Goal: Task Accomplishment & Management: Use online tool/utility

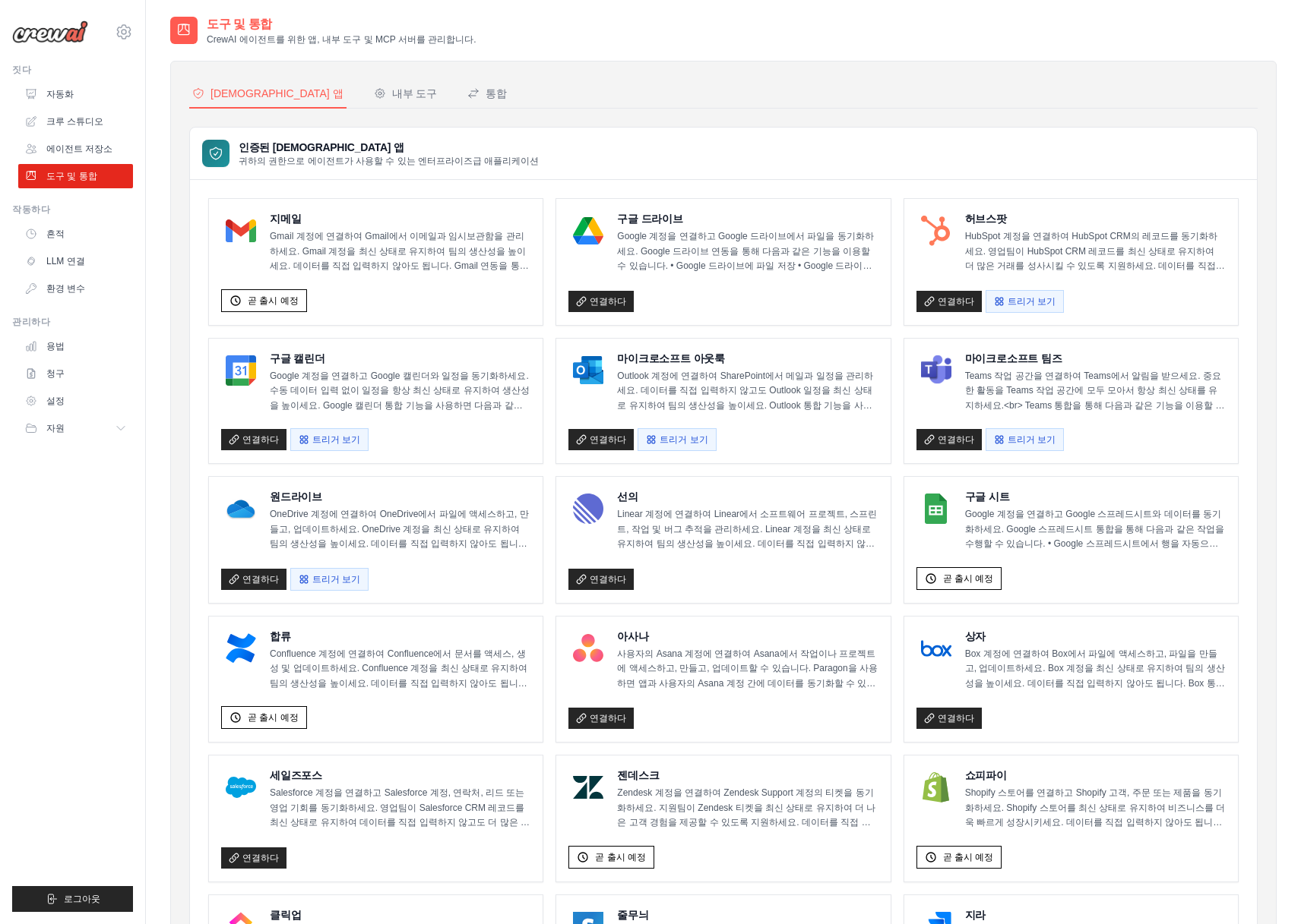
scroll to position [189, 0]
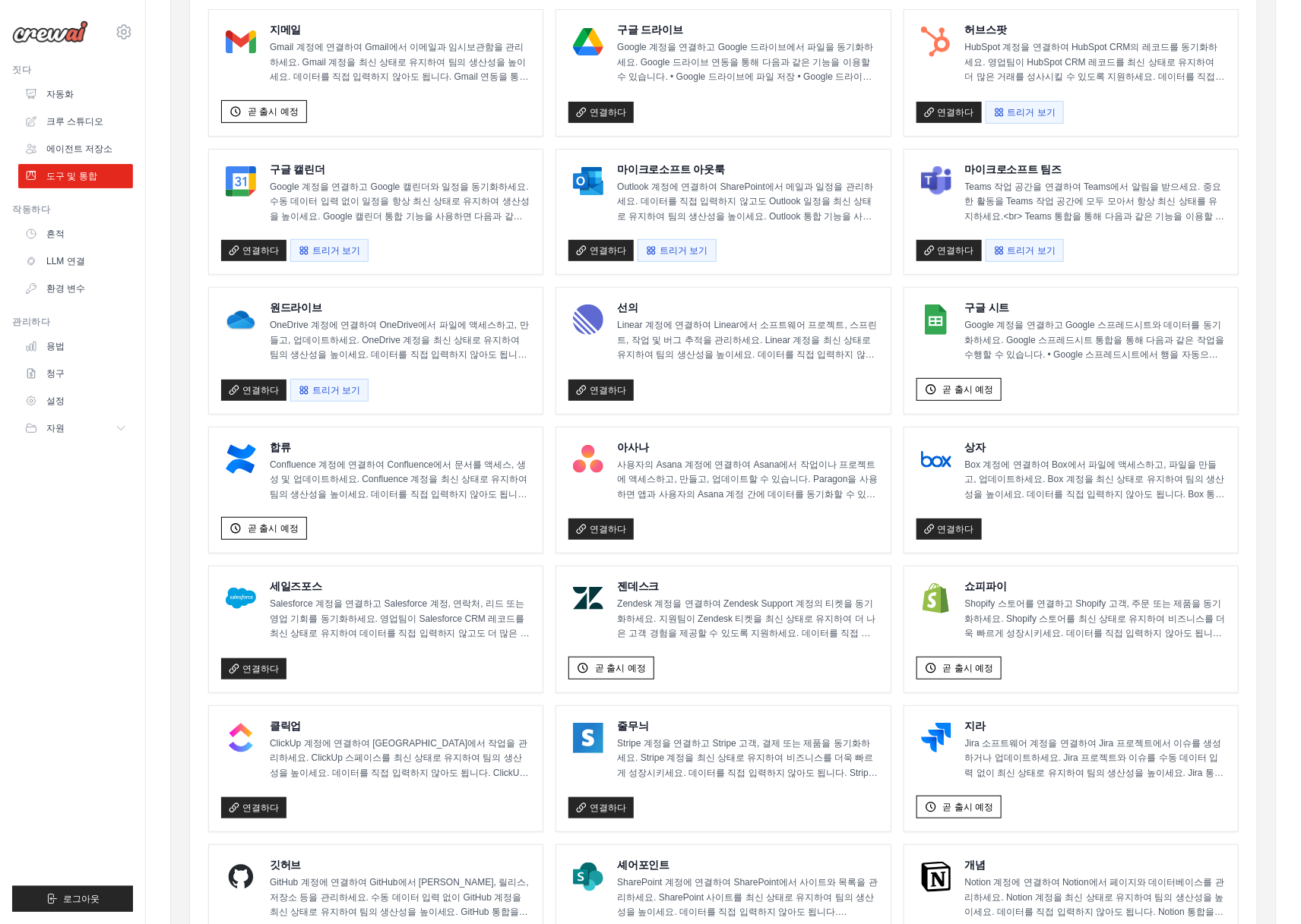
drag, startPoint x: 123, startPoint y: 613, endPoint x: 155, endPoint y: 590, distance: 39.4
click at [123, 613] on ul "짓다 자동화 크루 스튜디오 에이전트 저장소 도구 및 통합 자원" at bounding box center [72, 488] width 121 height 848
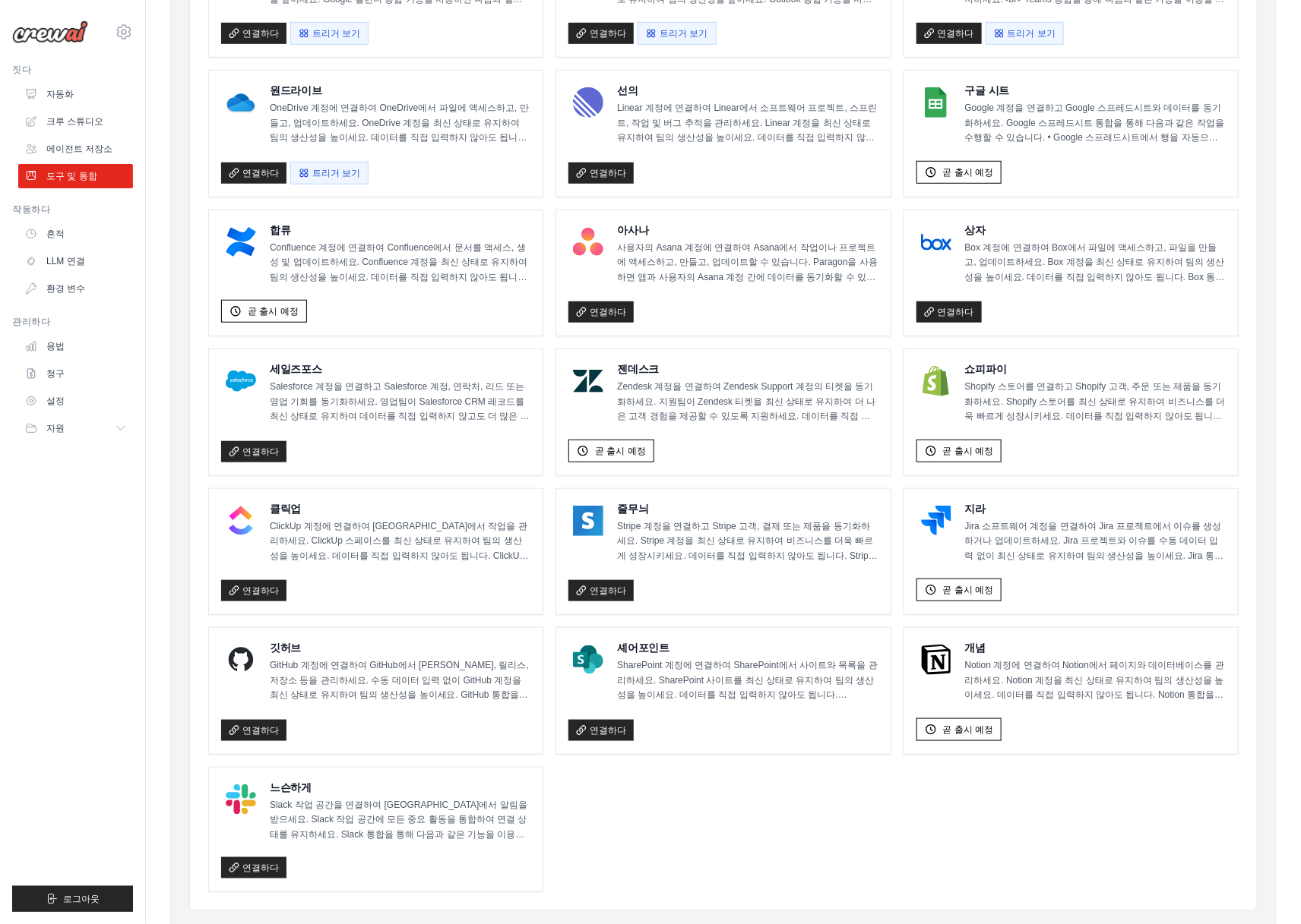
scroll to position [440, 0]
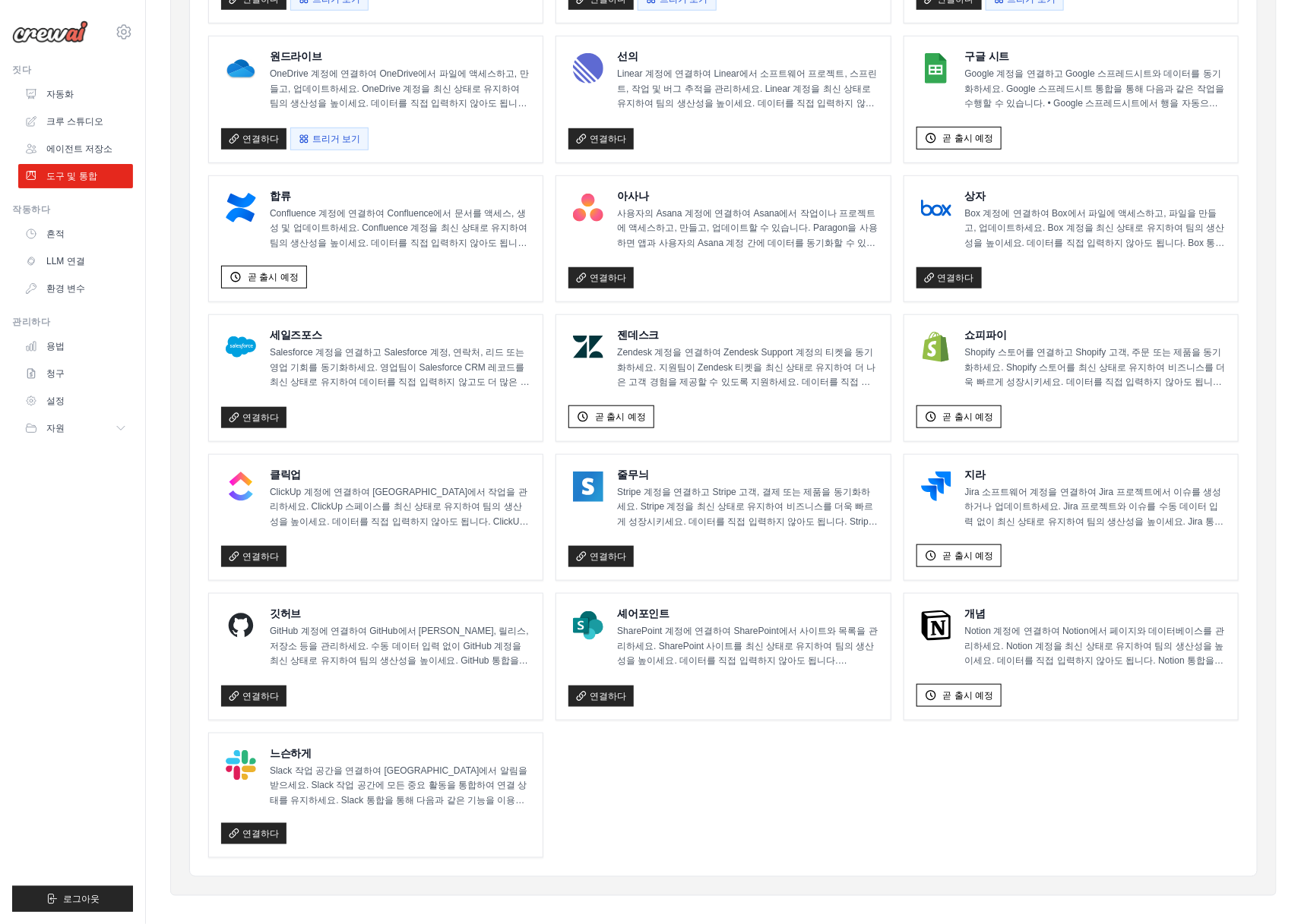
click at [870, 746] on ul "지메일 Gmail 계정에 연결하여 Gmail에서 이메일과 임시보관함을 관리하세요. Gmail 계정을 최신 상태로 유지하여 팀의 생산성을 높이세…" at bounding box center [722, 307] width 1030 height 1100
click at [1041, 737] on ul "지메일 Gmail 계정에 연결하여 Gmail에서 이메일과 임시보관함을 관리하세요. Gmail 계정을 최신 상태로 유지하여 팀의 생산성을 높이세…" at bounding box center [722, 307] width 1030 height 1100
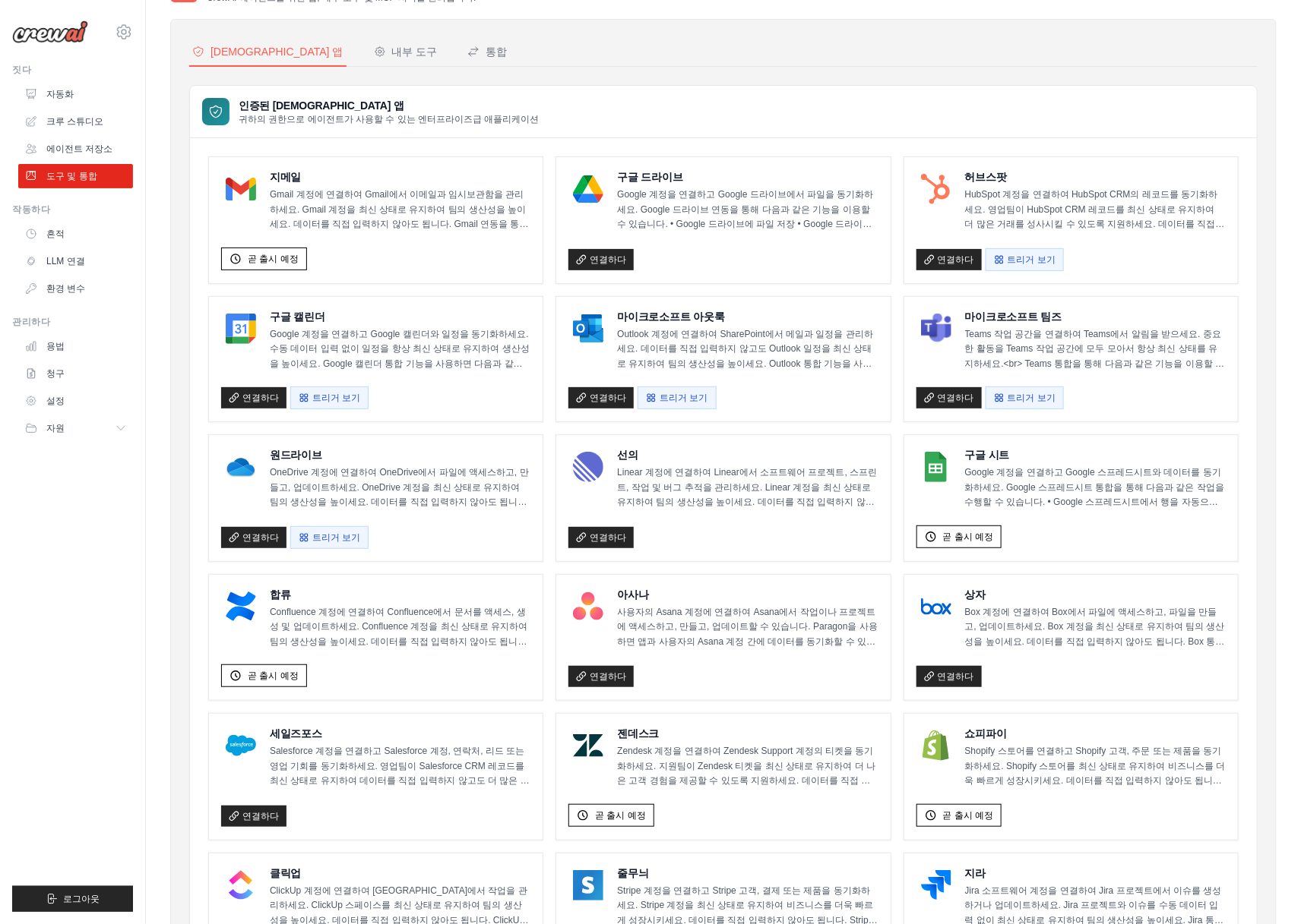
scroll to position [0, 0]
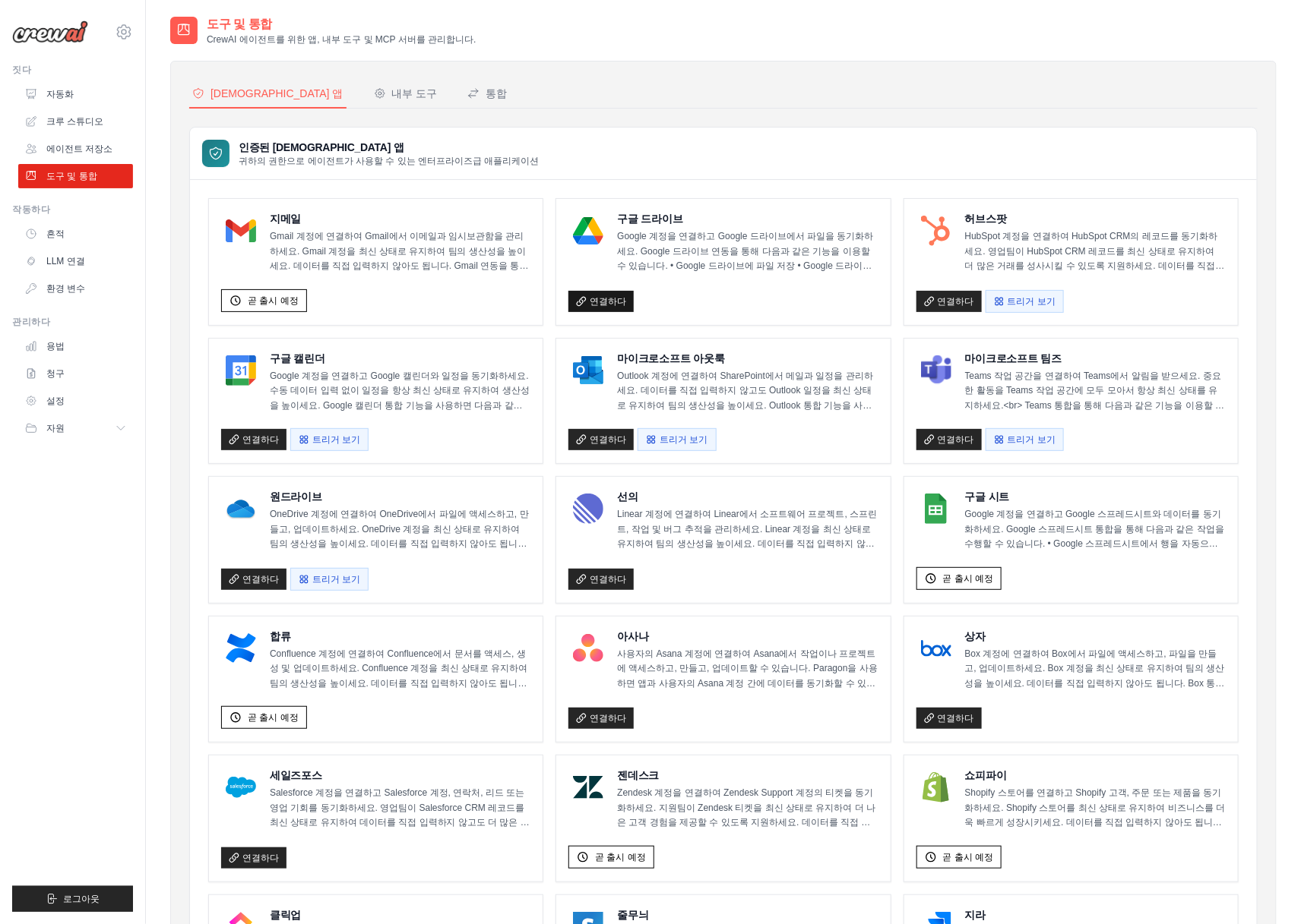
click at [617, 297] on font "연결하다" at bounding box center [607, 301] width 36 height 11
click at [90, 117] on font "크루 스튜디오" at bounding box center [77, 121] width 57 height 11
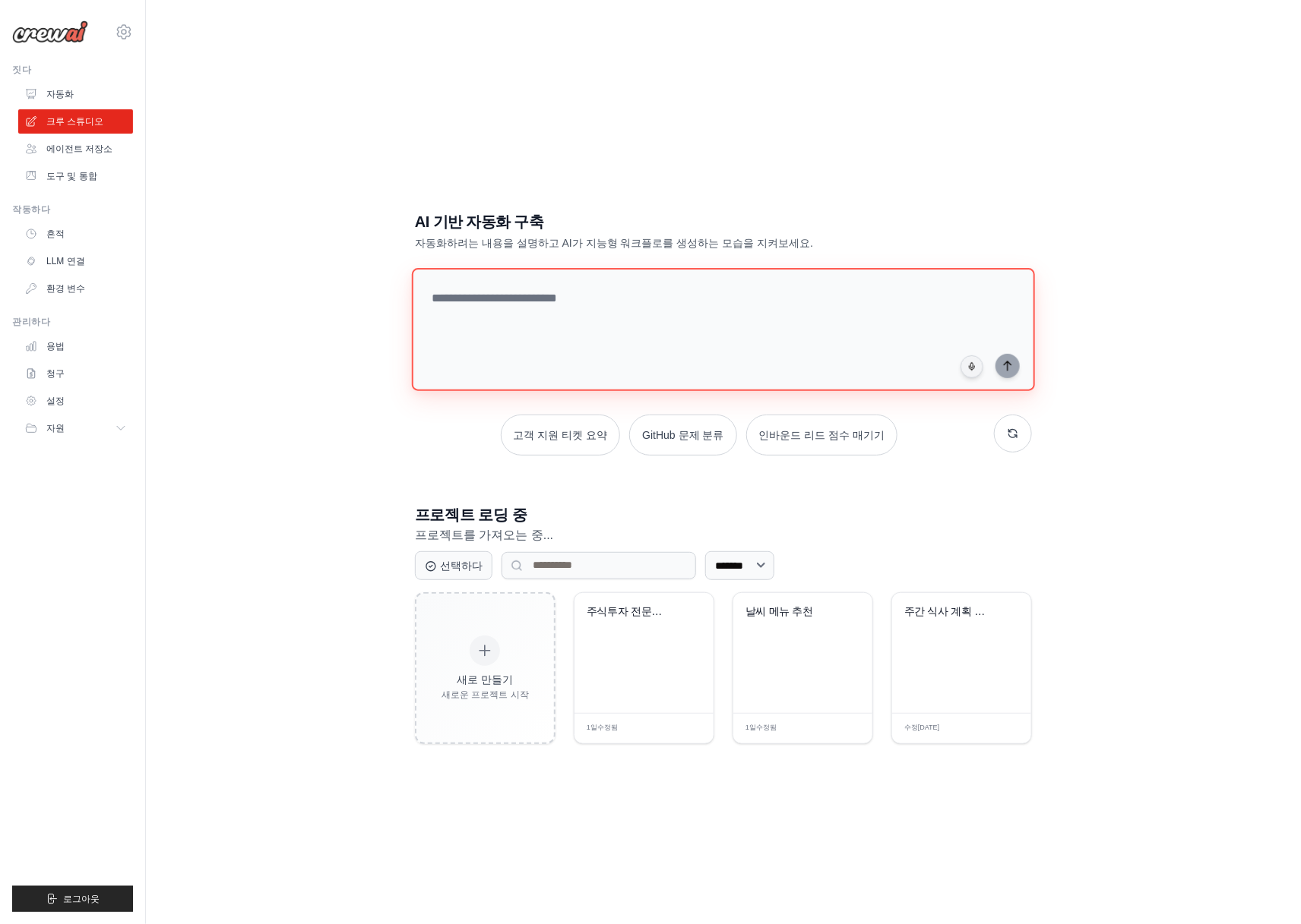
drag, startPoint x: 656, startPoint y: 279, endPoint x: 657, endPoint y: 337, distance: 58.0
click at [656, 279] on textarea at bounding box center [723, 329] width 623 height 123
click at [657, 340] on textarea at bounding box center [723, 329] width 623 height 123
paste textarea "**********"
type textarea "**********"
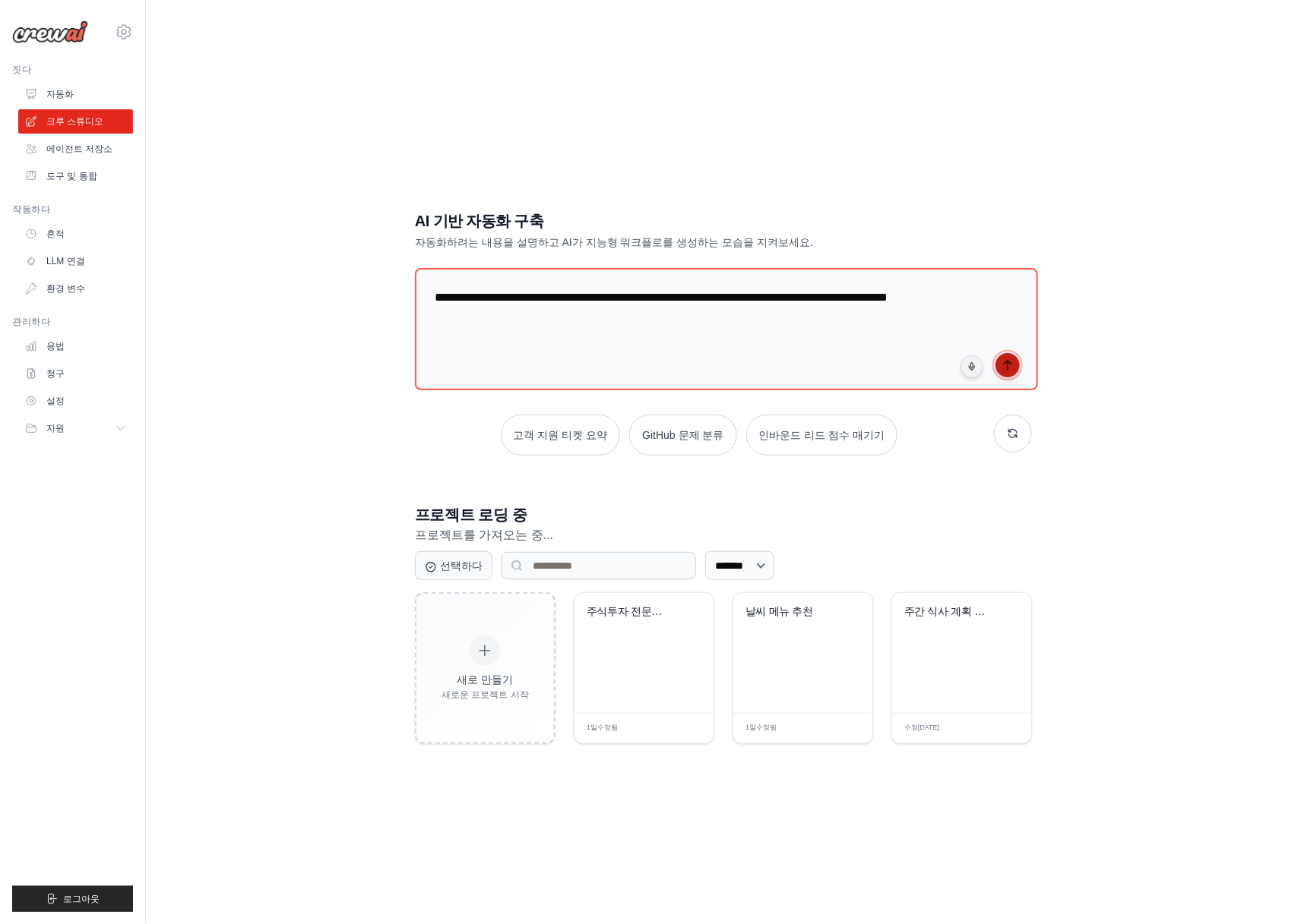
click at [1017, 368] on button "submit" at bounding box center [1007, 364] width 25 height 25
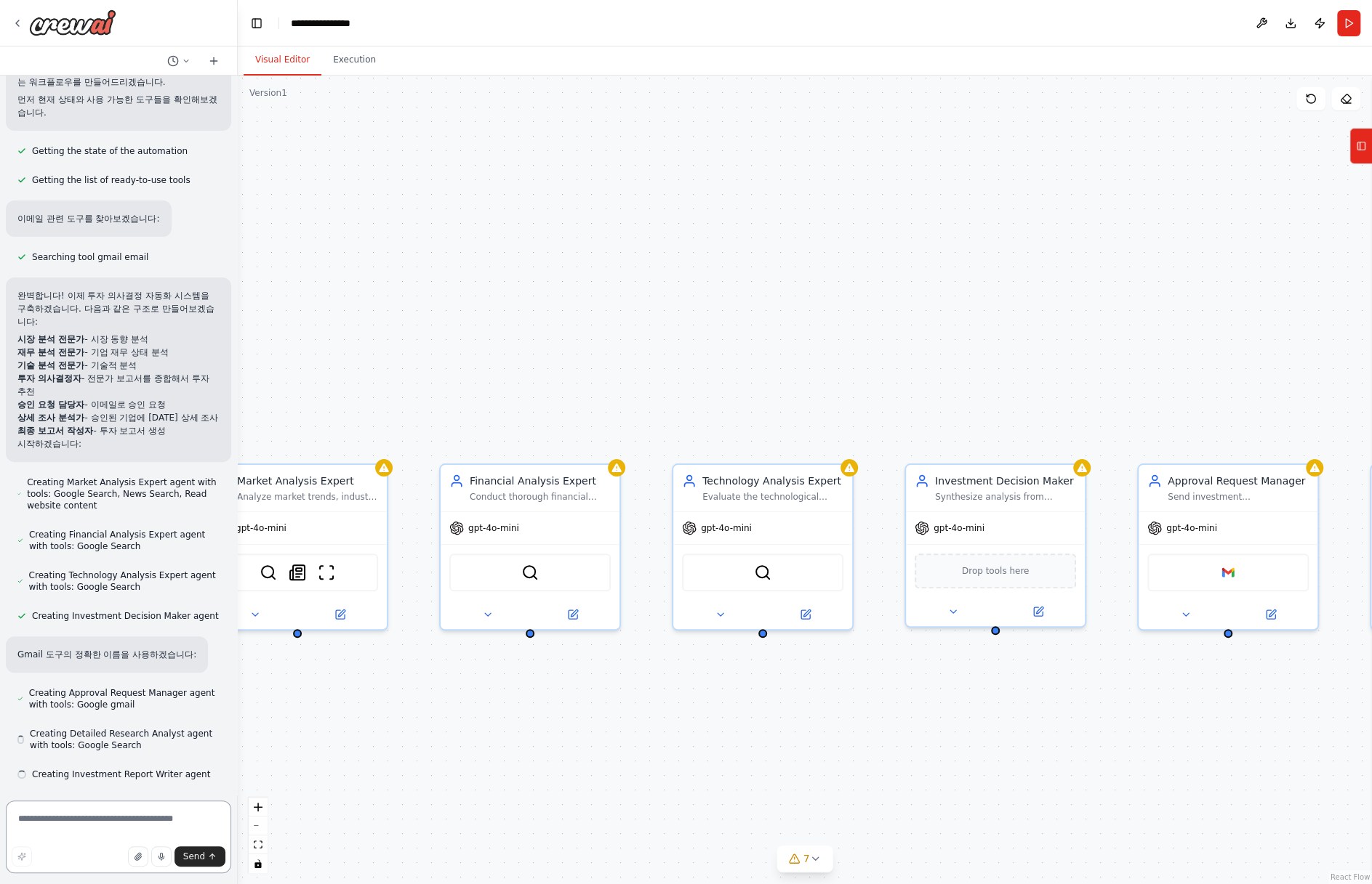
scroll to position [207, 0]
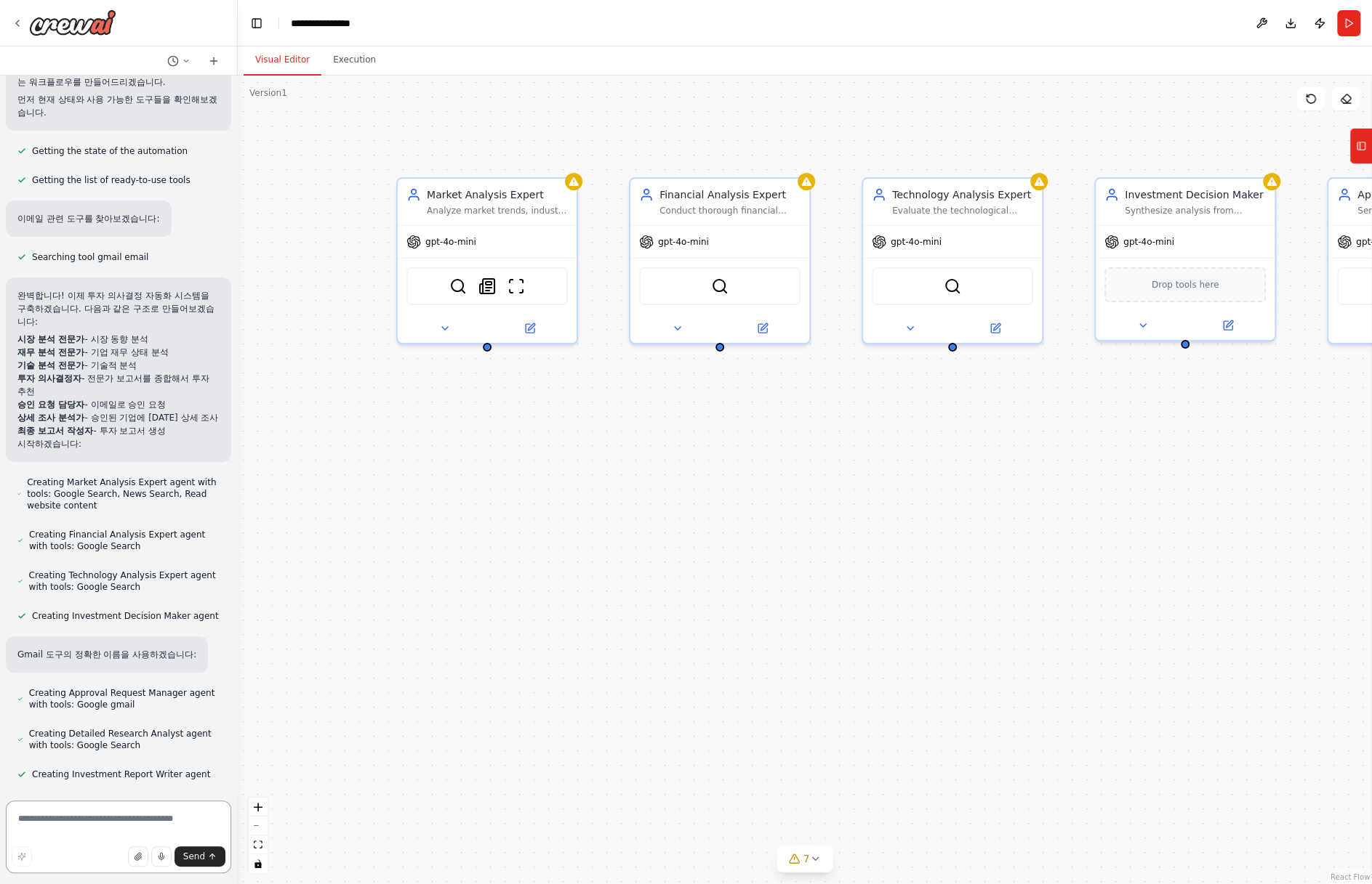
drag, startPoint x: 523, startPoint y: 274, endPoint x: 391, endPoint y: 303, distance: 135.1
click at [391, 303] on div "Market Analysis Expert Analyze market trends, industry outlook, and competitive…" at bounding box center [804, 480] width 1134 height 809
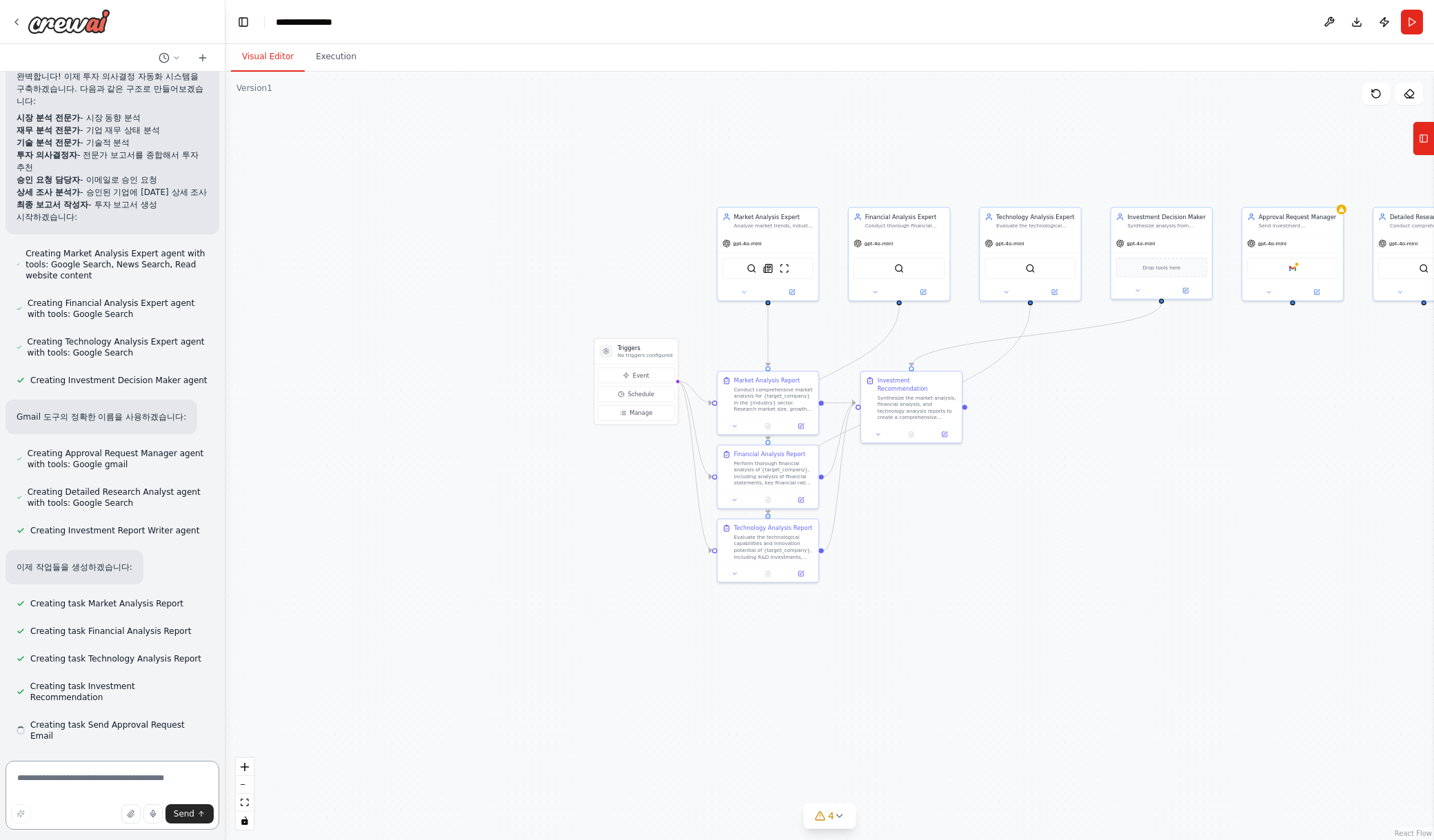
scroll to position [379, 0]
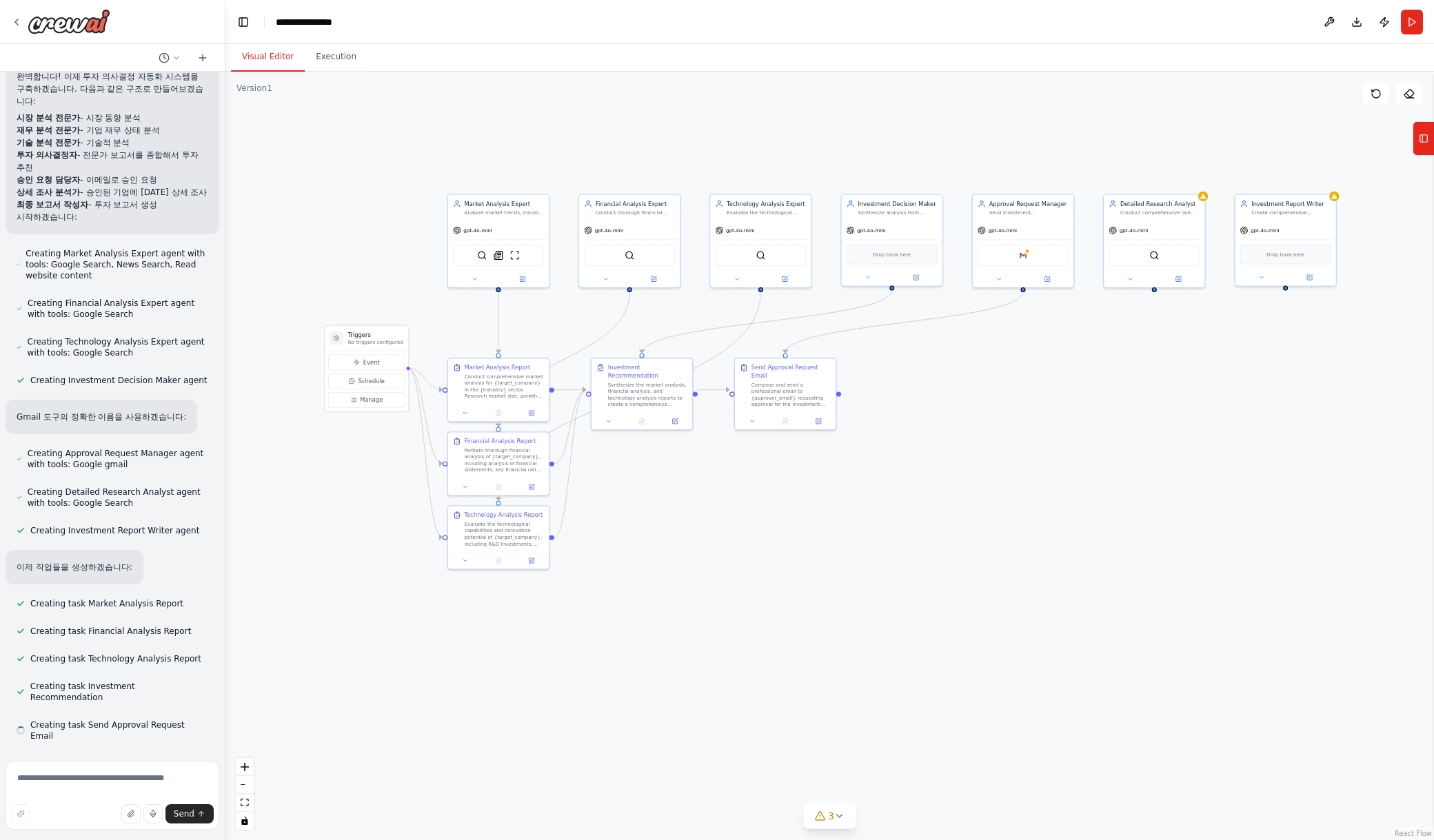
drag, startPoint x: 1324, startPoint y: 549, endPoint x: 1055, endPoint y: 533, distance: 269.5
click at [1055, 533] on div ".deletable-edge-delete-btn { width: 20px; height: 20px; border: 0px solid #ffff…" at bounding box center [829, 456] width 1208 height 769
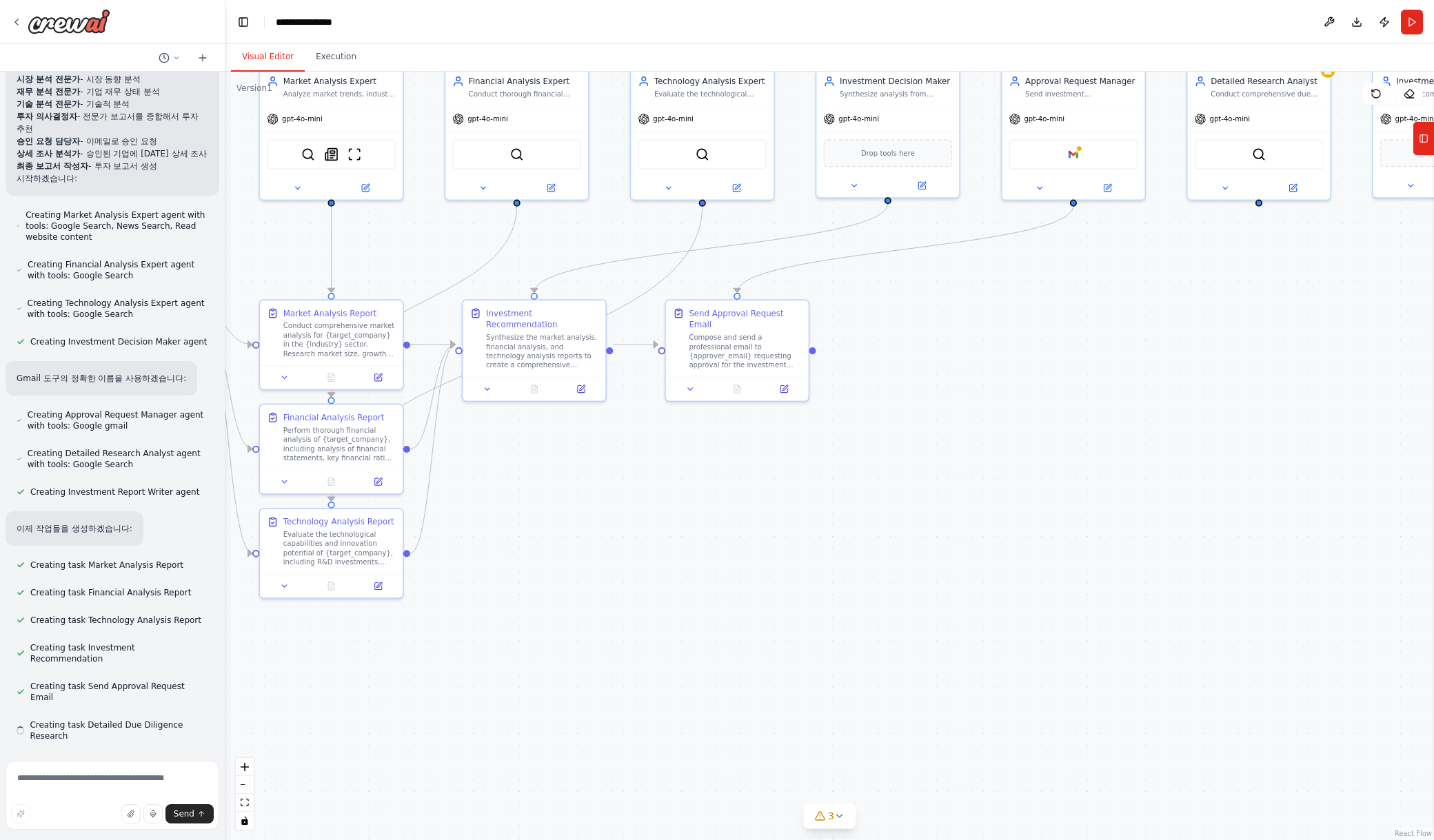
scroll to position [417, 0]
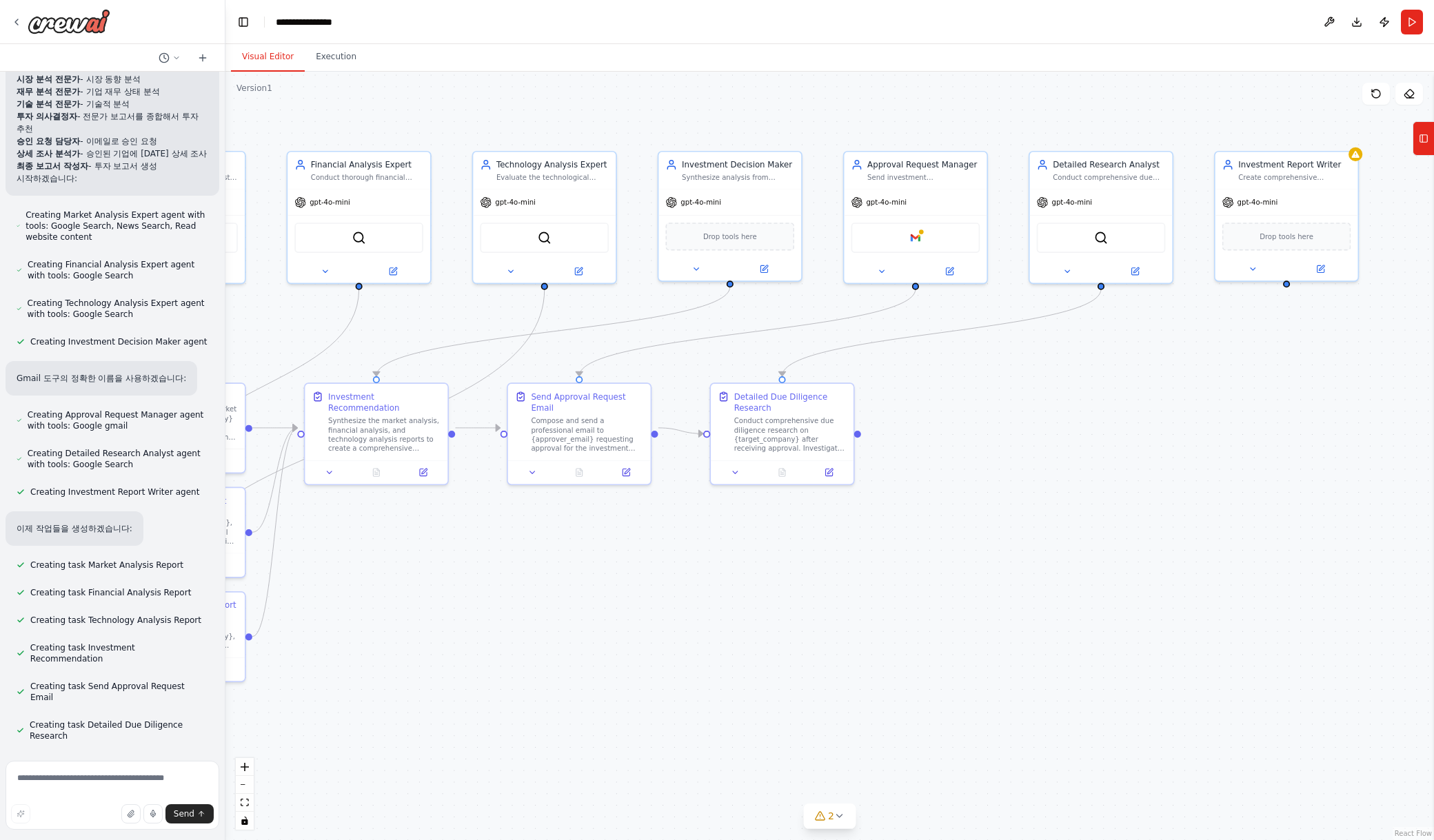
drag, startPoint x: 1333, startPoint y: 414, endPoint x: 1169, endPoint y: 496, distance: 183.4
click at [1169, 496] on div ".deletable-edge-delete-btn { width: 20px; height: 20px; border: 0px solid #ffff…" at bounding box center [829, 456] width 1208 height 769
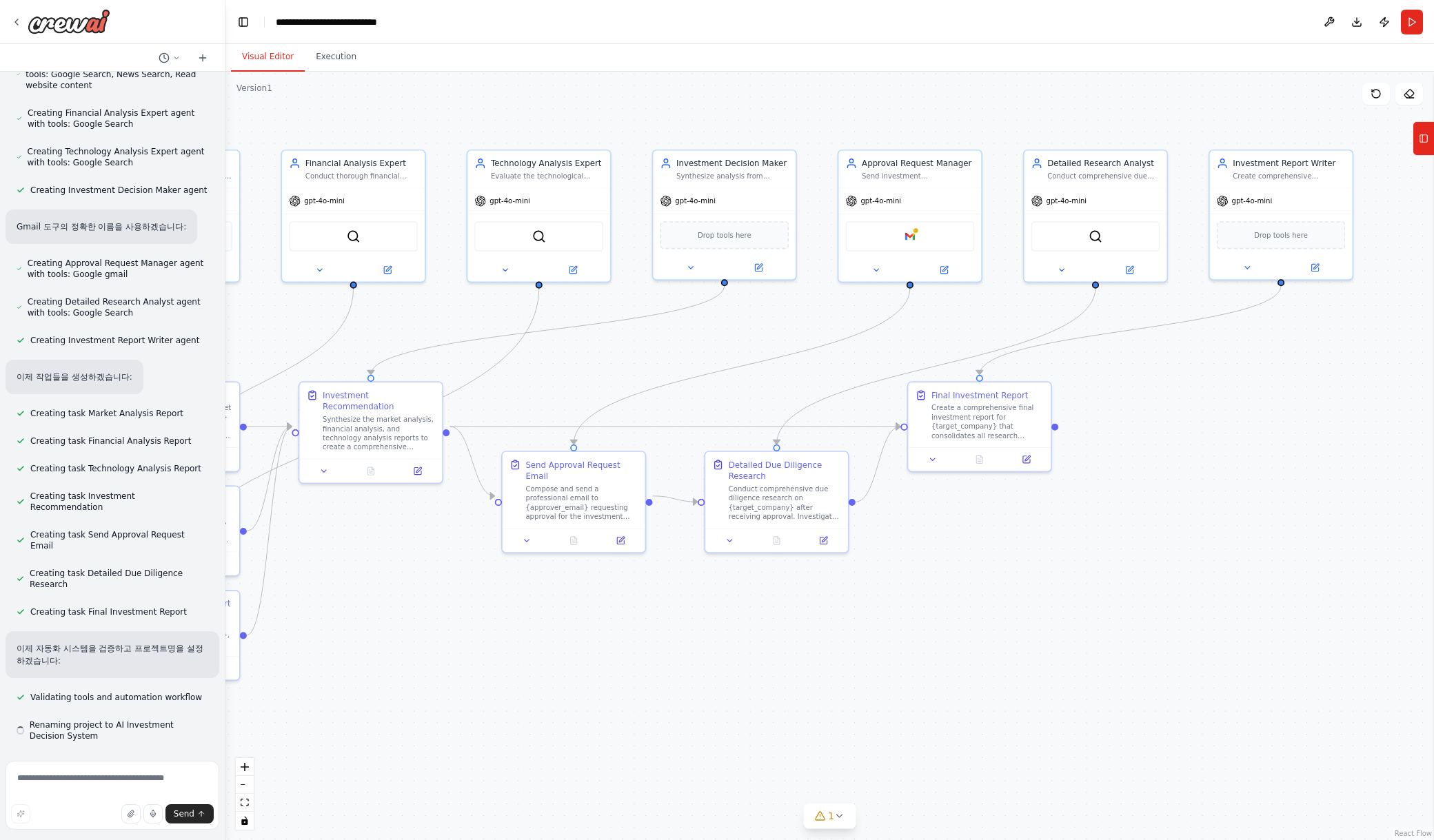
scroll to position [569, 0]
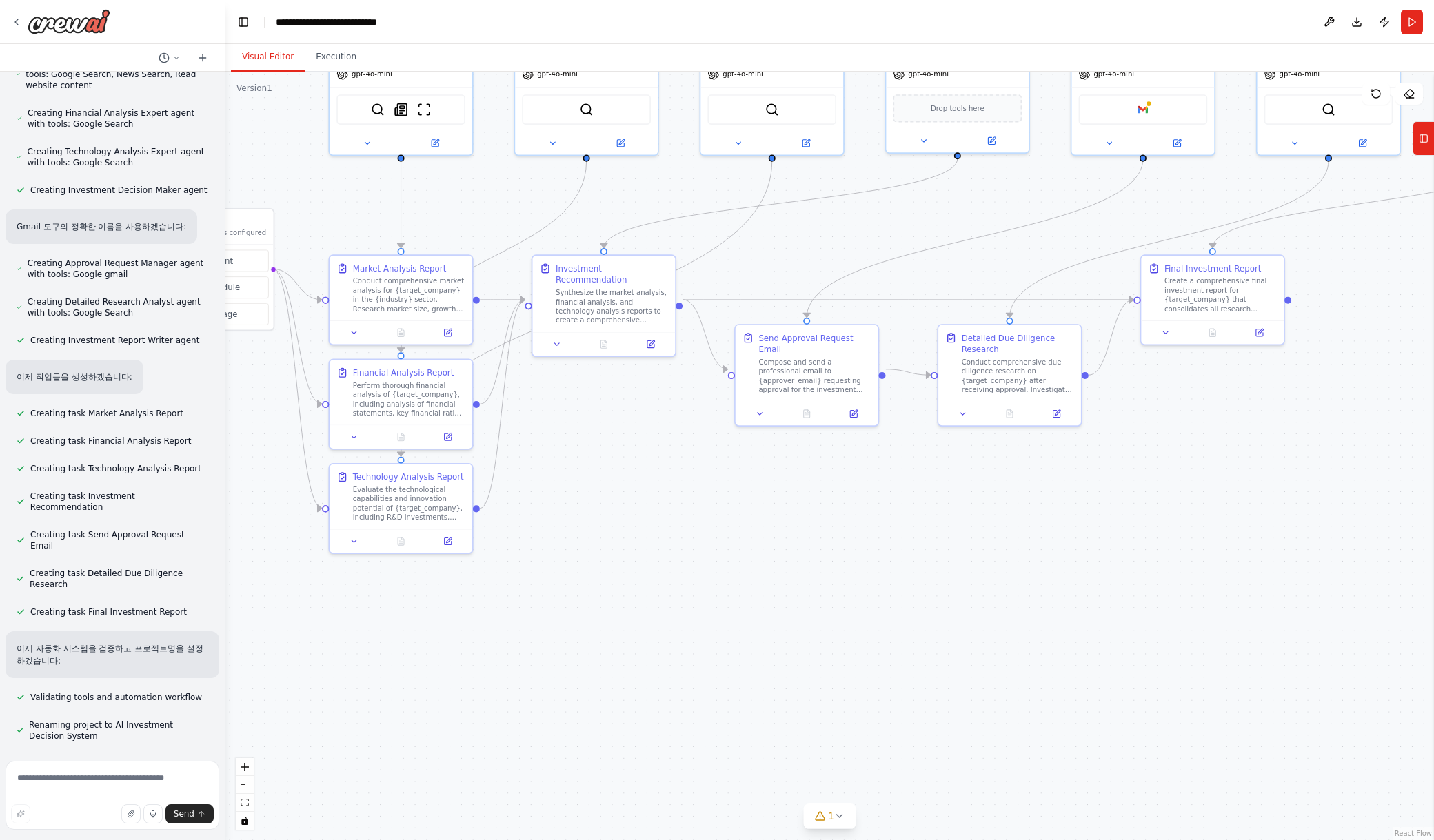
drag, startPoint x: 871, startPoint y: 724, endPoint x: 1123, endPoint y: 585, distance: 287.8
click at [1123, 585] on div ".deletable-edge-delete-btn { width: 20px; height: 20px; border: 0px solid #ffff…" at bounding box center [829, 456] width 1208 height 769
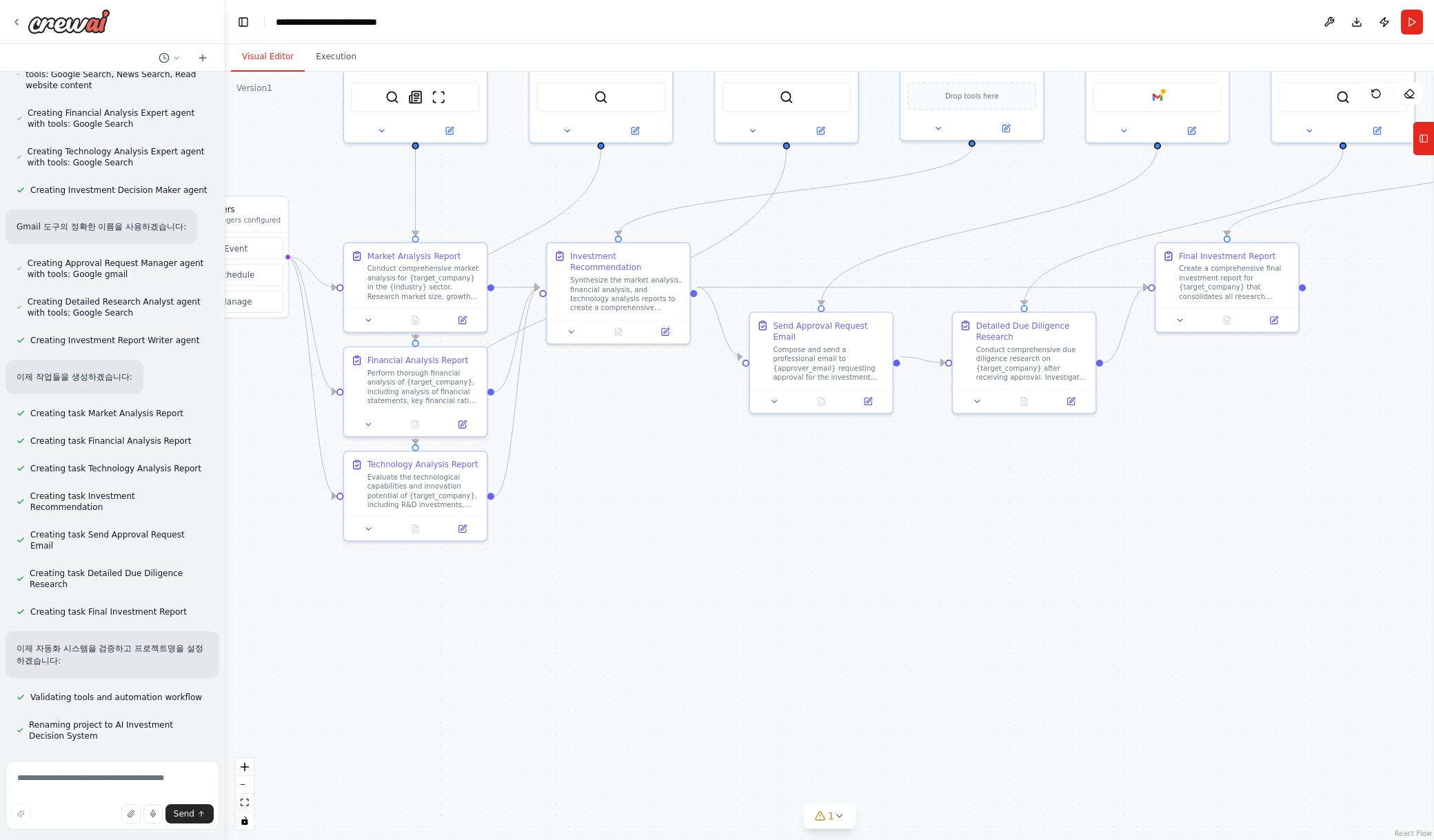
drag, startPoint x: 1115, startPoint y: 584, endPoint x: 793, endPoint y: 603, distance: 322.6
click at [1000, 594] on div ".deletable-edge-delete-btn { width: 20px; height: 20px; border: 0px solid #ffff…" at bounding box center [829, 456] width 1208 height 769
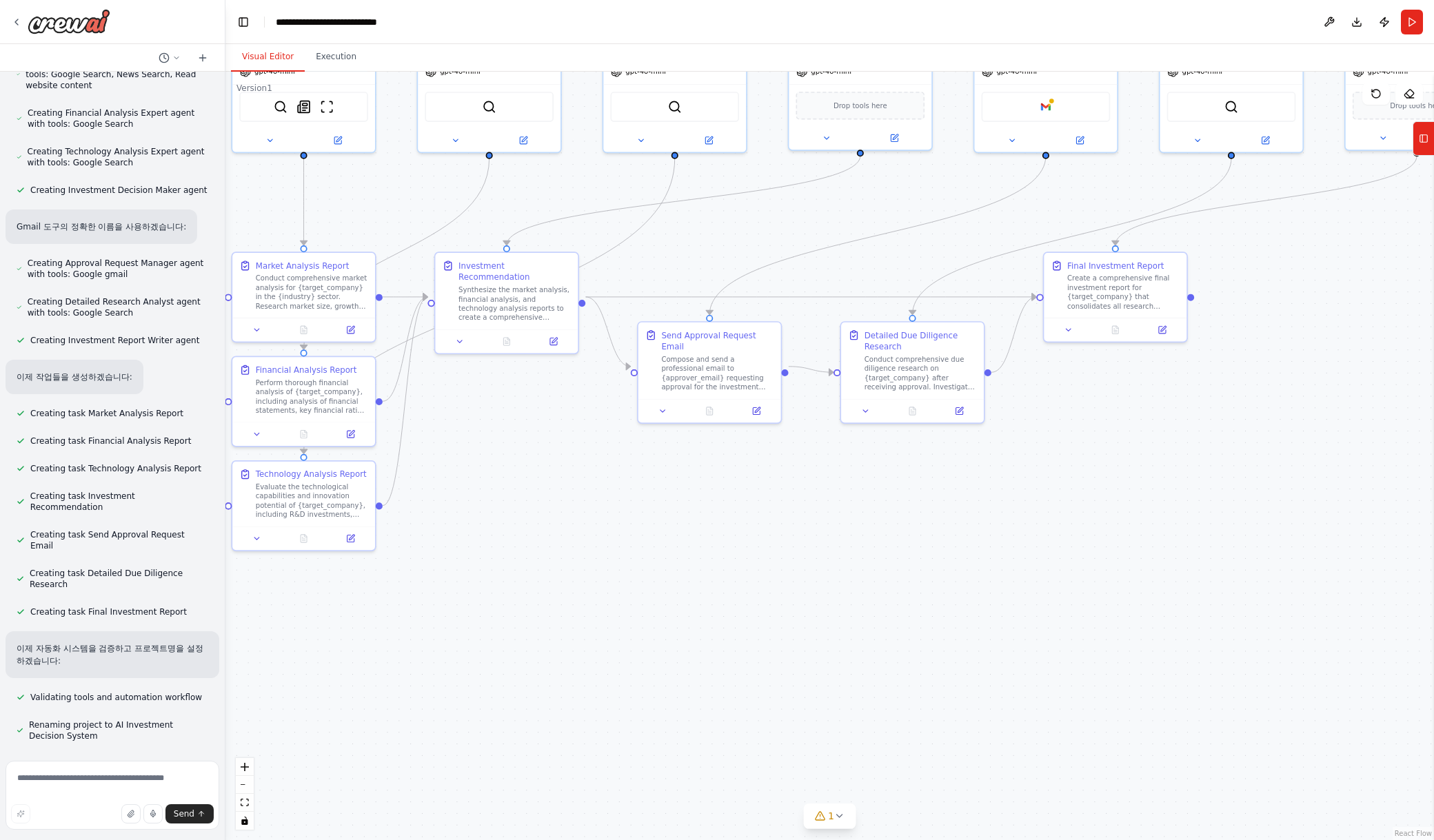
click at [867, 584] on div ".deletable-edge-delete-btn { width: 20px; height: 20px; border: 0px solid #ffff…" at bounding box center [829, 456] width 1208 height 769
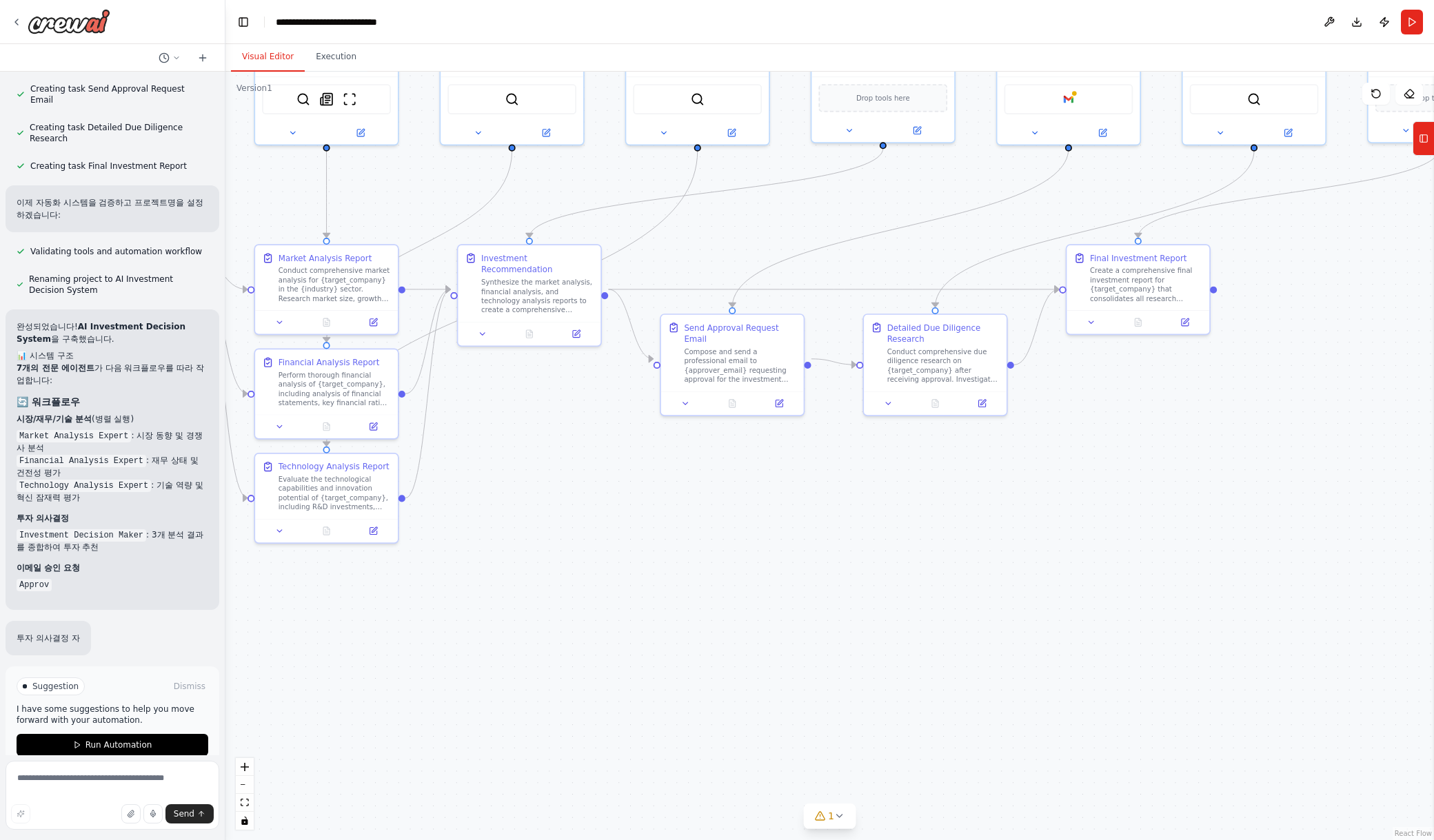
scroll to position [1002, 0]
drag, startPoint x: 742, startPoint y: 576, endPoint x: 792, endPoint y: 567, distance: 50.8
click at [793, 565] on div ".deletable-edge-delete-btn { width: 20px; height: 20px; border: 0px solid #ffff…" at bounding box center [829, 456] width 1208 height 769
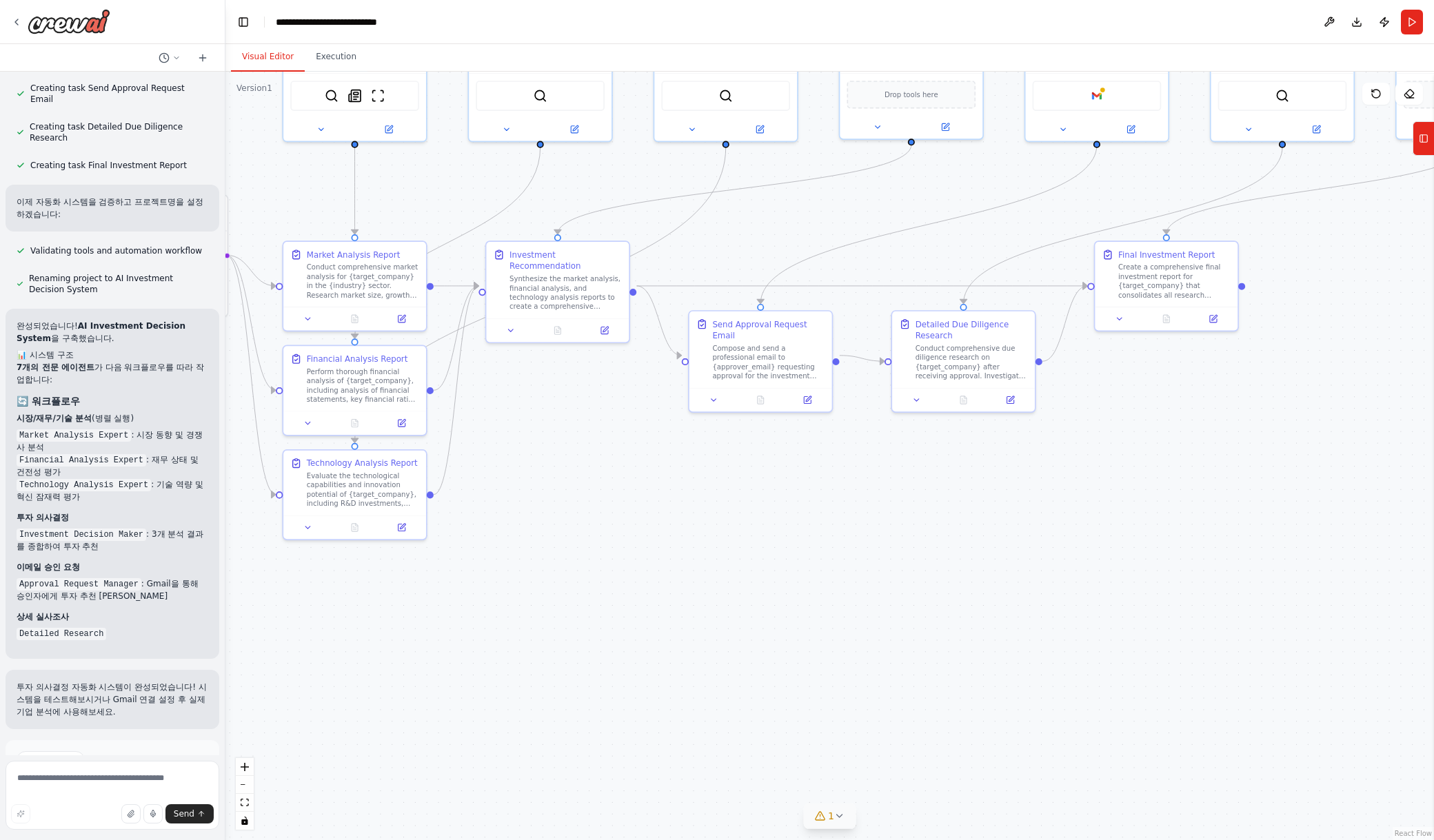
click at [839, 817] on icon at bounding box center [839, 815] width 5 height 3
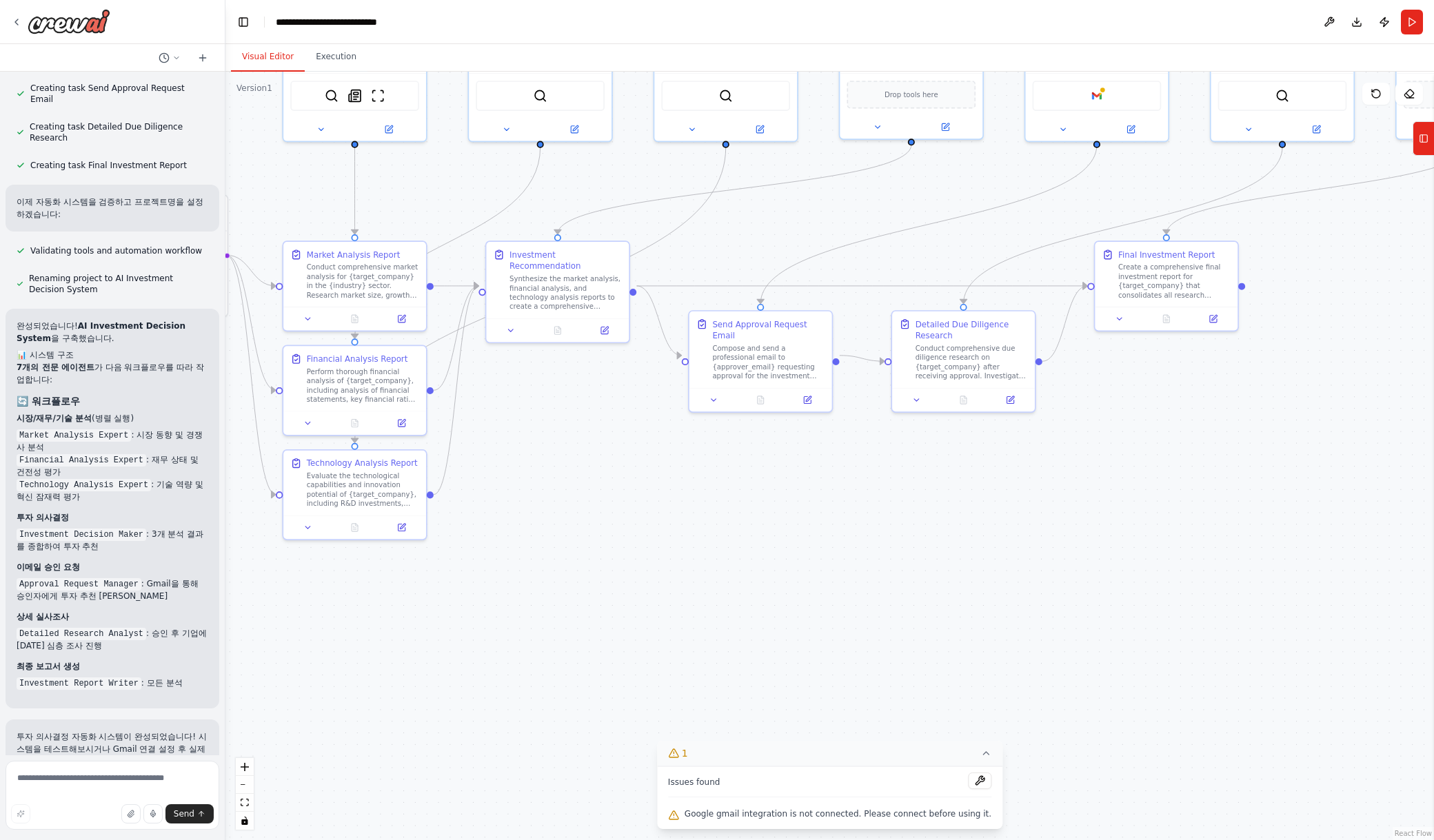
click at [765, 781] on div "Issues found" at bounding box center [830, 785] width 324 height 25
click at [967, 781] on button at bounding box center [979, 780] width 23 height 17
click at [962, 811] on span "Google gmail integration is not connected. Please connect before using it." at bounding box center [838, 813] width 307 height 11
click at [981, 818] on div "Issues found Google gmail integration is not connected. Please connect before u…" at bounding box center [830, 797] width 345 height 63
click at [941, 818] on span "Google gmail integration is not connected. Please connect before using it." at bounding box center [838, 813] width 307 height 11
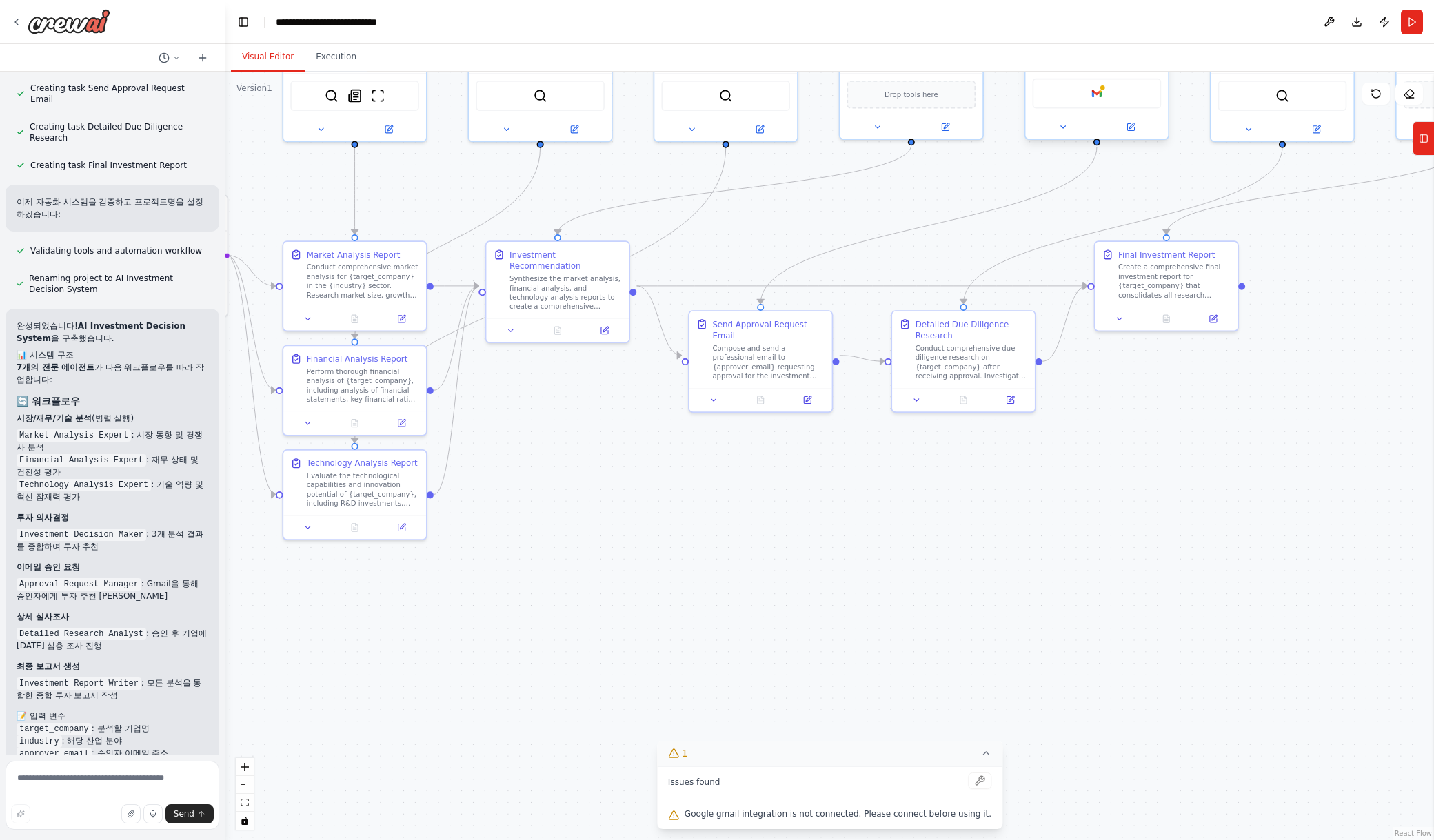
click at [1091, 104] on div "Google gmail" at bounding box center [1097, 94] width 129 height 30
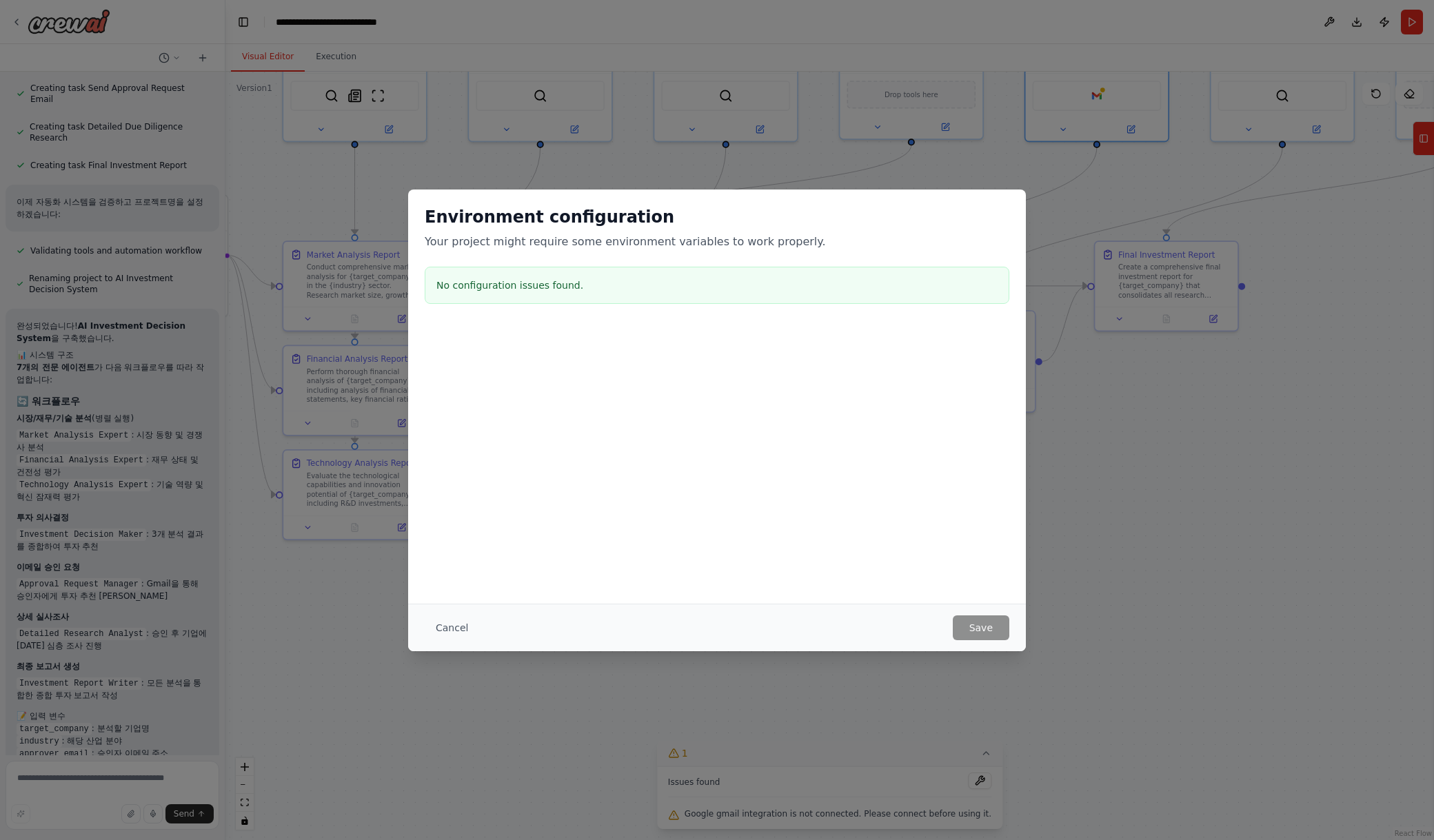
click at [445, 609] on div "Cancel Save" at bounding box center [716, 626] width 618 height 47
click at [449, 621] on button "Cancel" at bounding box center [451, 627] width 55 height 25
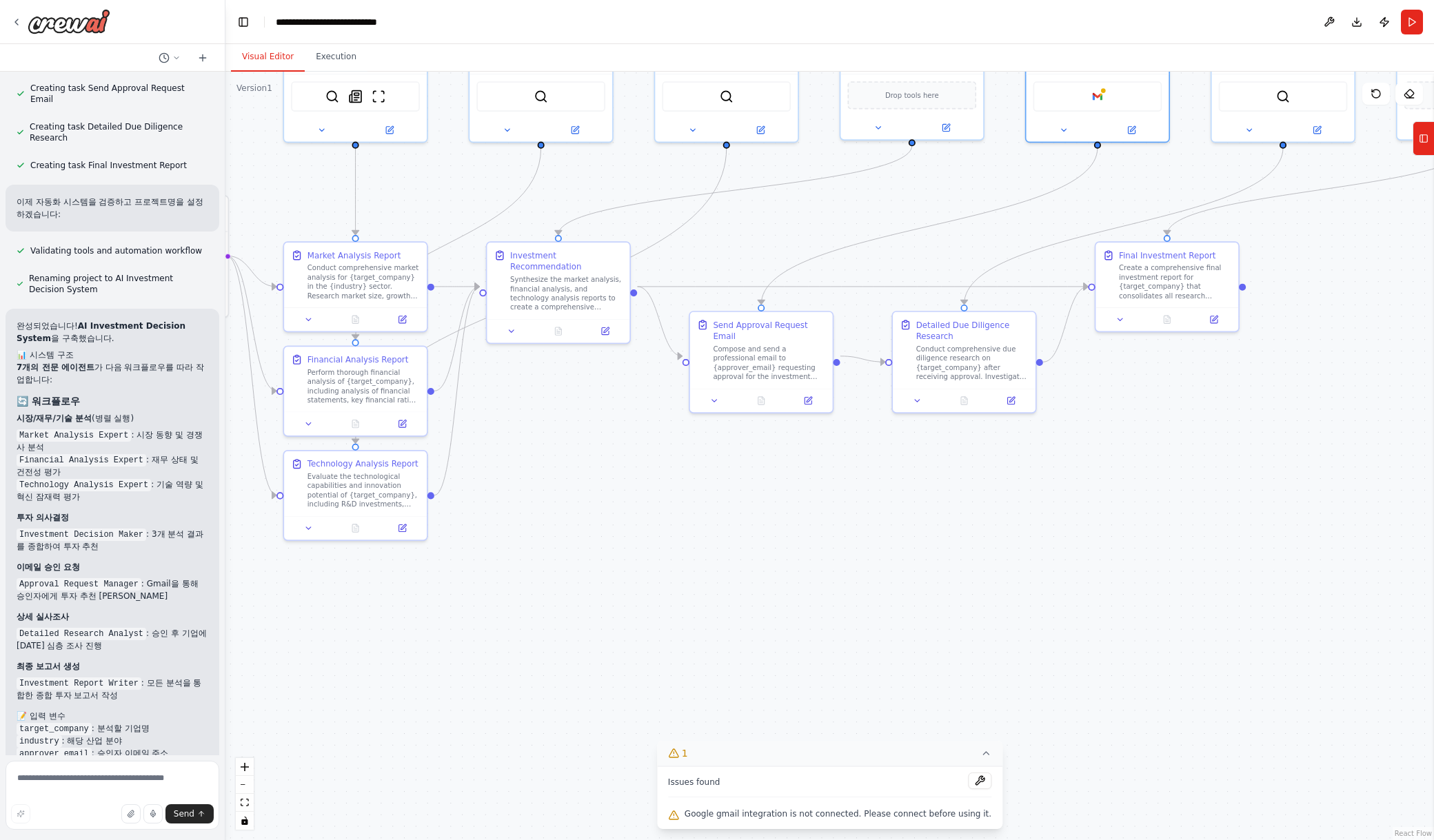
click at [1194, 479] on div ".deletable-edge-delete-btn { width: 20px; height: 20px; border: 0px solid #ffff…" at bounding box center [829, 456] width 1208 height 769
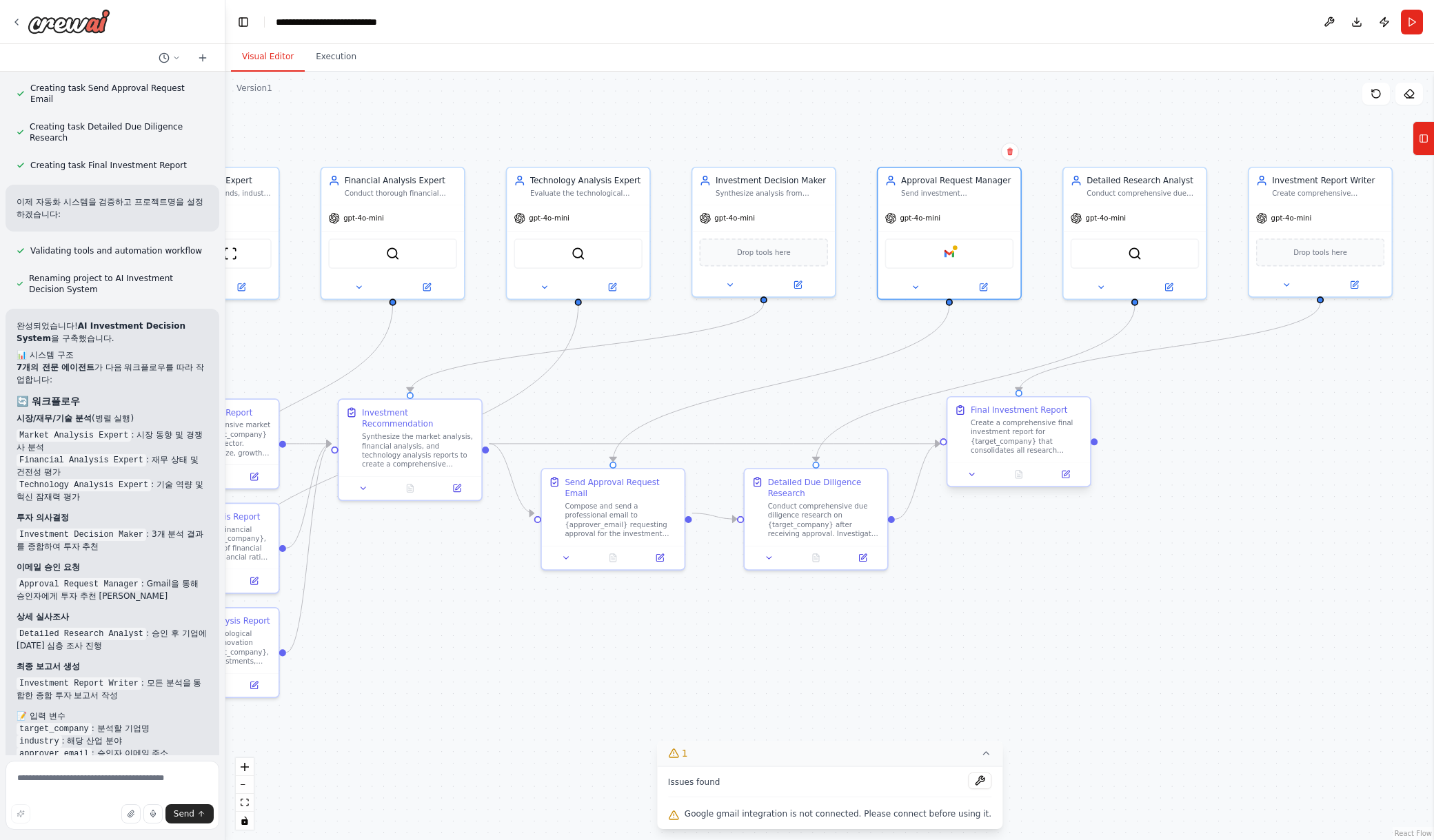
drag, startPoint x: 1298, startPoint y: 426, endPoint x: 1057, endPoint y: 480, distance: 247.0
click at [1121, 611] on div ".deletable-edge-delete-btn { width: 20px; height: 20px; border: 0px solid #ffff…" at bounding box center [829, 456] width 1208 height 769
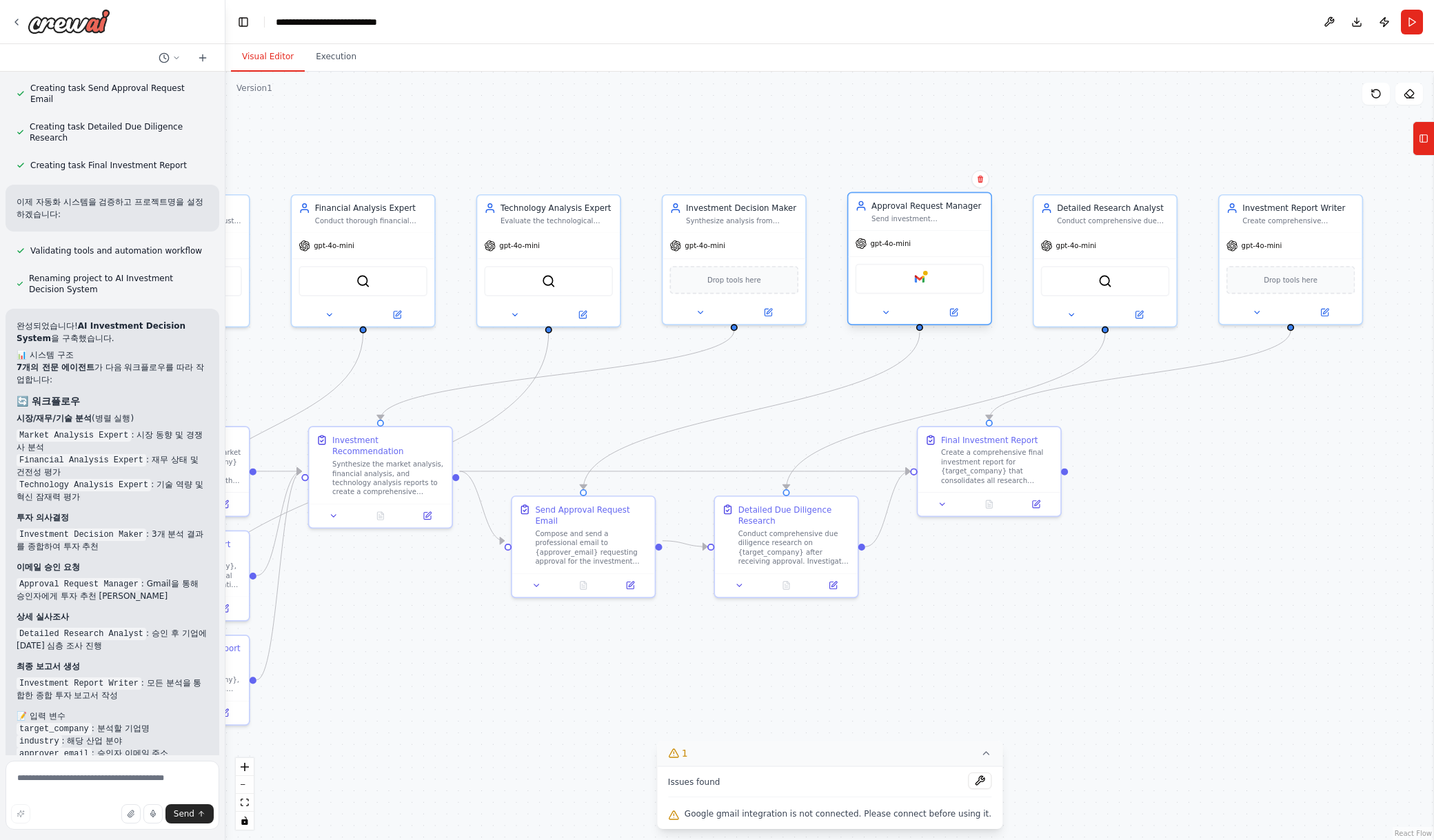
click at [928, 278] on div "Google gmail" at bounding box center [920, 279] width 129 height 30
click at [932, 284] on div "Google gmail" at bounding box center [920, 279] width 129 height 30
click at [920, 276] on img at bounding box center [919, 279] width 13 height 13
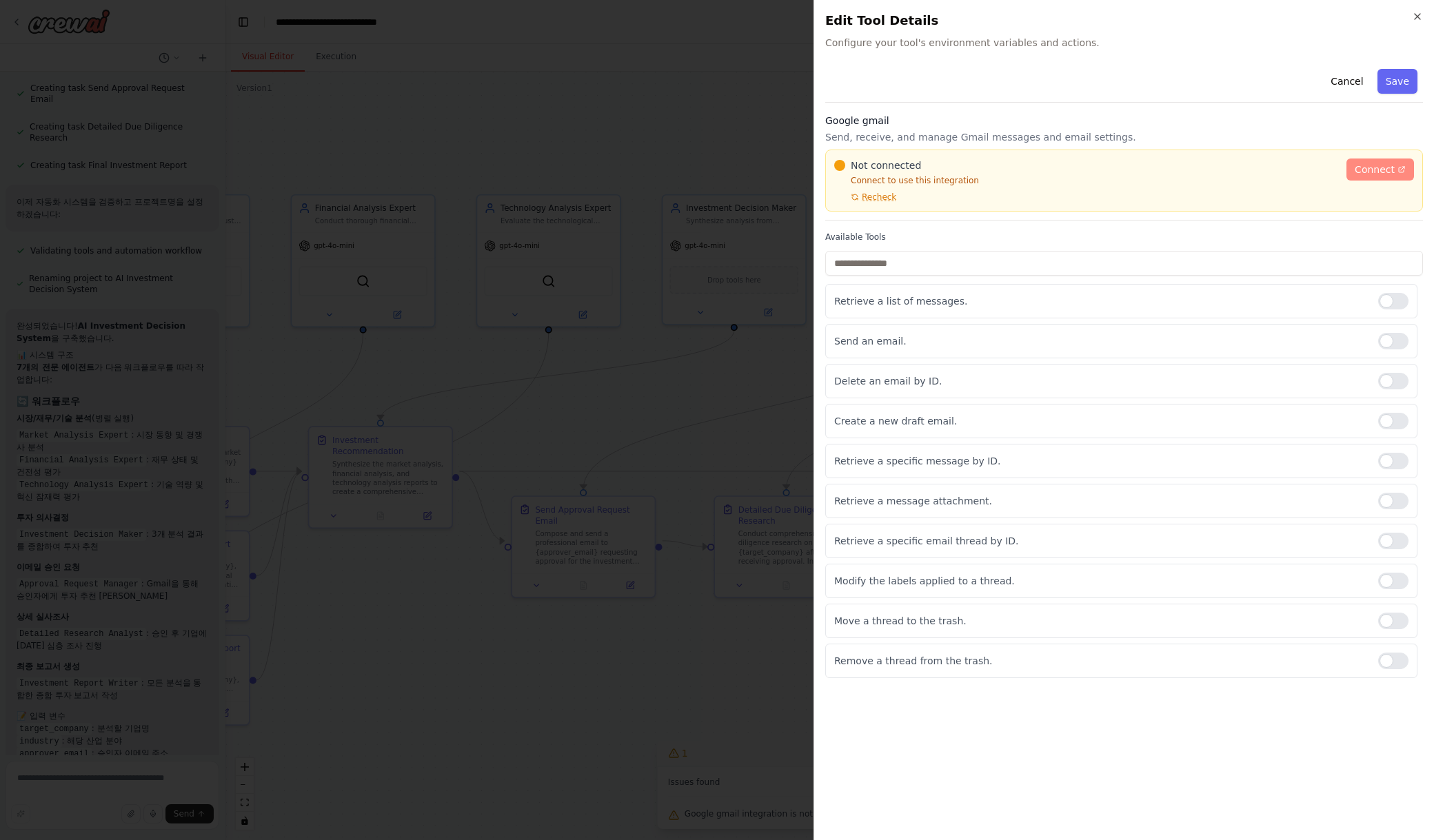
click at [1194, 170] on icon at bounding box center [1401, 169] width 8 height 8
click at [1194, 172] on span "Connect" at bounding box center [1374, 169] width 40 height 13
click at [889, 183] on p "Connect to use this integration" at bounding box center [1086, 181] width 504 height 11
click at [986, 184] on p "Connect to use this integration" at bounding box center [1086, 181] width 504 height 11
click at [975, 245] on div "Available Tools Retrieve a list of messages. Send an email. Delete an email by …" at bounding box center [1124, 455] width 597 height 447
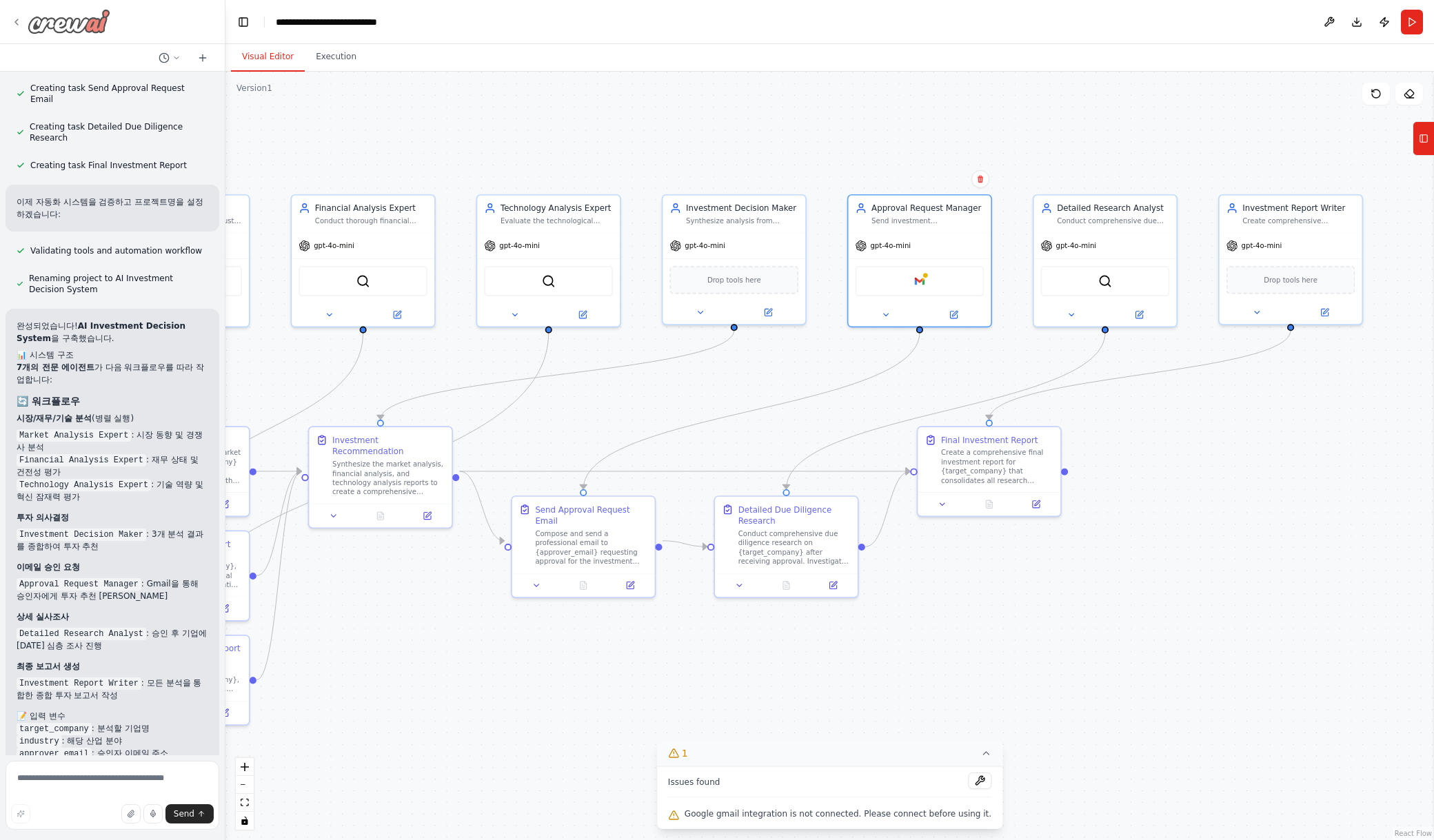
click at [17, 21] on icon at bounding box center [16, 22] width 11 height 11
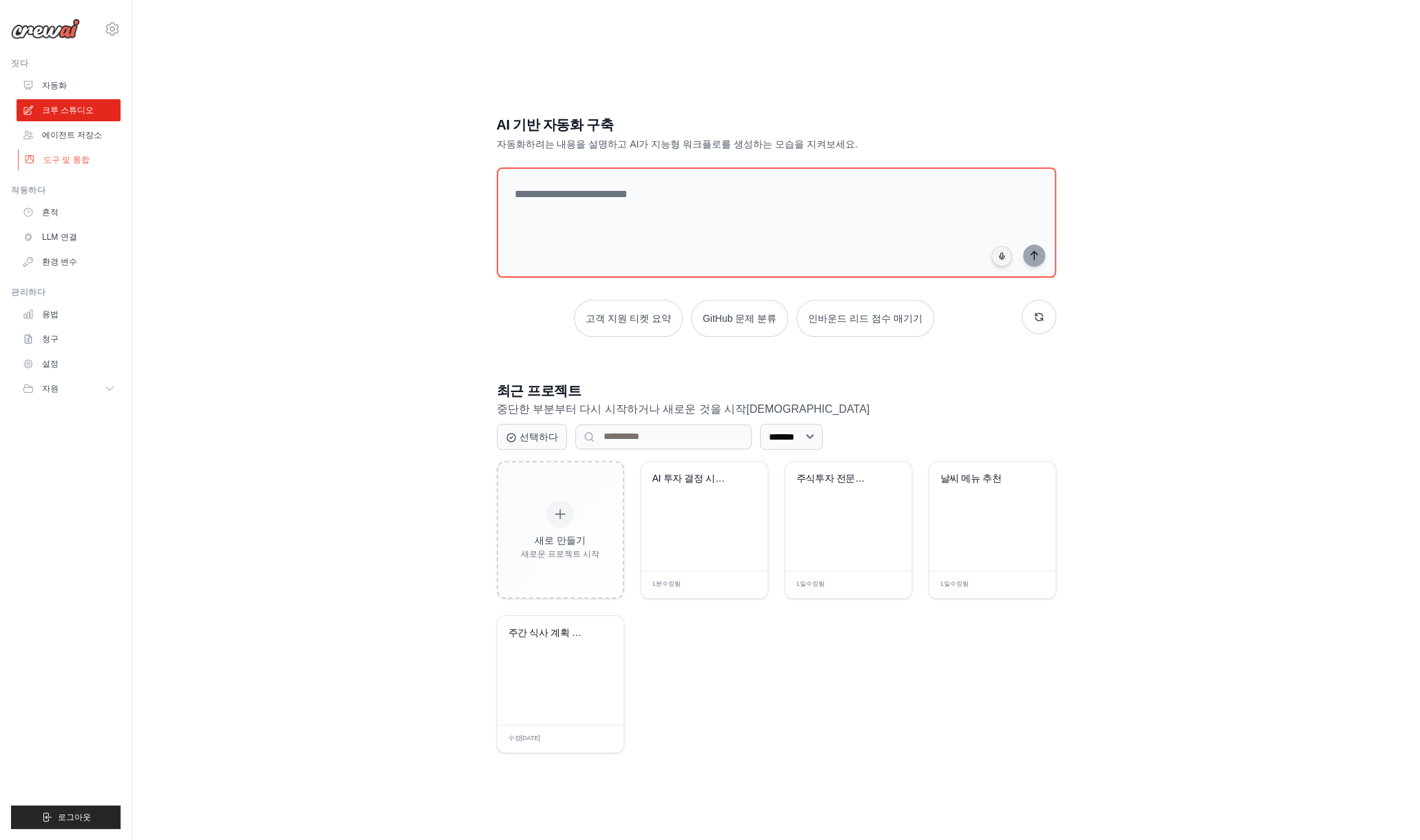
click at [73, 161] on font "도구 및 통합" at bounding box center [67, 159] width 46 height 10
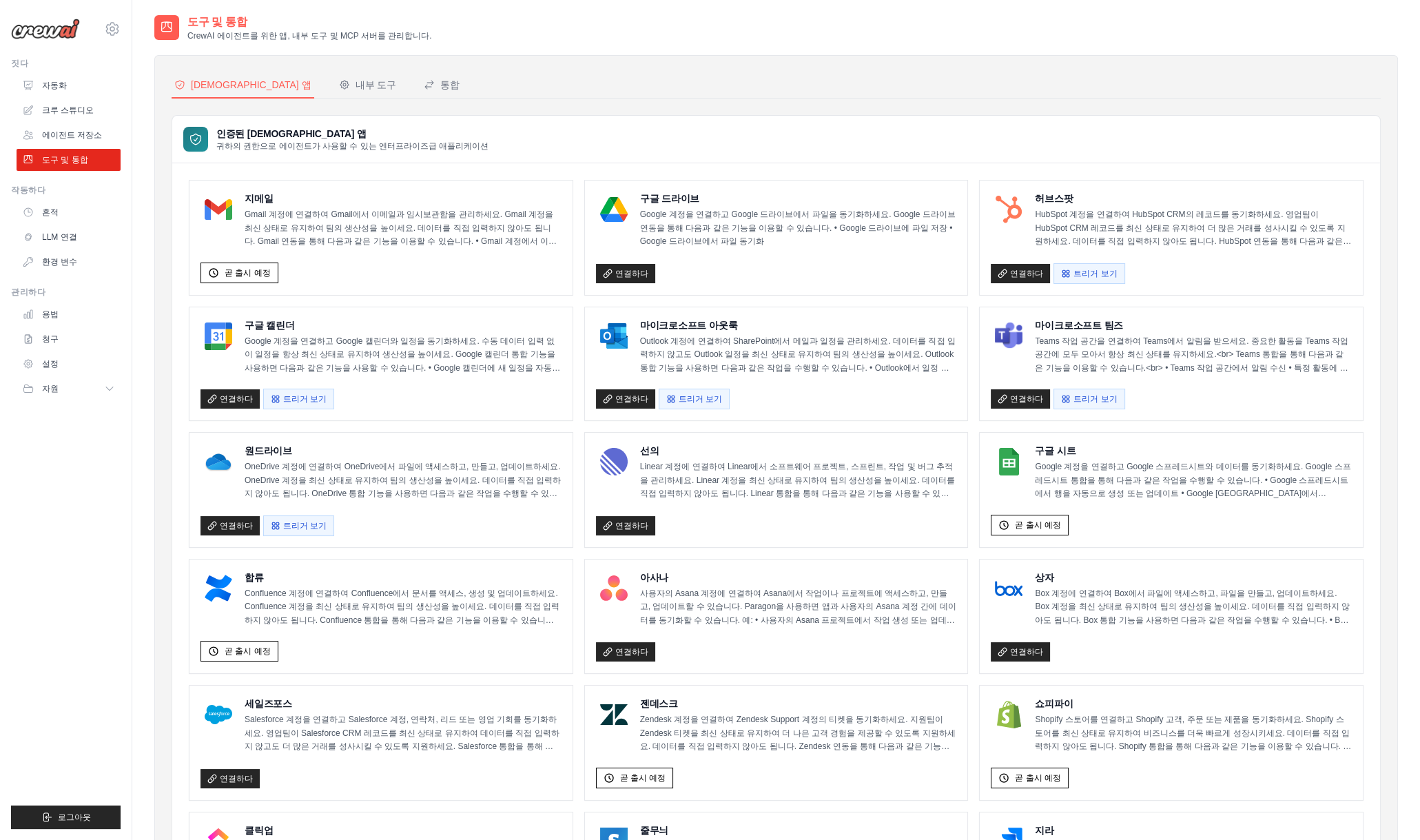
click at [339, 257] on div "곧 출시 예정" at bounding box center [381, 271] width 361 height 27
click at [77, 113] on font "크루 스튜디오" at bounding box center [70, 110] width 52 height 10
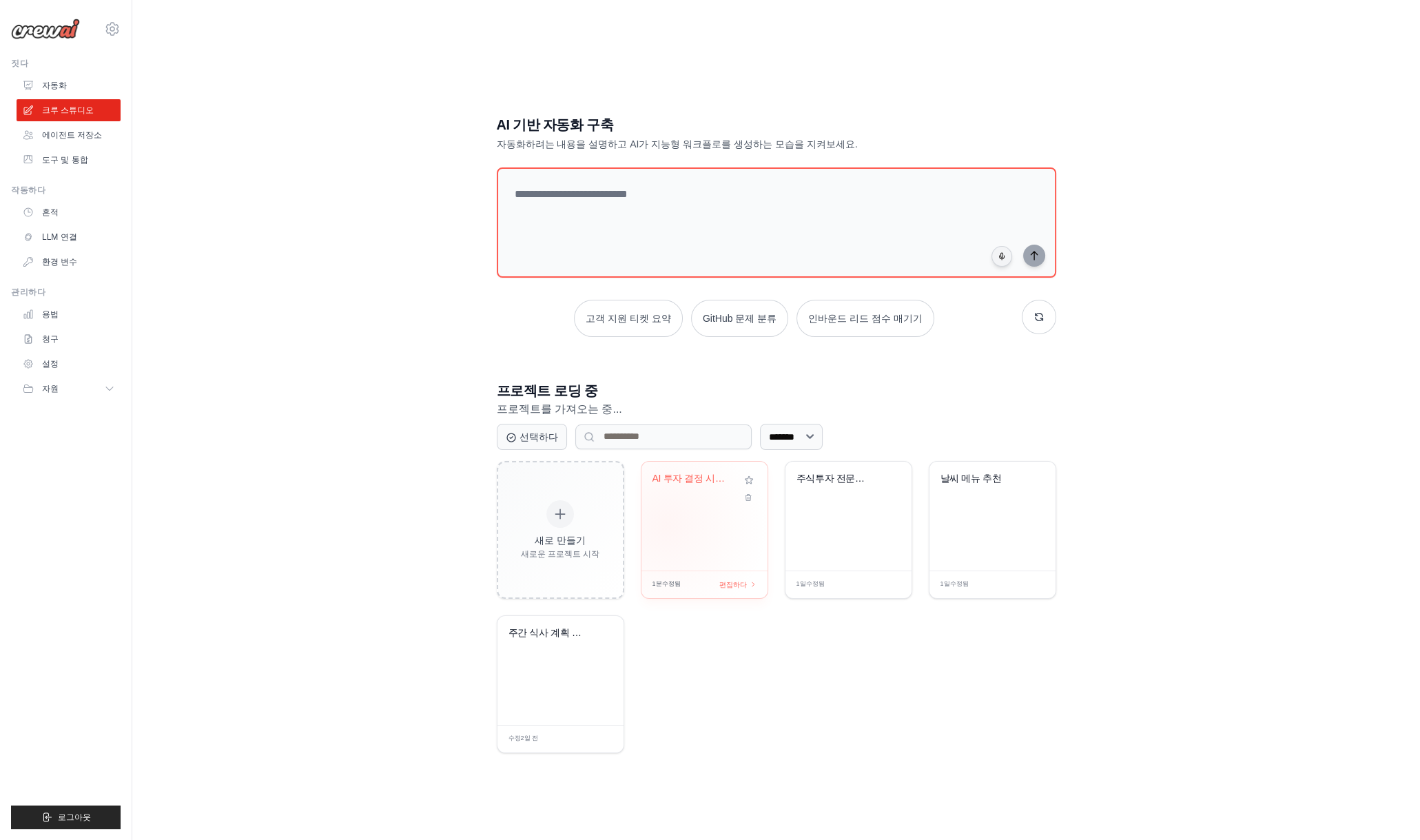
click at [676, 524] on div "AI 투자 결정 시스템" at bounding box center [704, 517] width 126 height 109
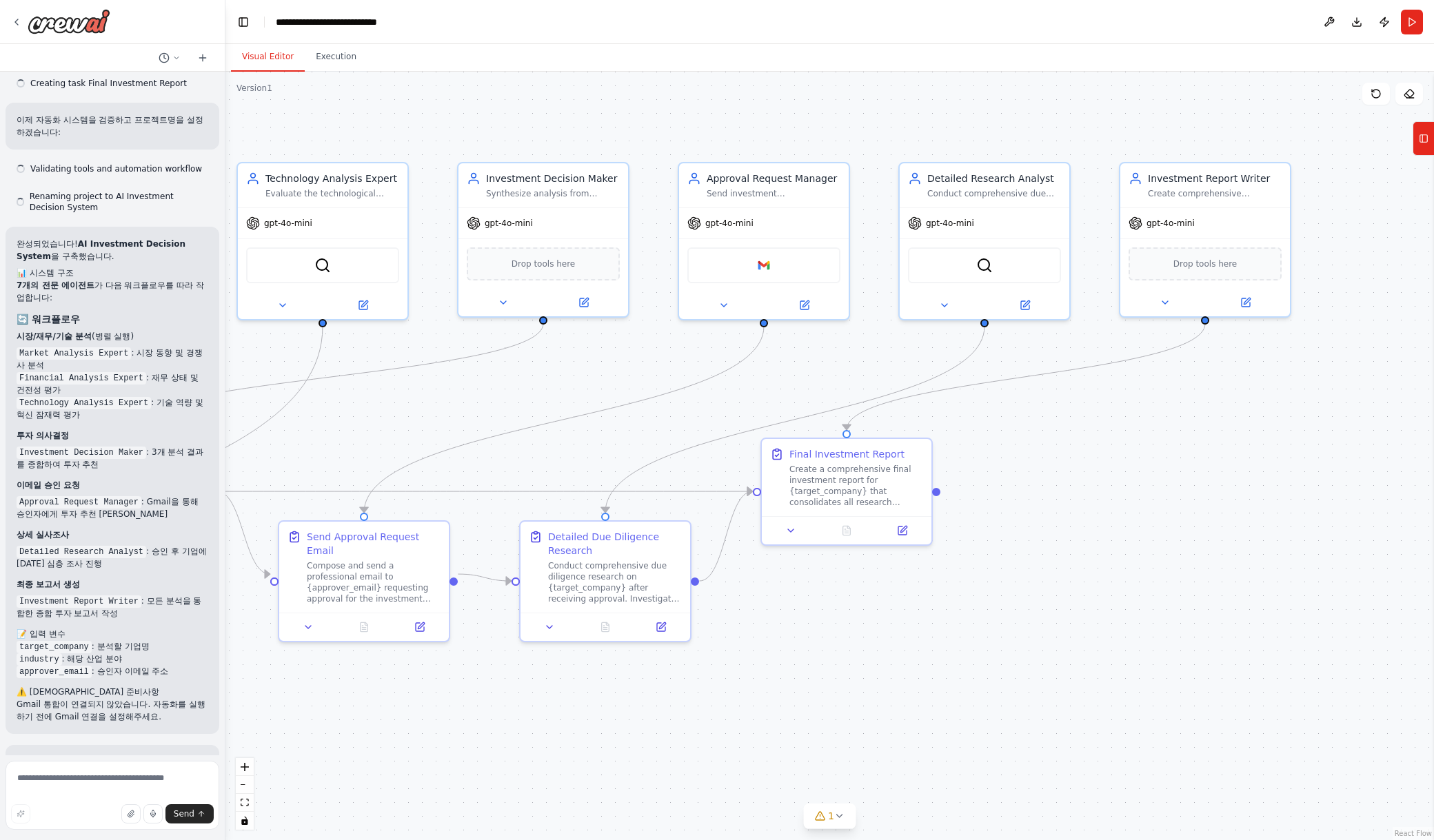
drag, startPoint x: 1344, startPoint y: 331, endPoint x: 626, endPoint y: 353, distance: 718.3
click at [626, 353] on div ".deletable-edge-delete-btn { width: 20px; height: 20px; border: 0px solid #ffff…" at bounding box center [829, 456] width 1208 height 769
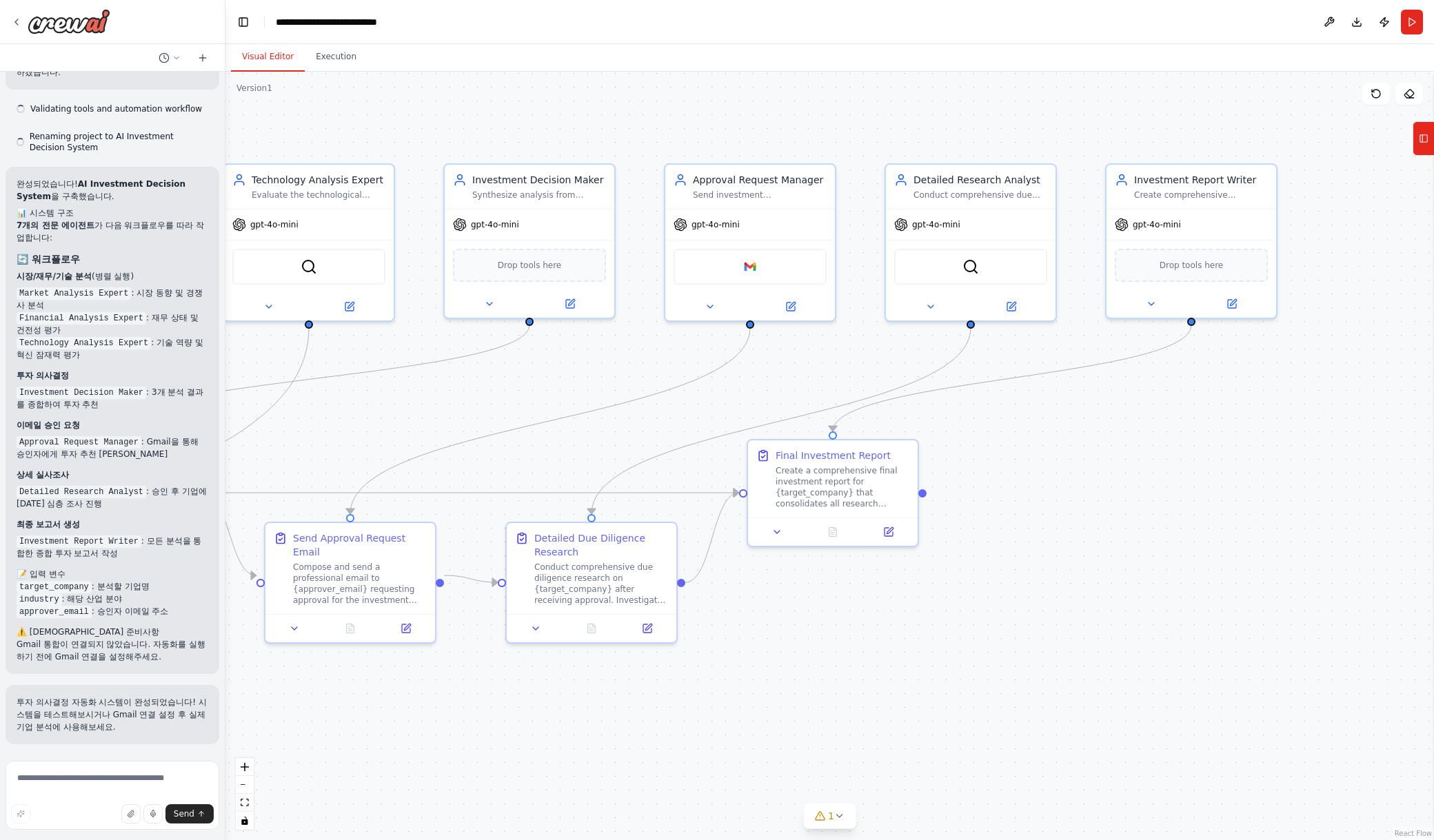
scroll to position [1160, 0]
click at [744, 269] on img at bounding box center [750, 264] width 17 height 17
click at [799, 270] on div "Google gmail" at bounding box center [749, 264] width 153 height 36
click at [755, 270] on img at bounding box center [750, 264] width 17 height 17
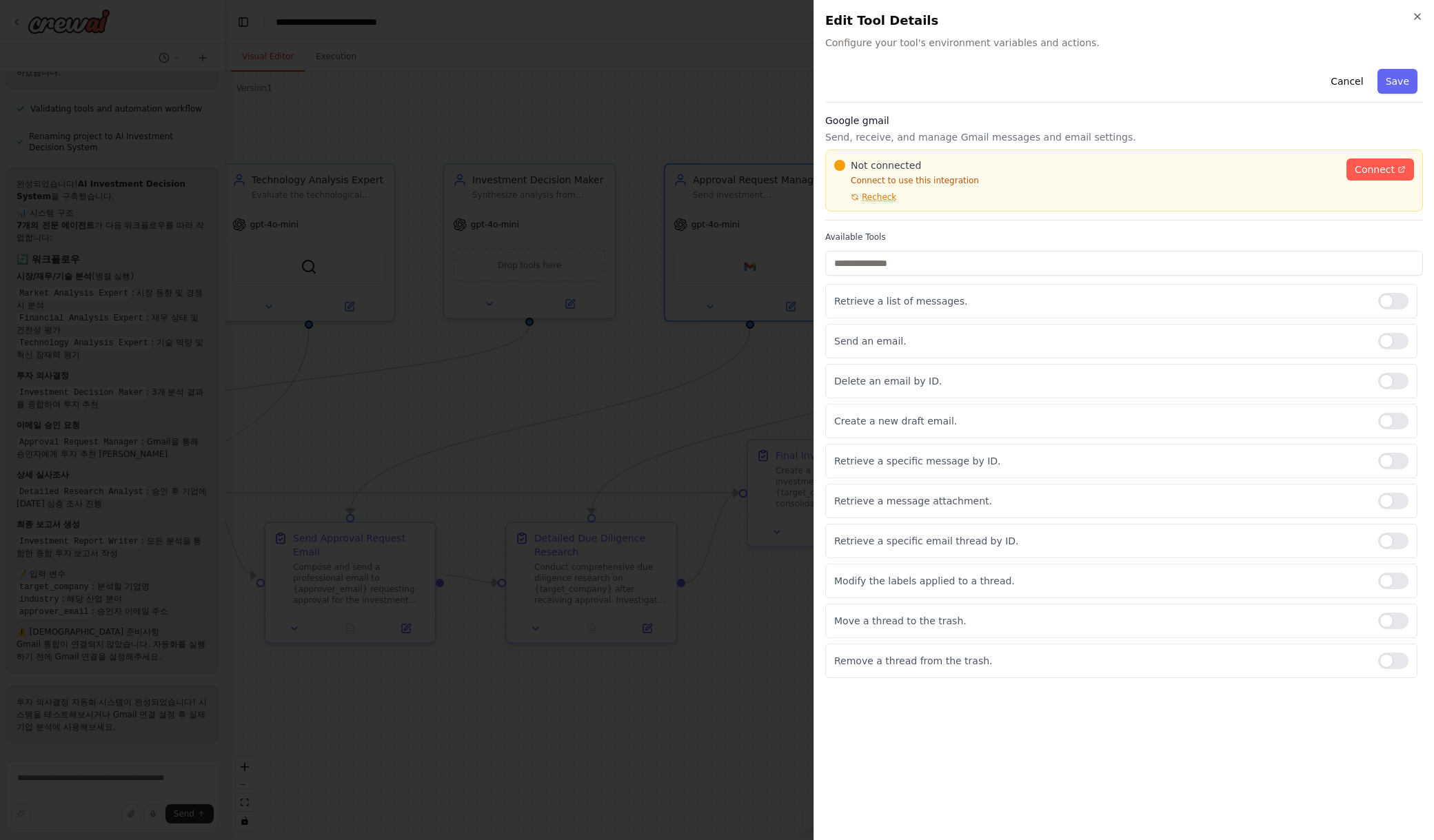
click at [1103, 164] on div "Not connected" at bounding box center [1086, 164] width 504 height 13
click at [1329, 118] on h3 "Google gmail" at bounding box center [1124, 120] width 597 height 13
click at [1350, 80] on button "Cancel" at bounding box center [1346, 81] width 49 height 25
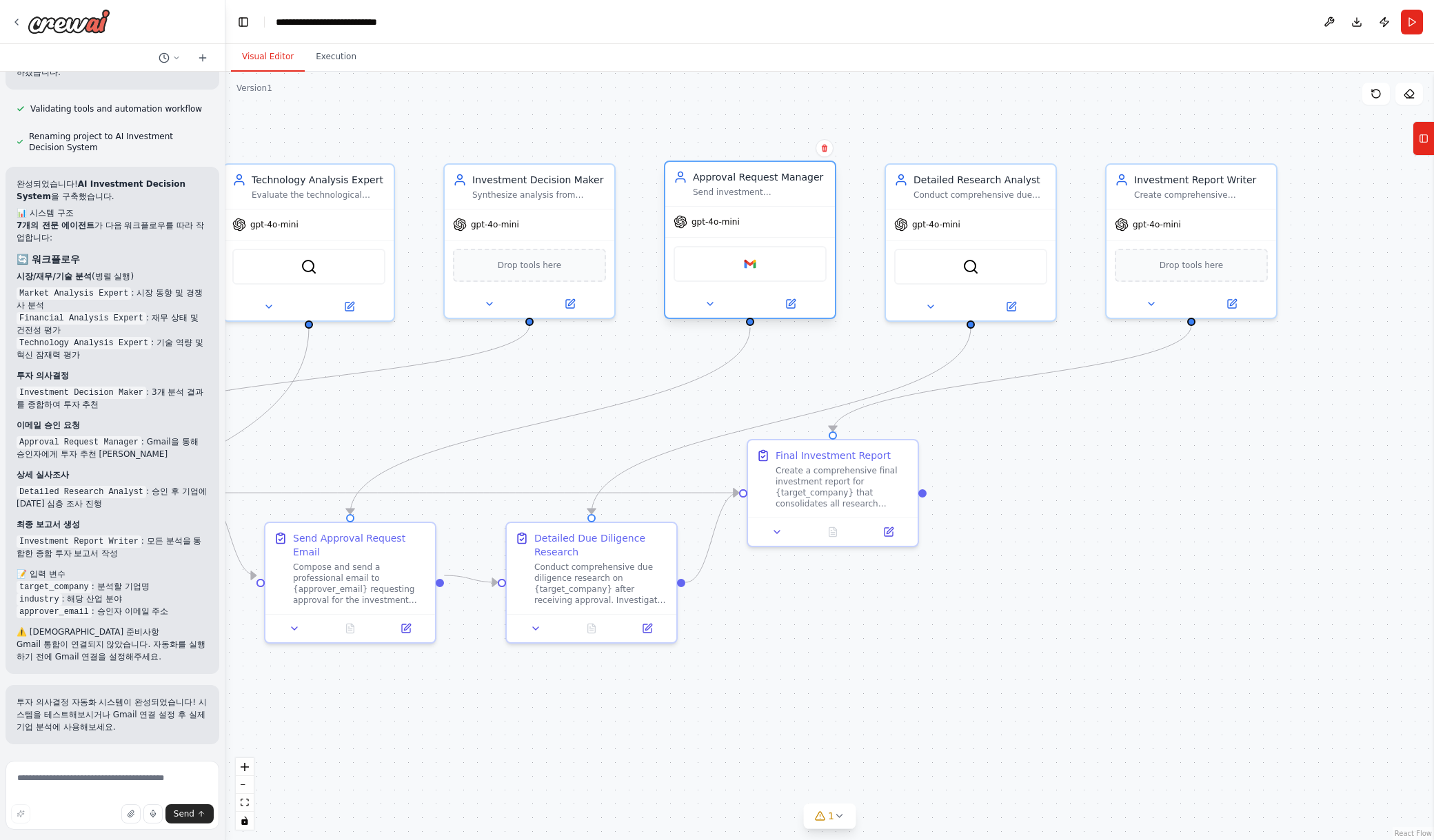
click at [711, 311] on div at bounding box center [750, 304] width 170 height 28
click at [711, 302] on icon at bounding box center [710, 303] width 5 height 3
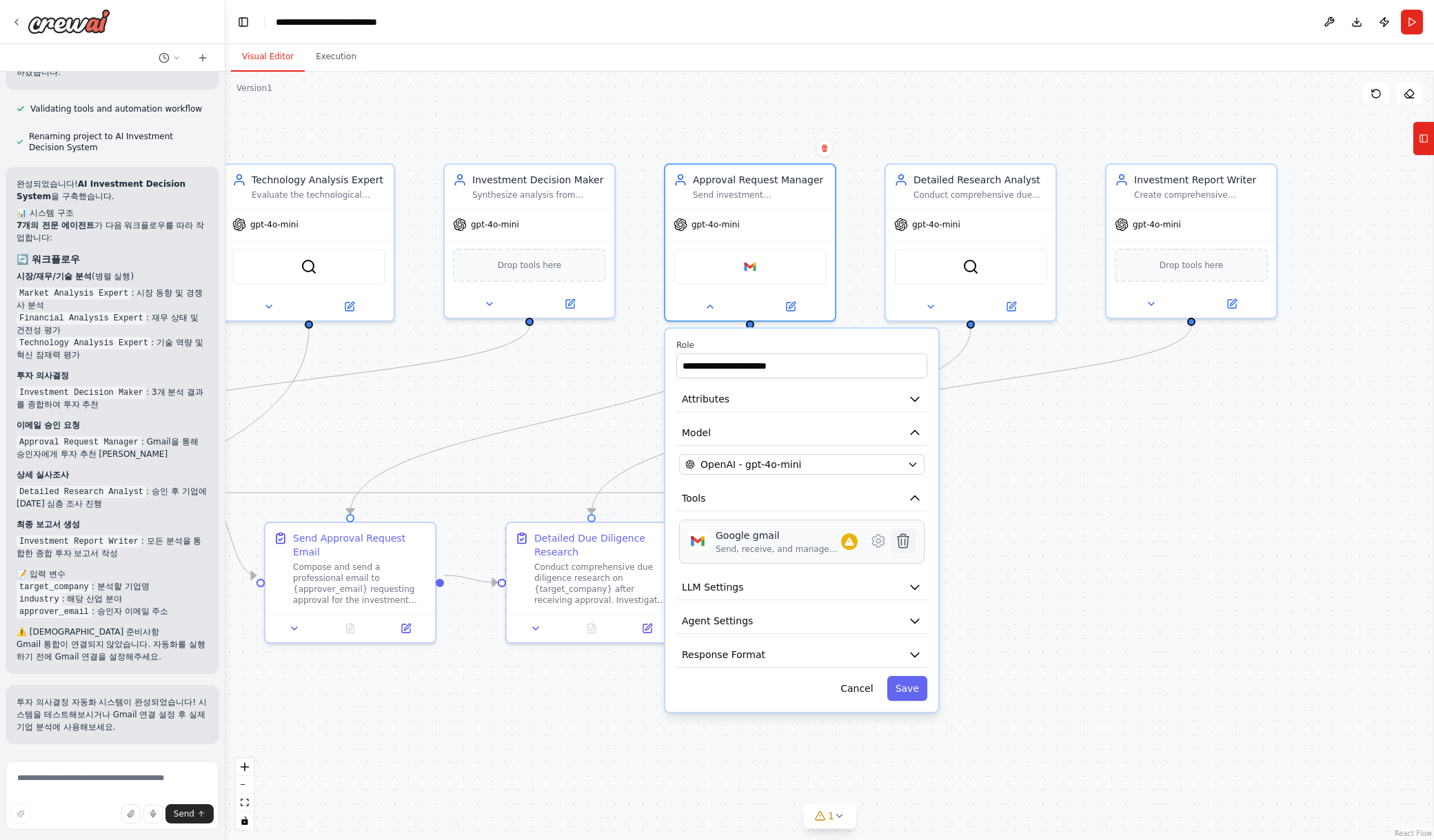
click at [908, 537] on icon at bounding box center [903, 541] width 17 height 17
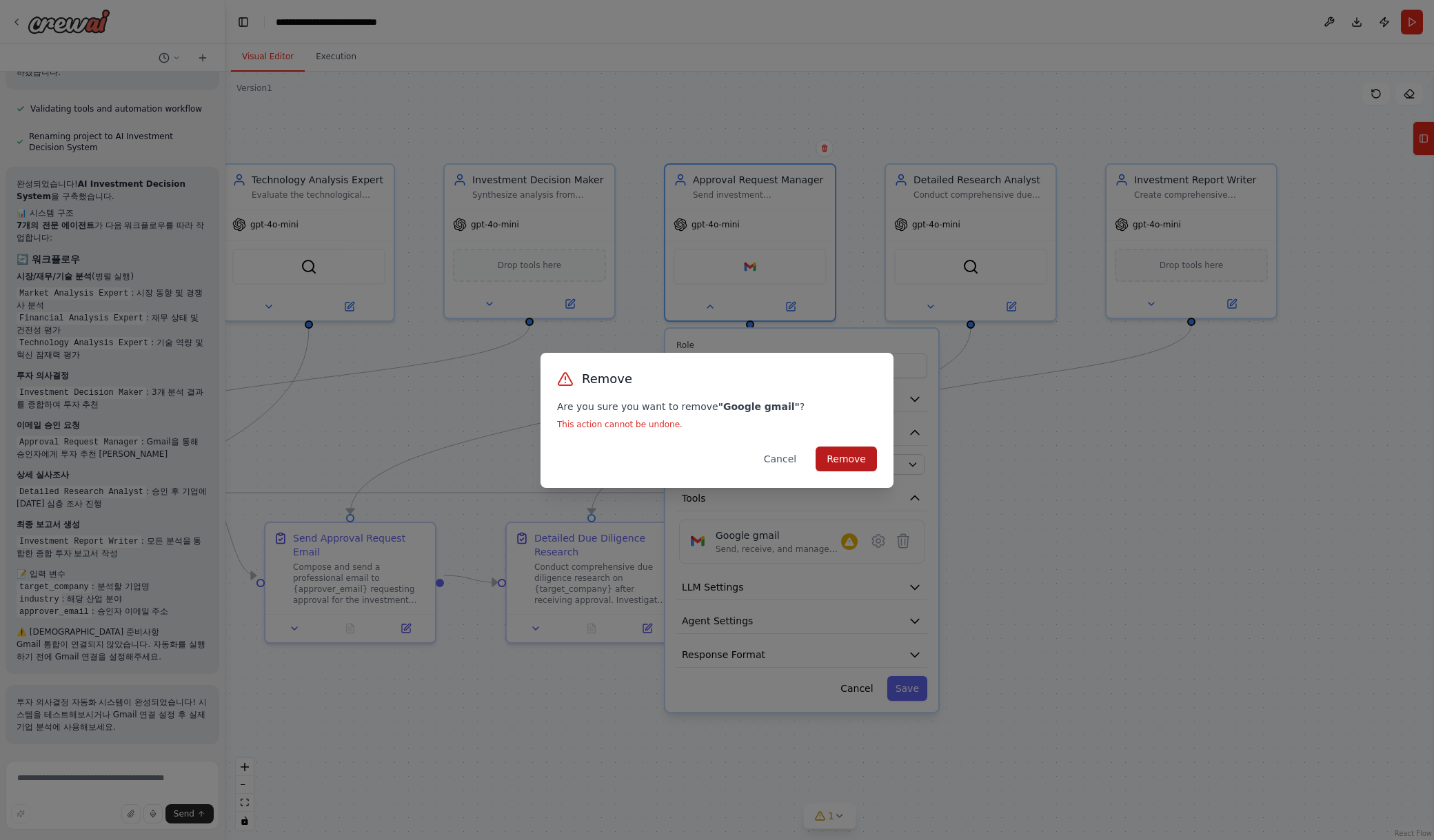
click at [854, 459] on button "Remove" at bounding box center [846, 459] width 62 height 25
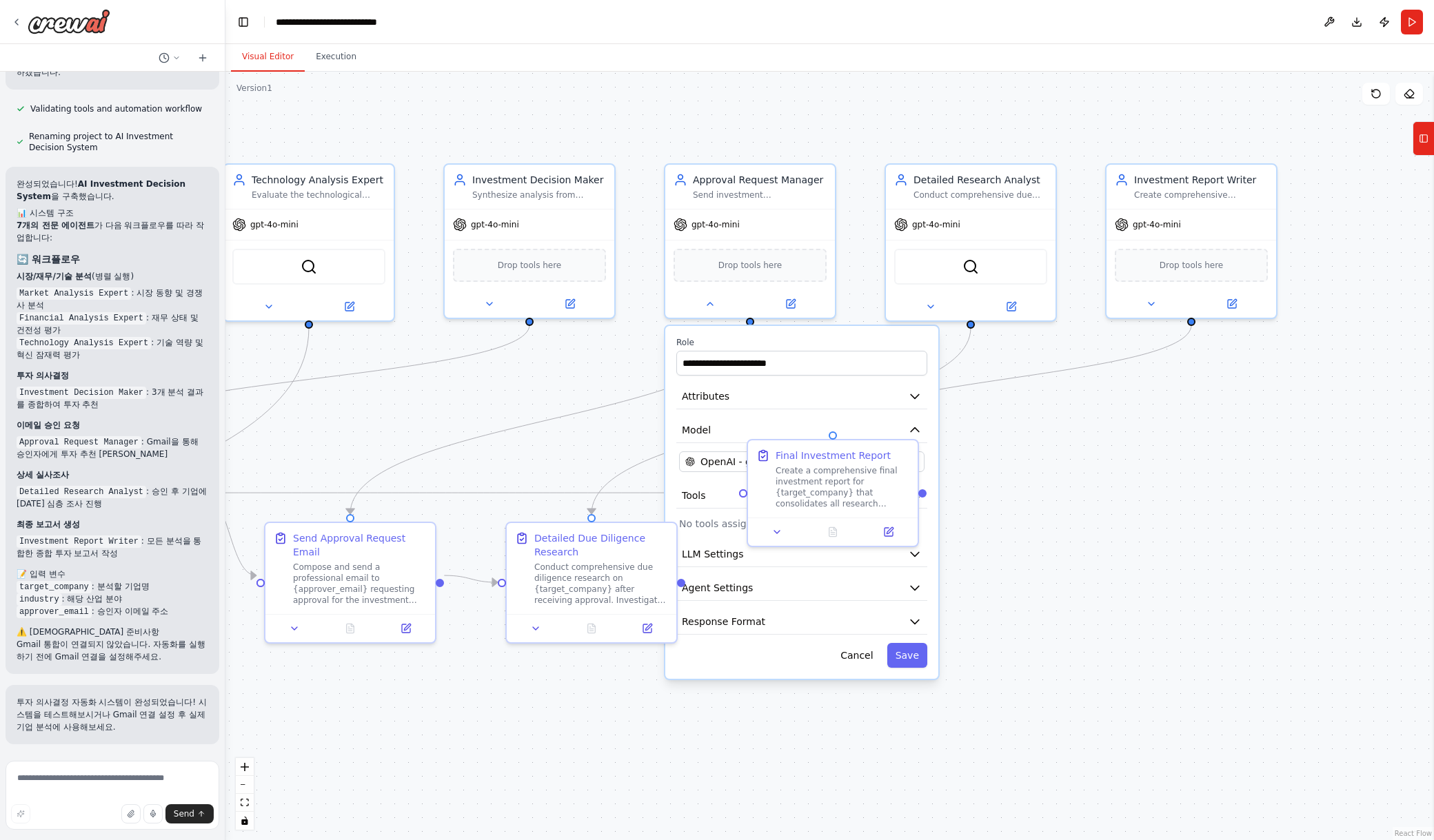
click at [779, 533] on icon at bounding box center [777, 532] width 11 height 11
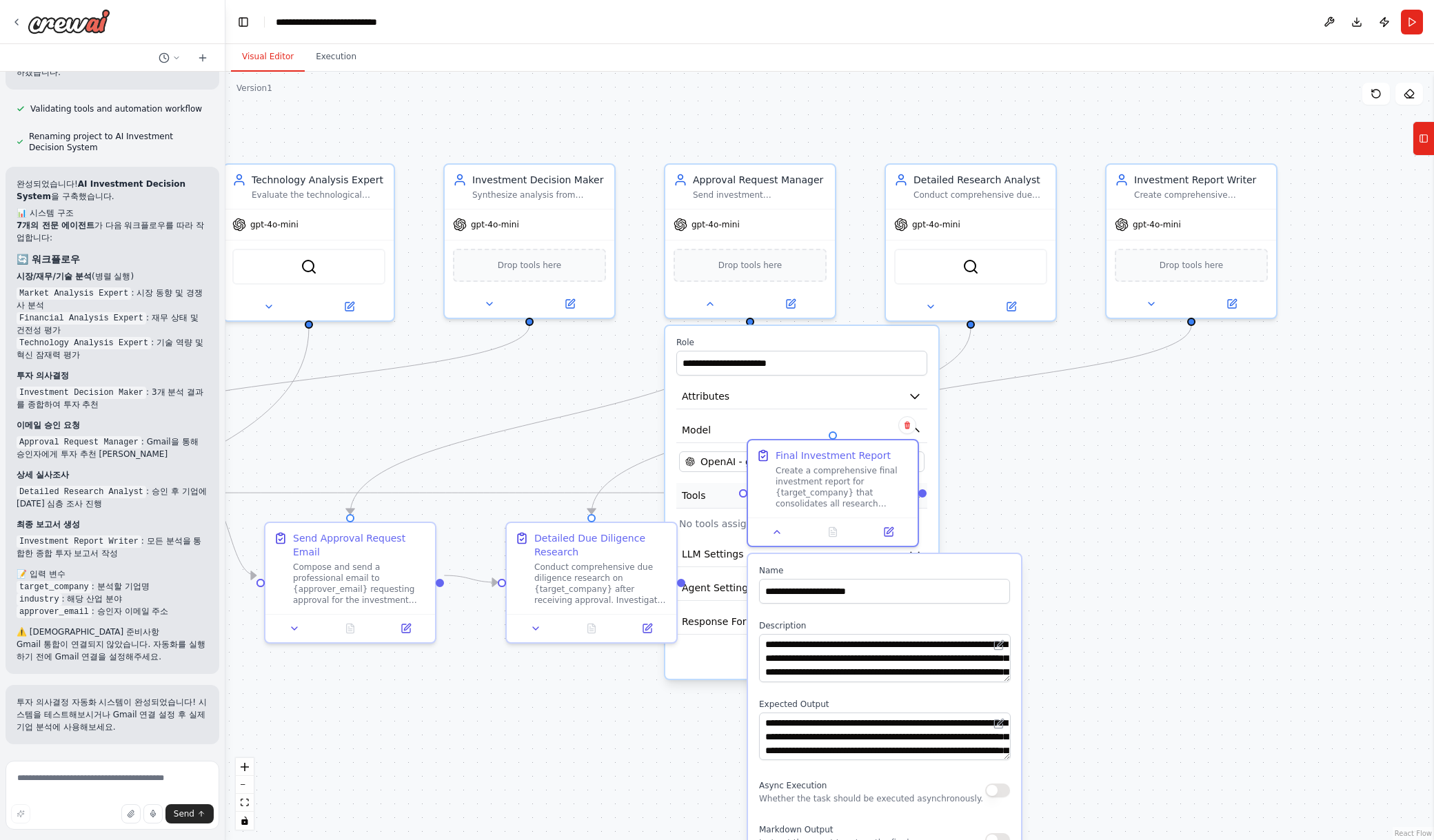
click at [704, 503] on button "Tools" at bounding box center [801, 495] width 251 height 26
click at [1030, 483] on div ".deletable-edge-delete-btn { width: 20px; height: 20px; border: 0px solid #ffff…" at bounding box center [829, 456] width 1208 height 769
click at [1156, 475] on div ".deletable-edge-delete-btn { width: 20px; height: 20px; border: 0px solid #ffff…" at bounding box center [829, 456] width 1208 height 769
drag, startPoint x: 868, startPoint y: 358, endPoint x: 948, endPoint y: 365, distance: 80.3
click at [714, 365] on div ".deletable-edge-delete-btn { width: 20px; height: 20px; border: 0px solid #ffff…" at bounding box center [109, 479] width 1208 height 769
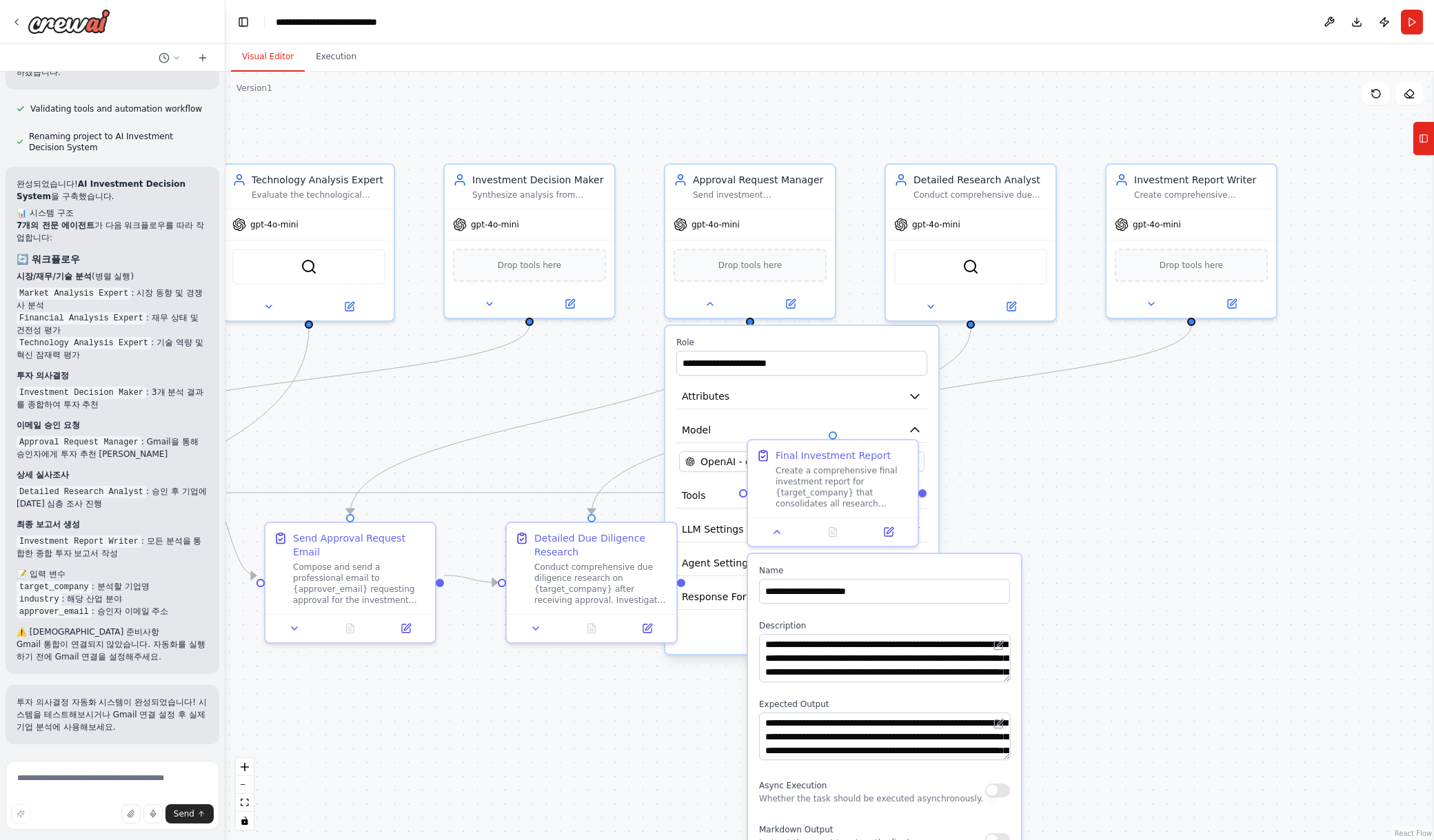
click at [856, 334] on div "**********" at bounding box center [801, 490] width 273 height 328
click at [706, 491] on button "Tools" at bounding box center [801, 495] width 251 height 26
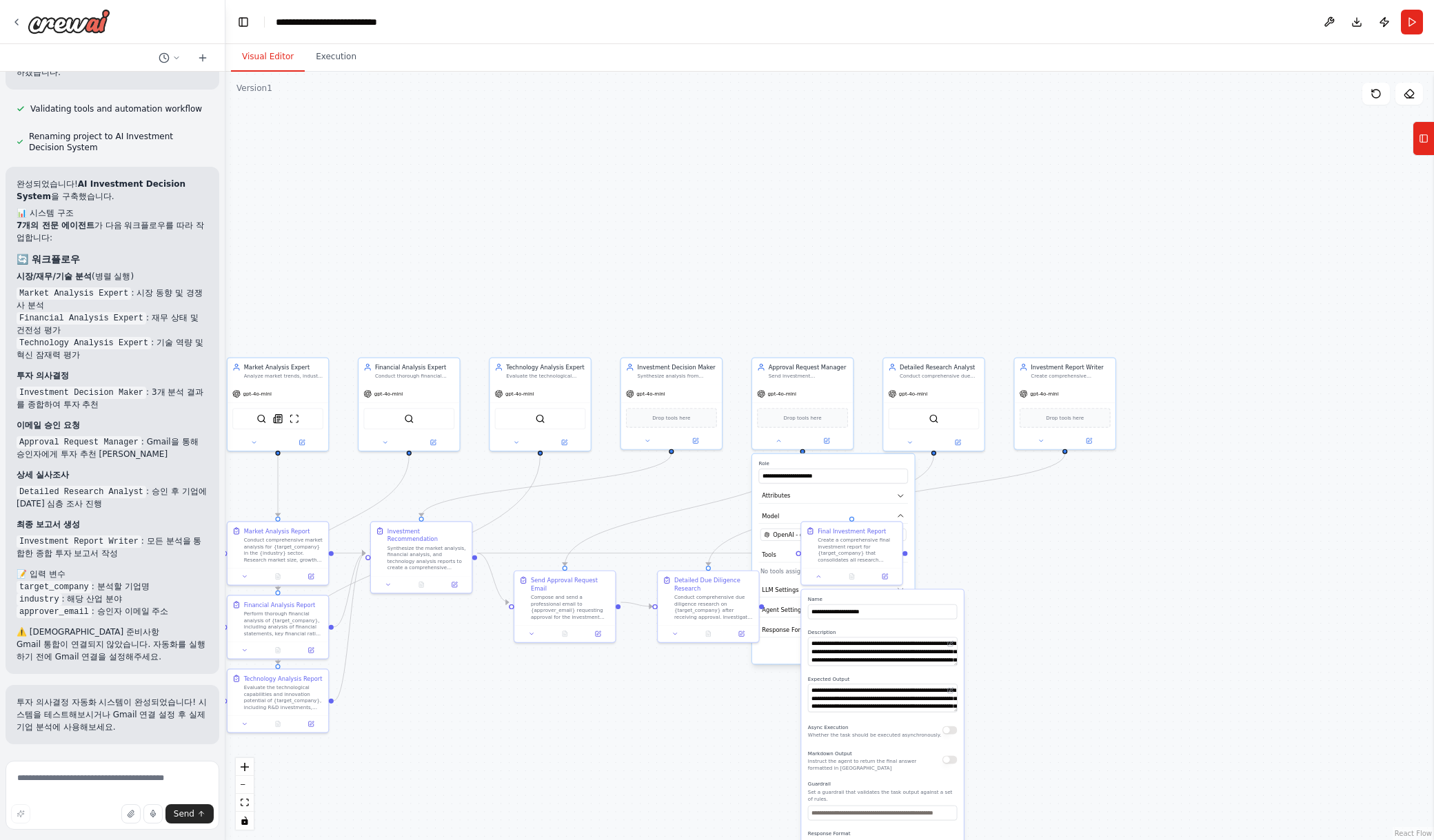
click at [1111, 522] on div ".deletable-edge-delete-btn { width: 20px; height: 20px; border: 0px solid #ffff…" at bounding box center [829, 456] width 1208 height 769
click at [814, 579] on button at bounding box center [819, 575] width 29 height 10
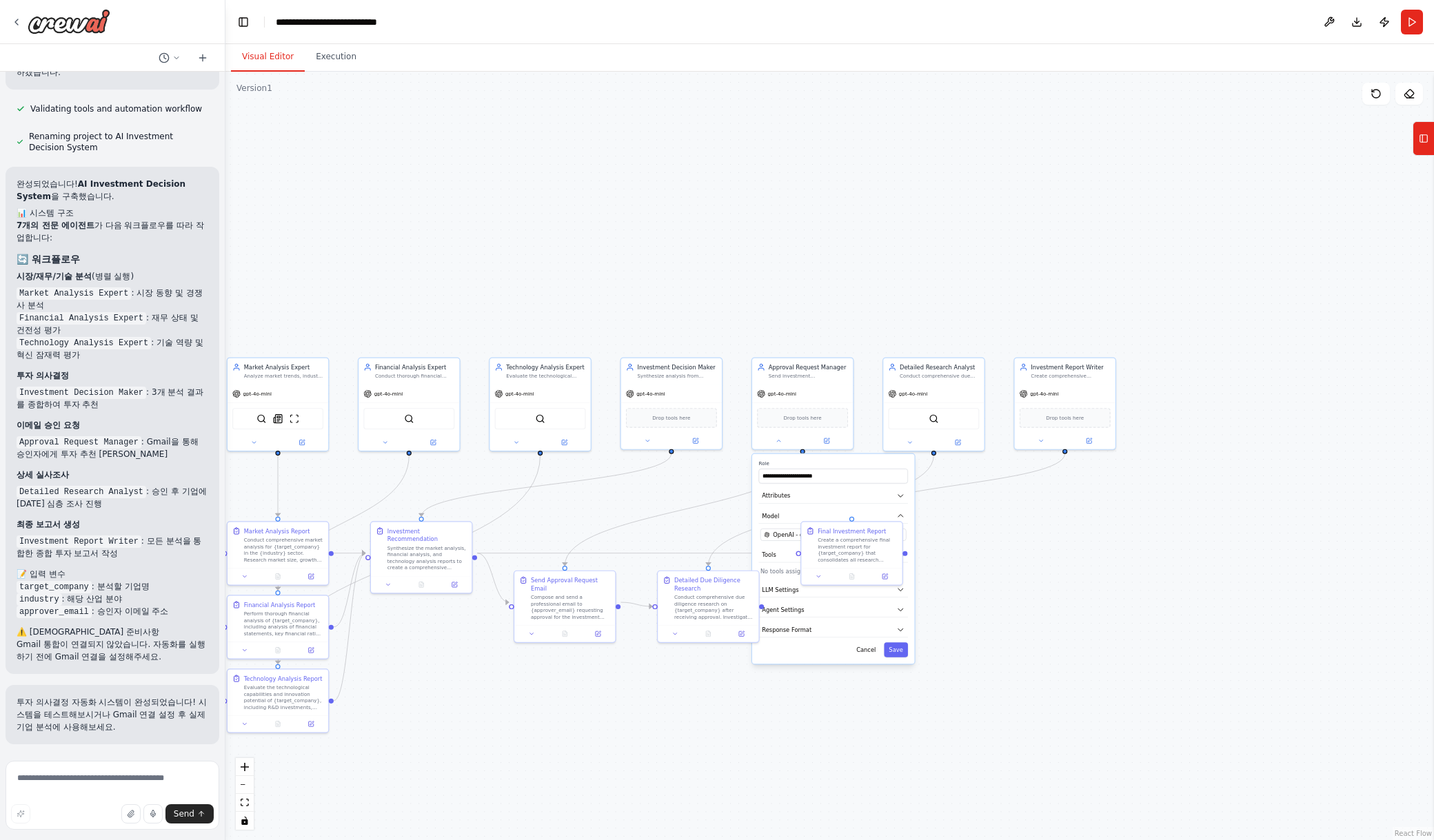
drag, startPoint x: 1097, startPoint y: 571, endPoint x: 957, endPoint y: 609, distance: 145.1
click at [1096, 572] on div ".deletable-edge-delete-btn { width: 20px; height: 20px; border: 0px solid #ffff…" at bounding box center [829, 456] width 1208 height 769
click at [829, 651] on div "Cancel Save" at bounding box center [832, 650] width 149 height 14
click at [865, 464] on label "Role" at bounding box center [832, 465] width 149 height 7
click at [777, 446] on div at bounding box center [801, 440] width 101 height 17
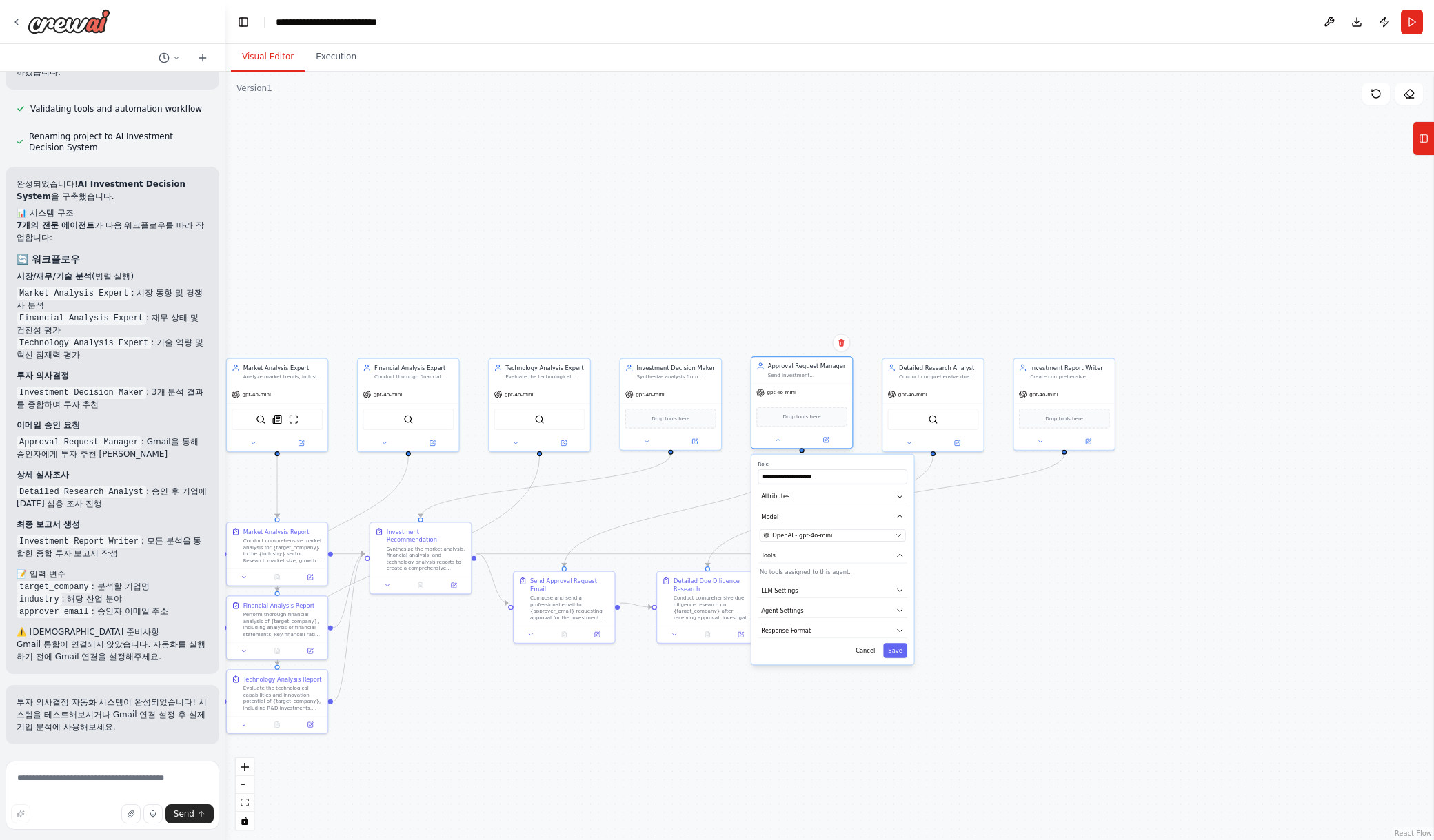
click at [775, 449] on div "**********" at bounding box center [802, 403] width 103 height 92
click at [779, 446] on div at bounding box center [801, 440] width 101 height 17
click at [780, 441] on icon at bounding box center [779, 441] width 7 height 7
click at [806, 559] on button "Tools" at bounding box center [832, 555] width 149 height 15
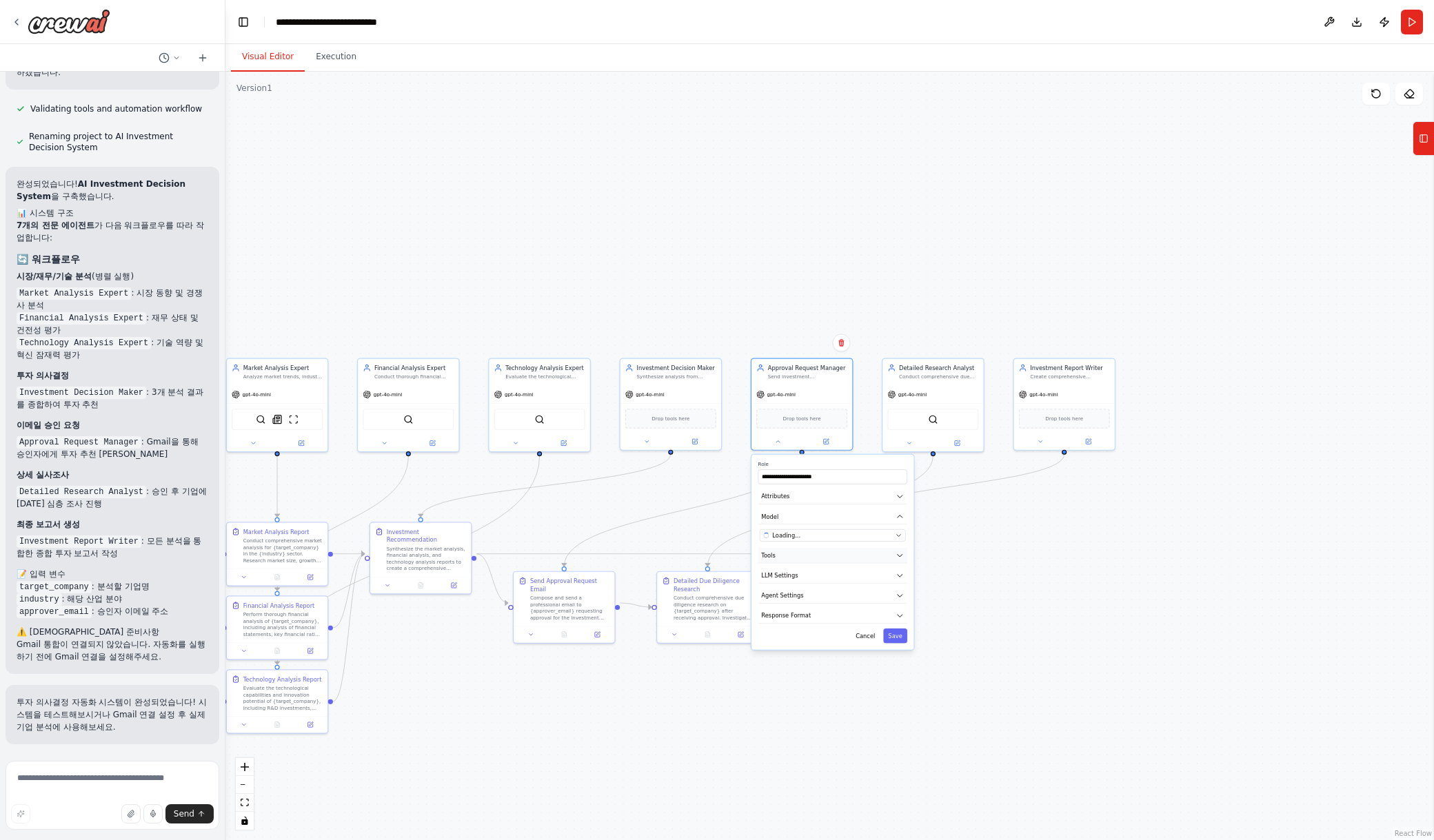
click at [814, 556] on button "Tools" at bounding box center [832, 555] width 149 height 15
click at [847, 570] on p "No tools assigned to this agent." at bounding box center [832, 571] width 146 height 8
click at [844, 579] on div "**********" at bounding box center [831, 559] width 162 height 209
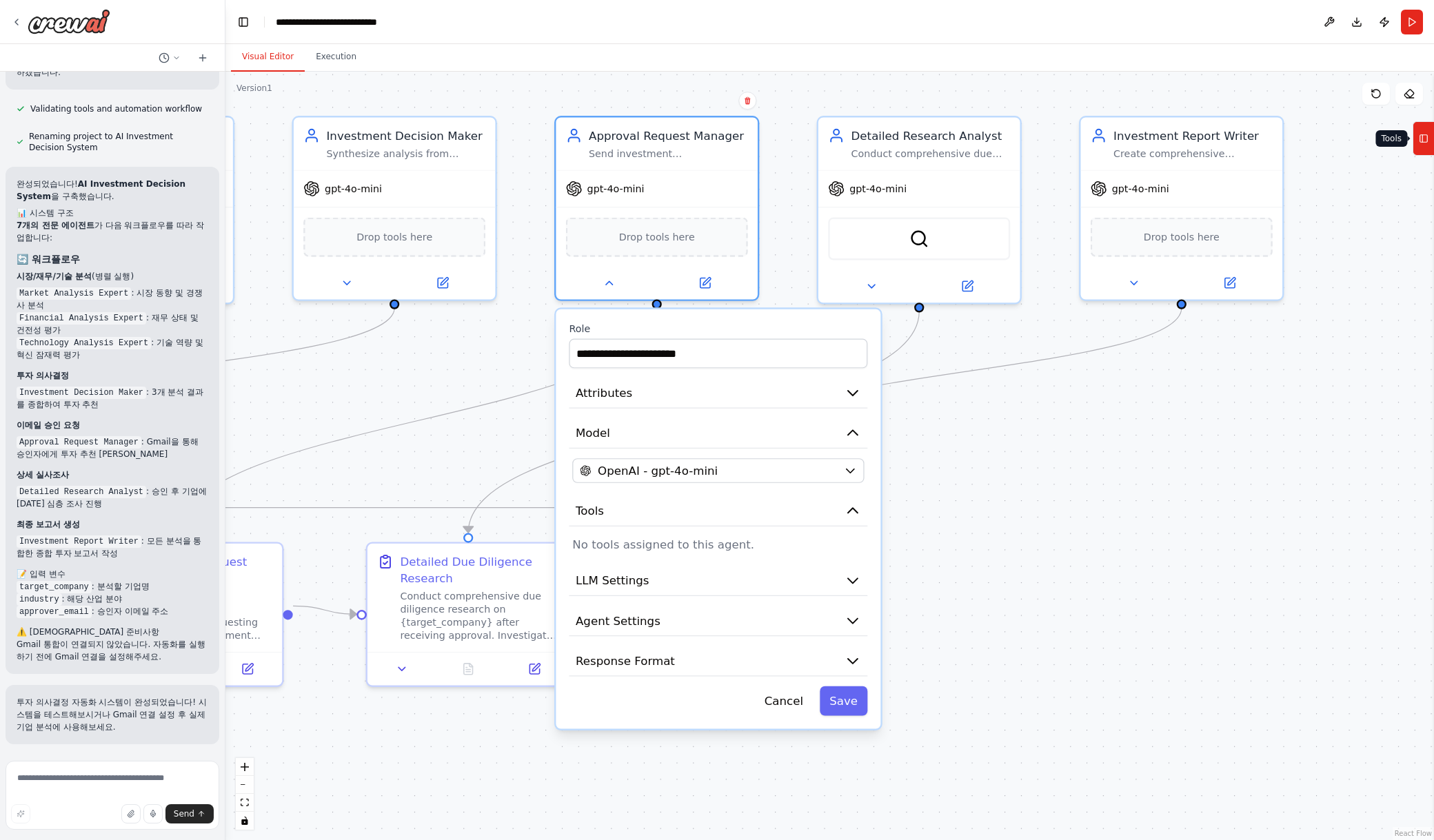
click at [1424, 139] on icon at bounding box center [1423, 139] width 10 height 22
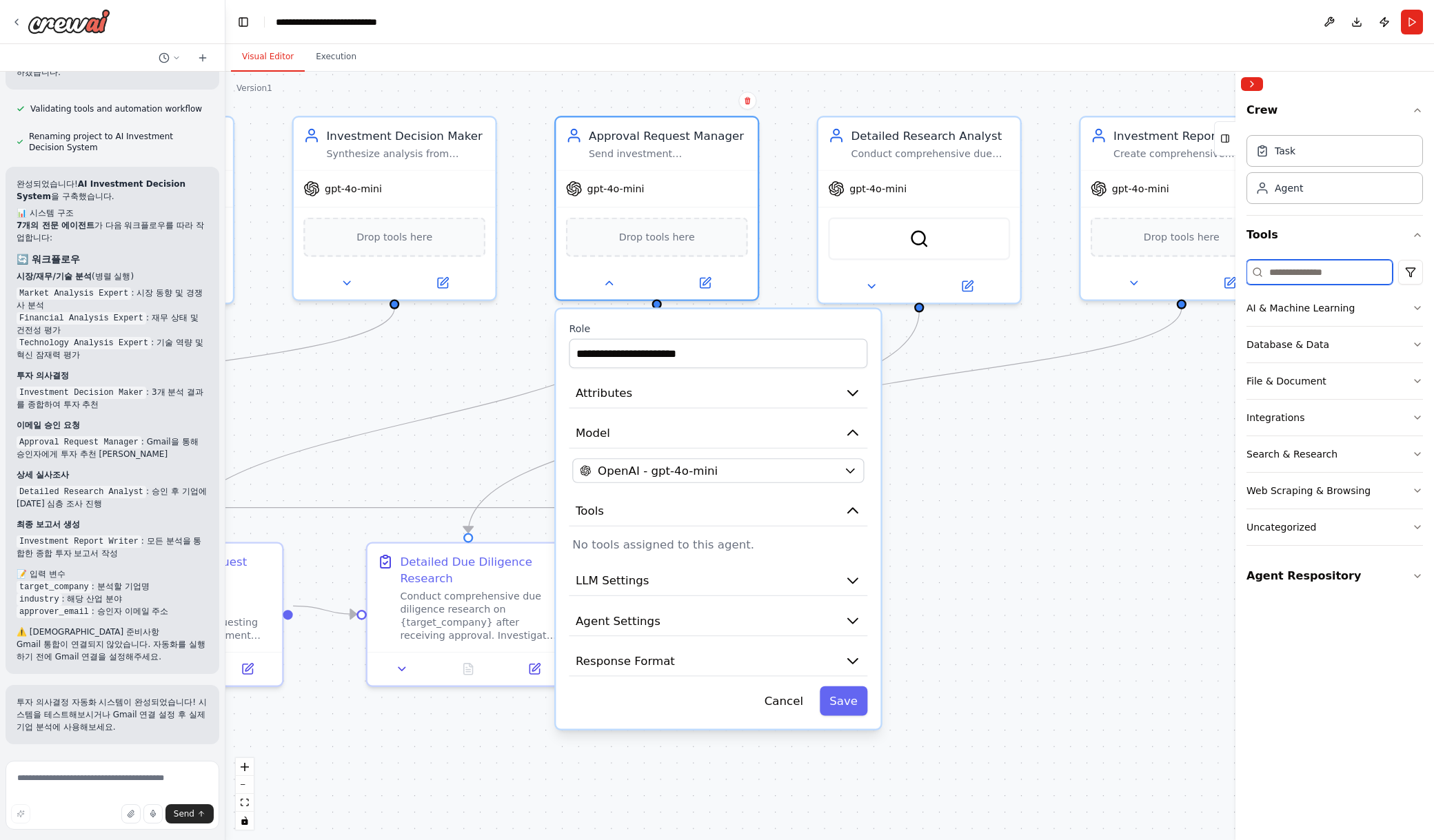
click at [1312, 268] on input at bounding box center [1319, 273] width 146 height 25
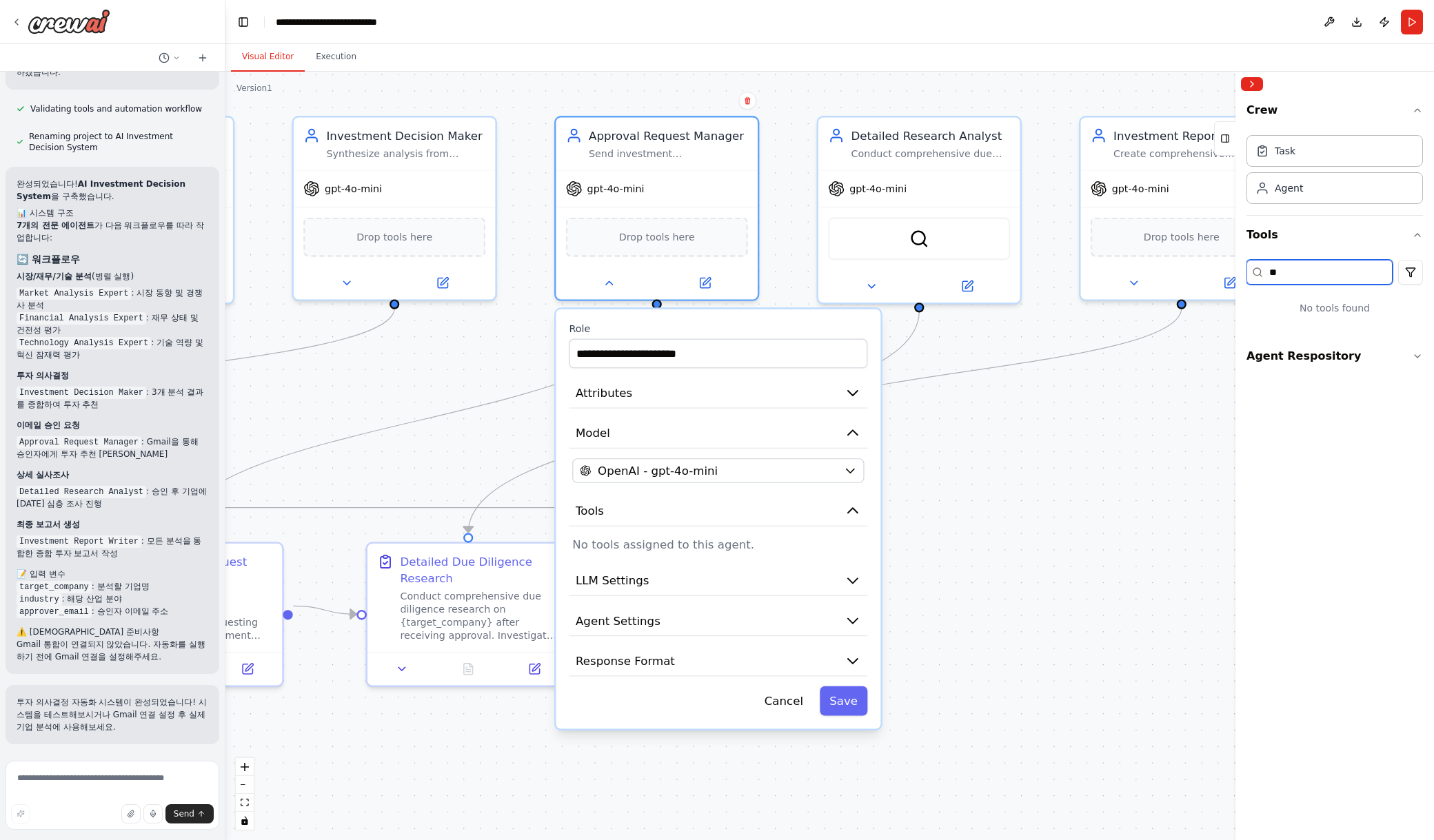
type input "*"
type input "****"
click at [1323, 360] on div "Access and manage Outlook emails, calendar events, and contacts." at bounding box center [1344, 360] width 139 height 11
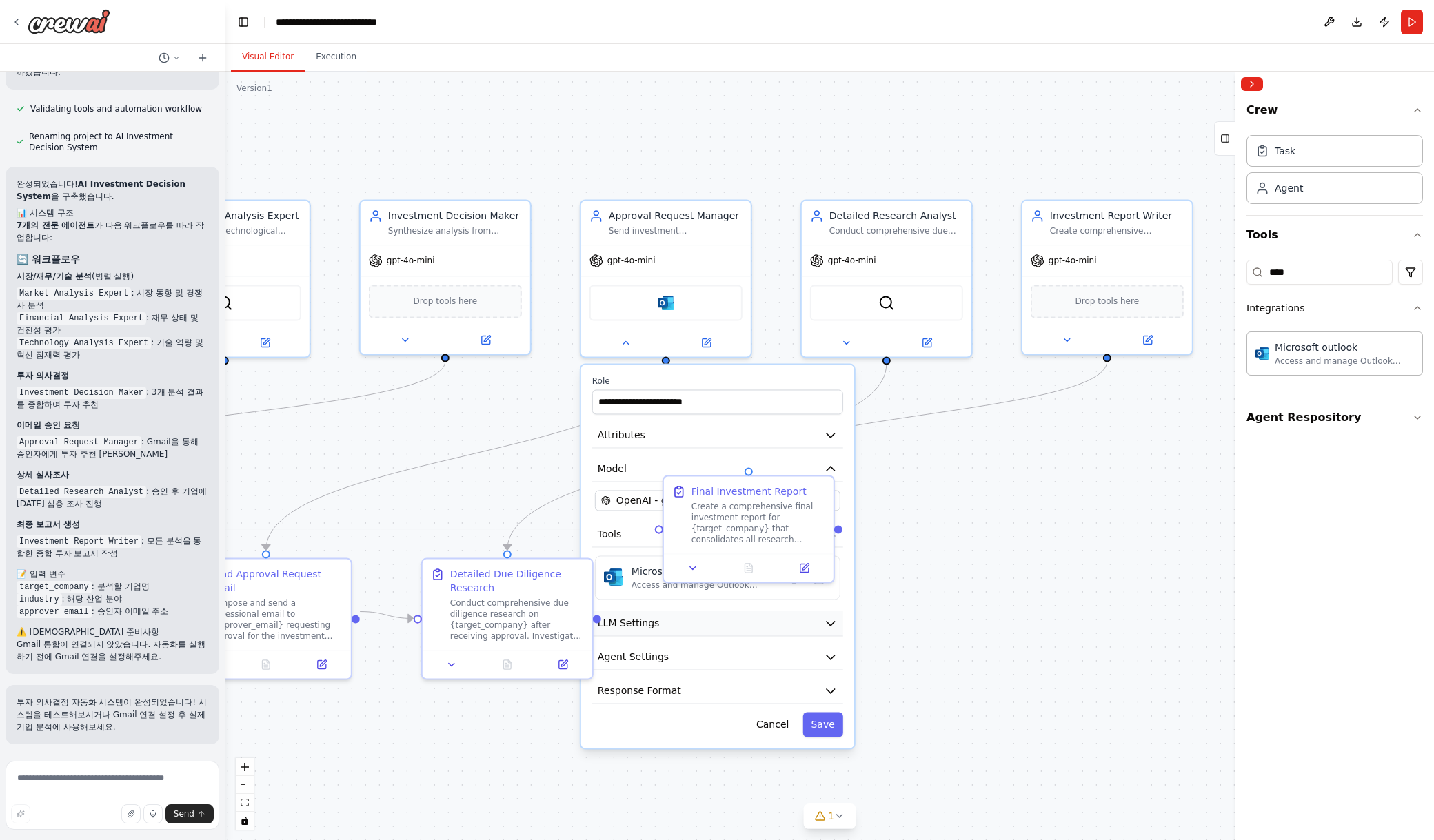
click at [718, 621] on button "LLM Settings" at bounding box center [717, 623] width 251 height 26
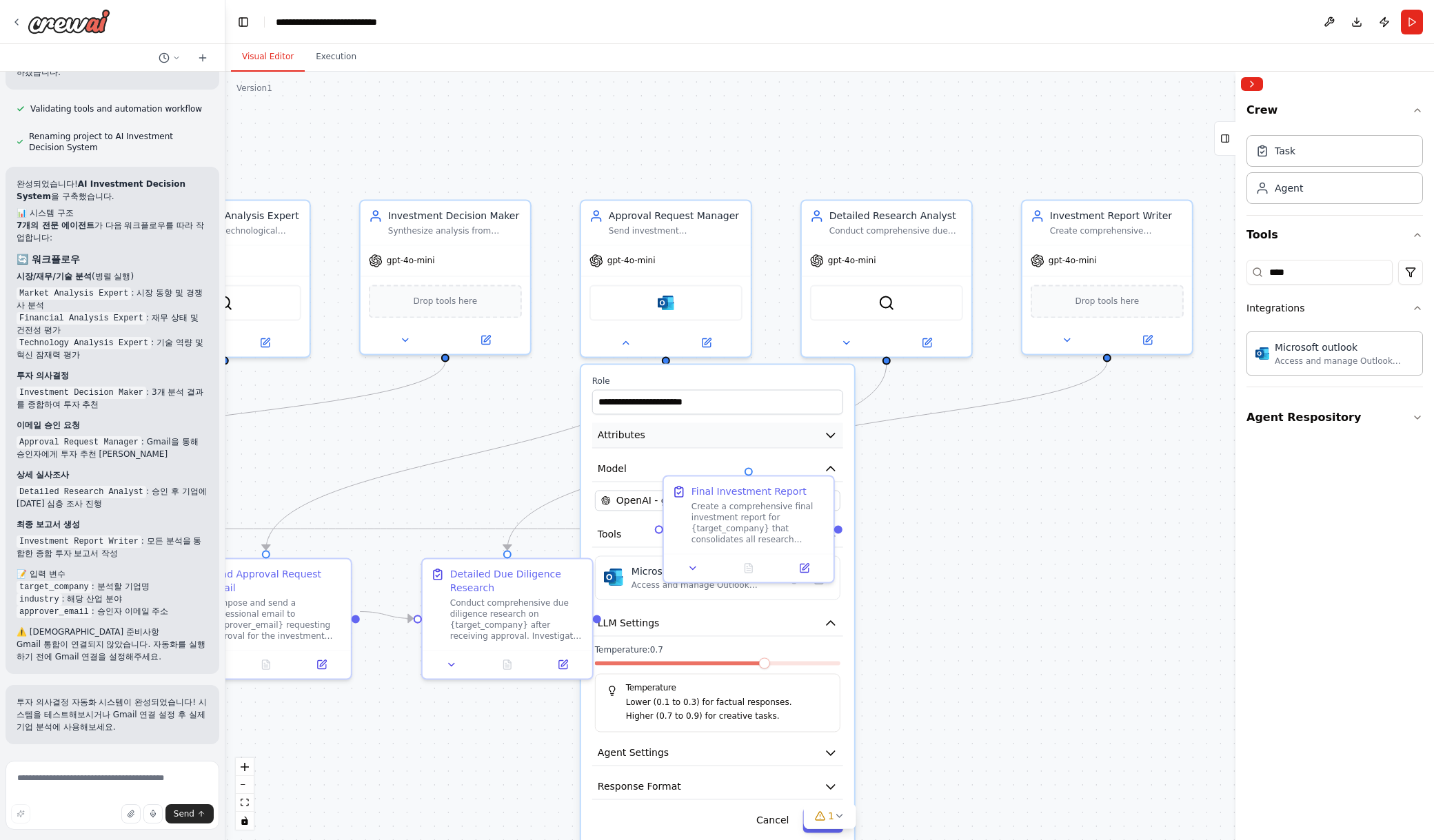
click at [652, 441] on button "Attributes" at bounding box center [717, 435] width 251 height 26
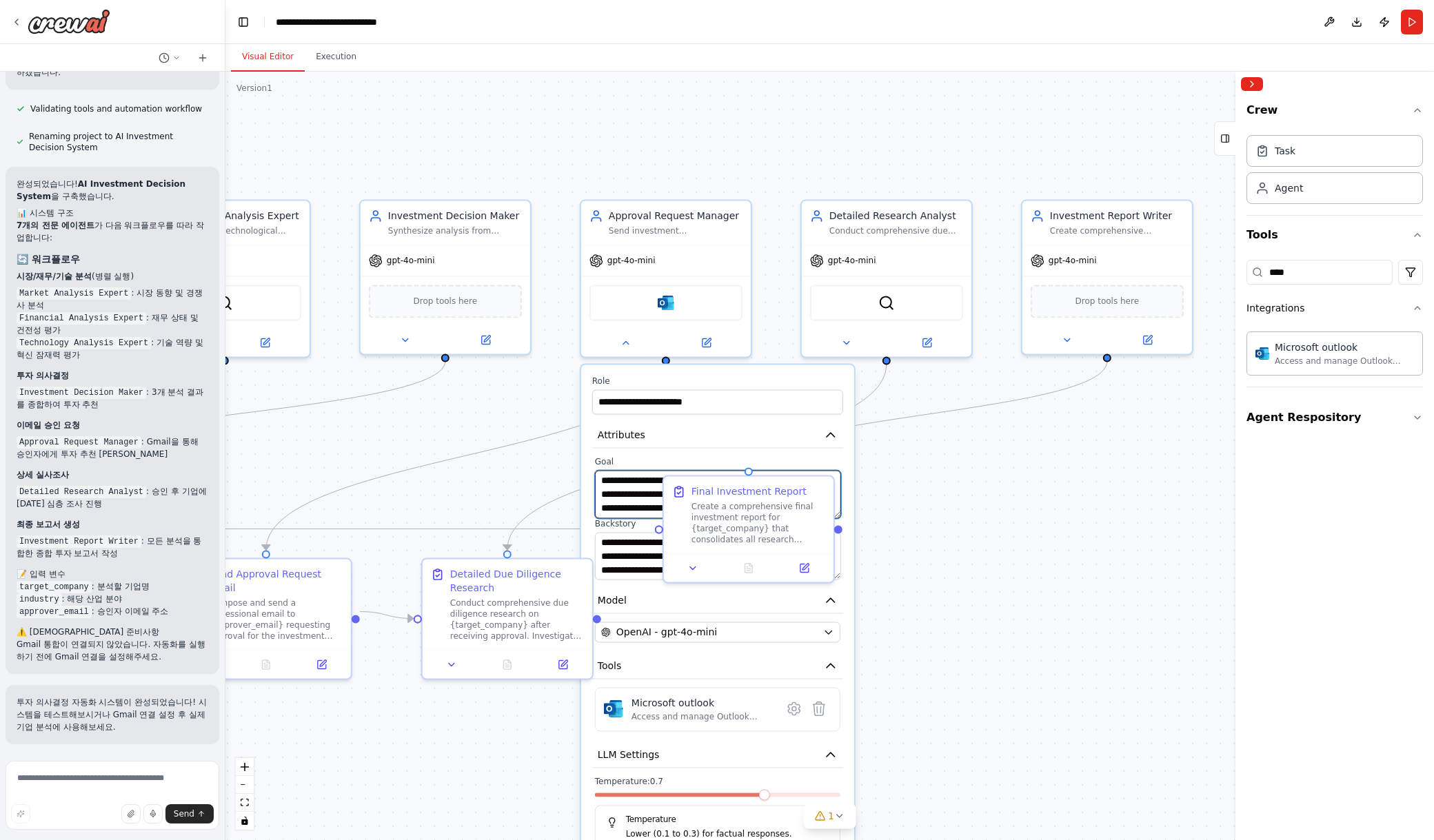
click at [637, 504] on textarea "**********" at bounding box center [717, 494] width 246 height 48
click at [691, 560] on icon at bounding box center [693, 565] width 11 height 11
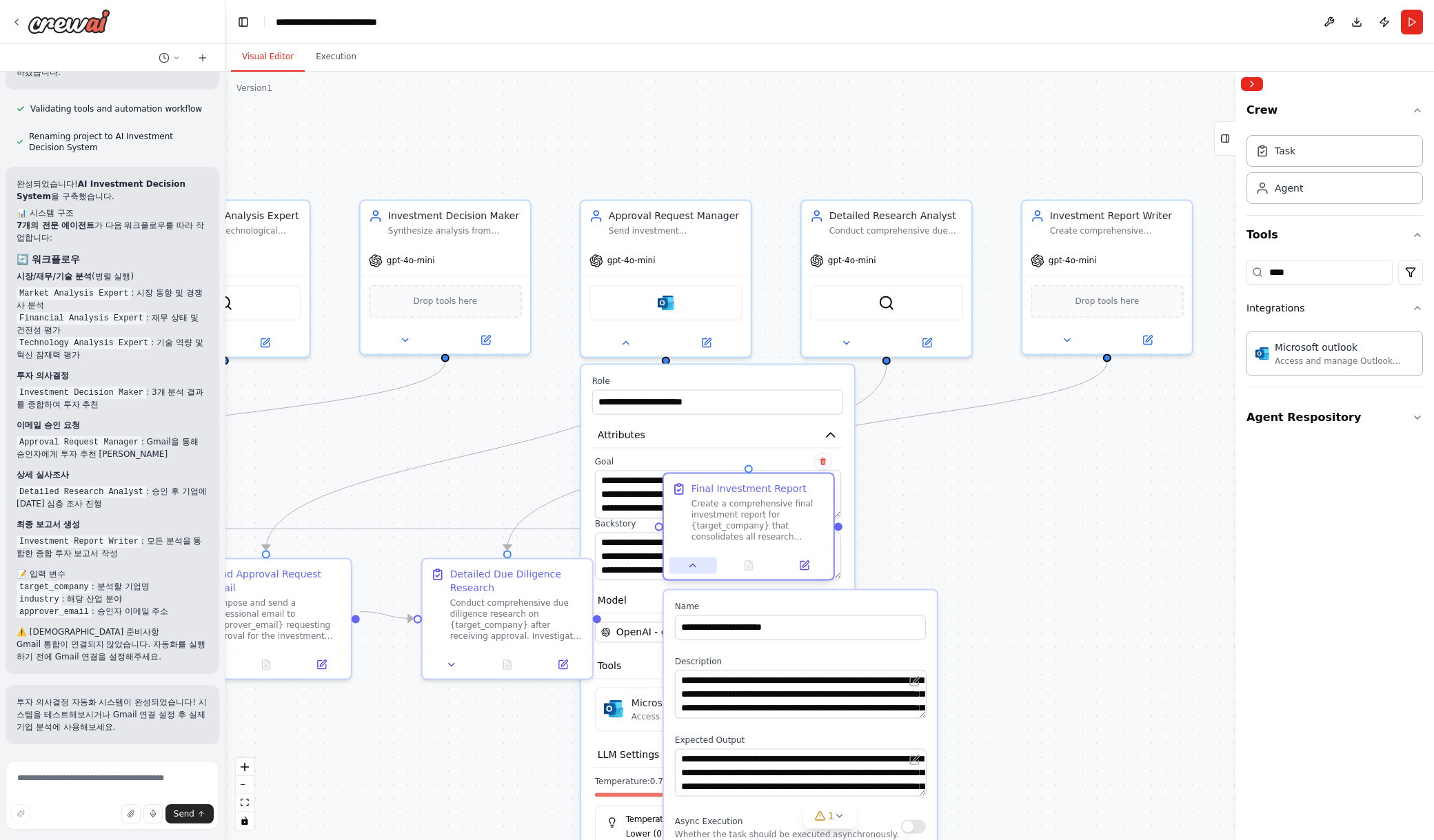
click at [691, 560] on icon at bounding box center [693, 565] width 11 height 11
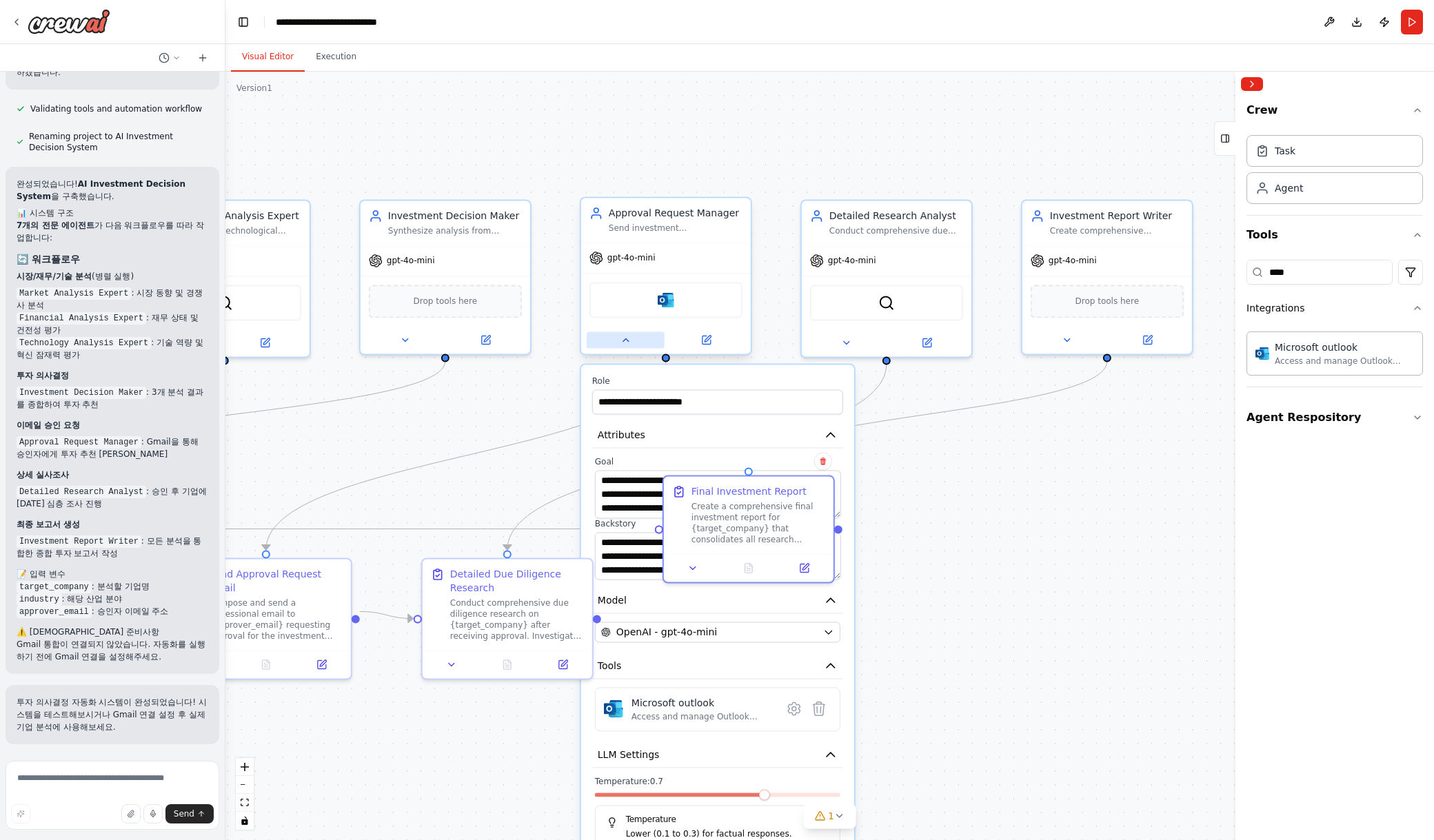
click at [623, 332] on button at bounding box center [625, 340] width 78 height 17
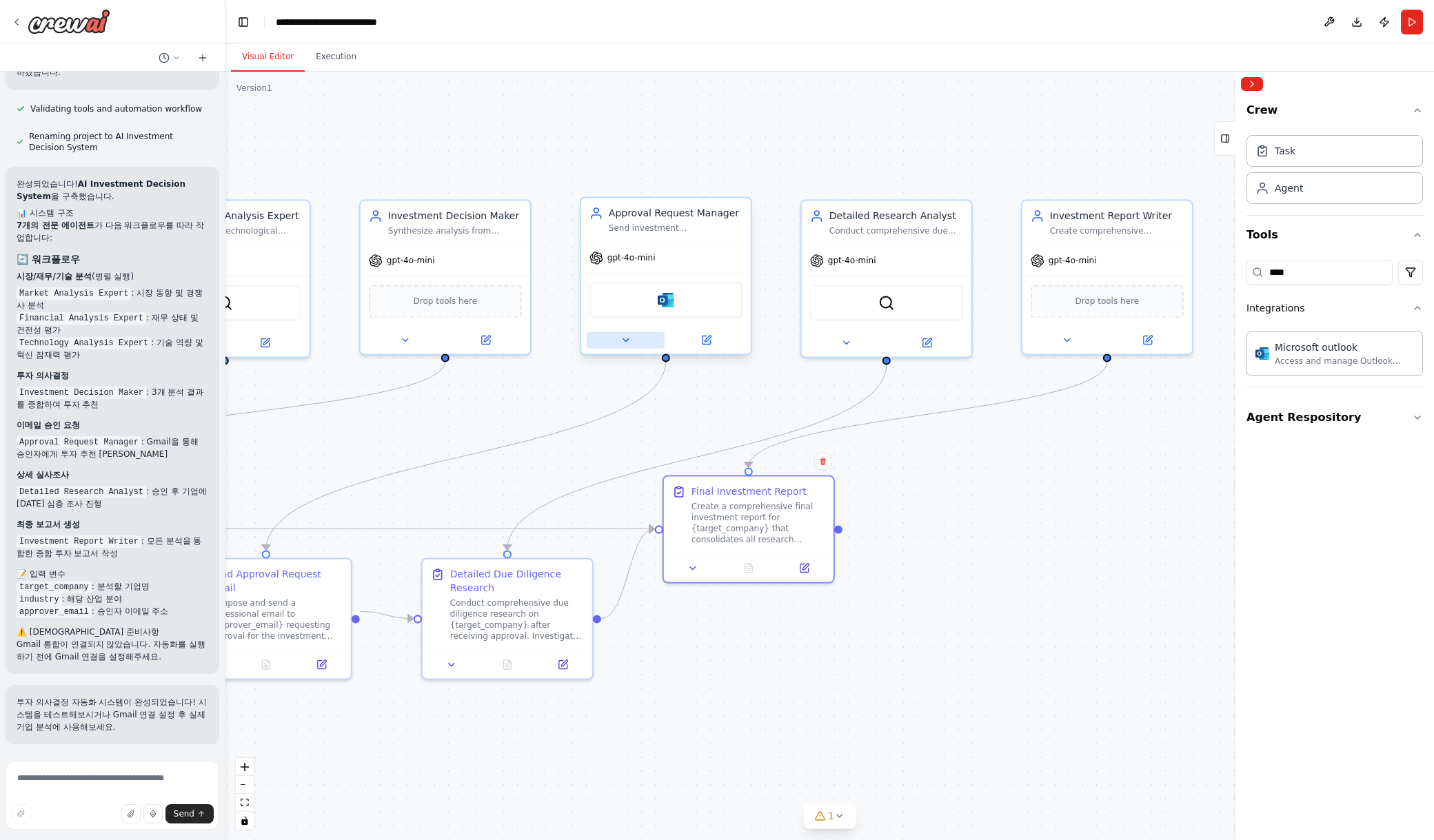
click at [623, 332] on button at bounding box center [625, 340] width 78 height 17
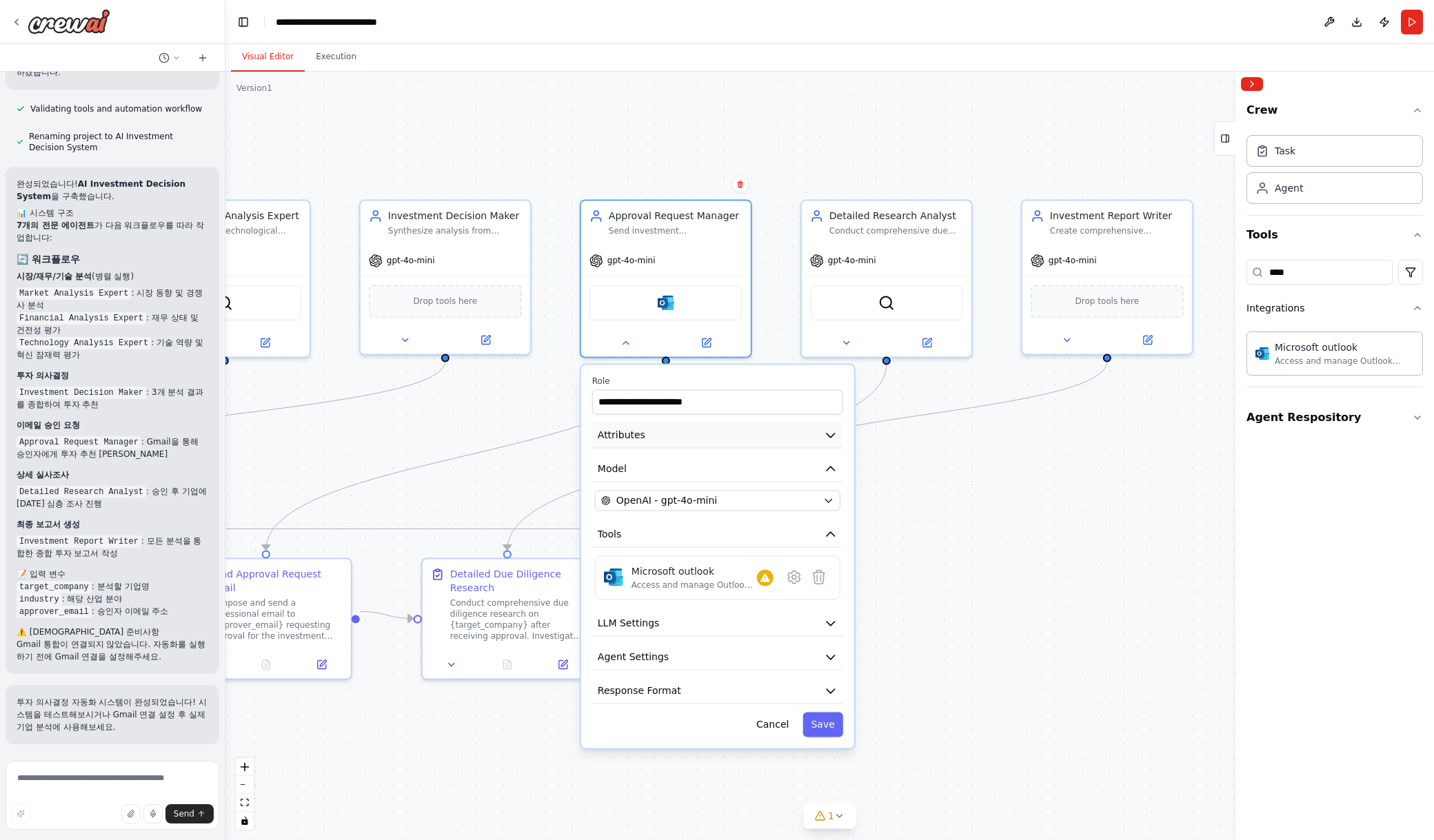
click at [679, 431] on button "Attributes" at bounding box center [717, 435] width 251 height 26
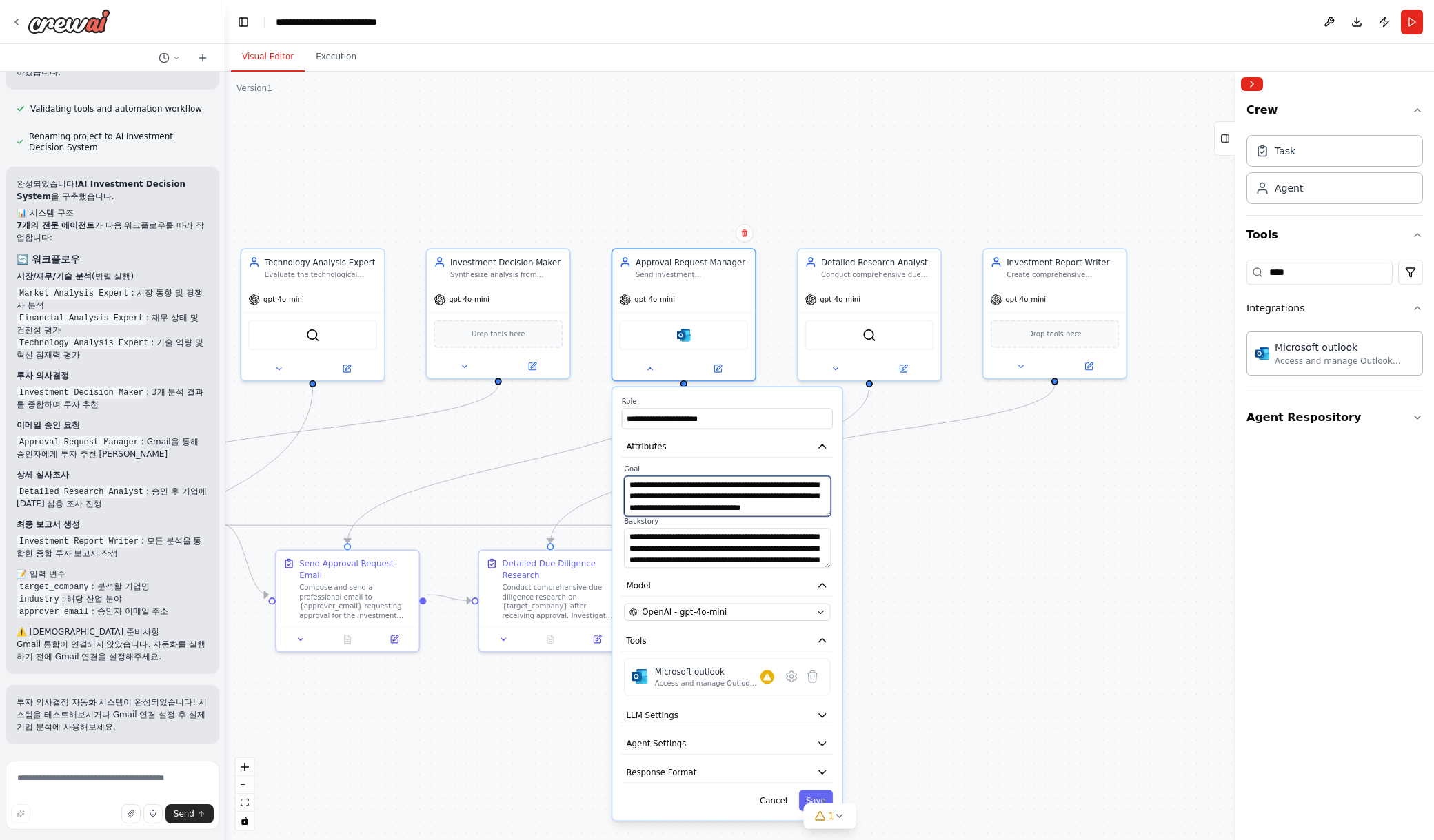
click at [705, 500] on textarea "**********" at bounding box center [727, 496] width 207 height 40
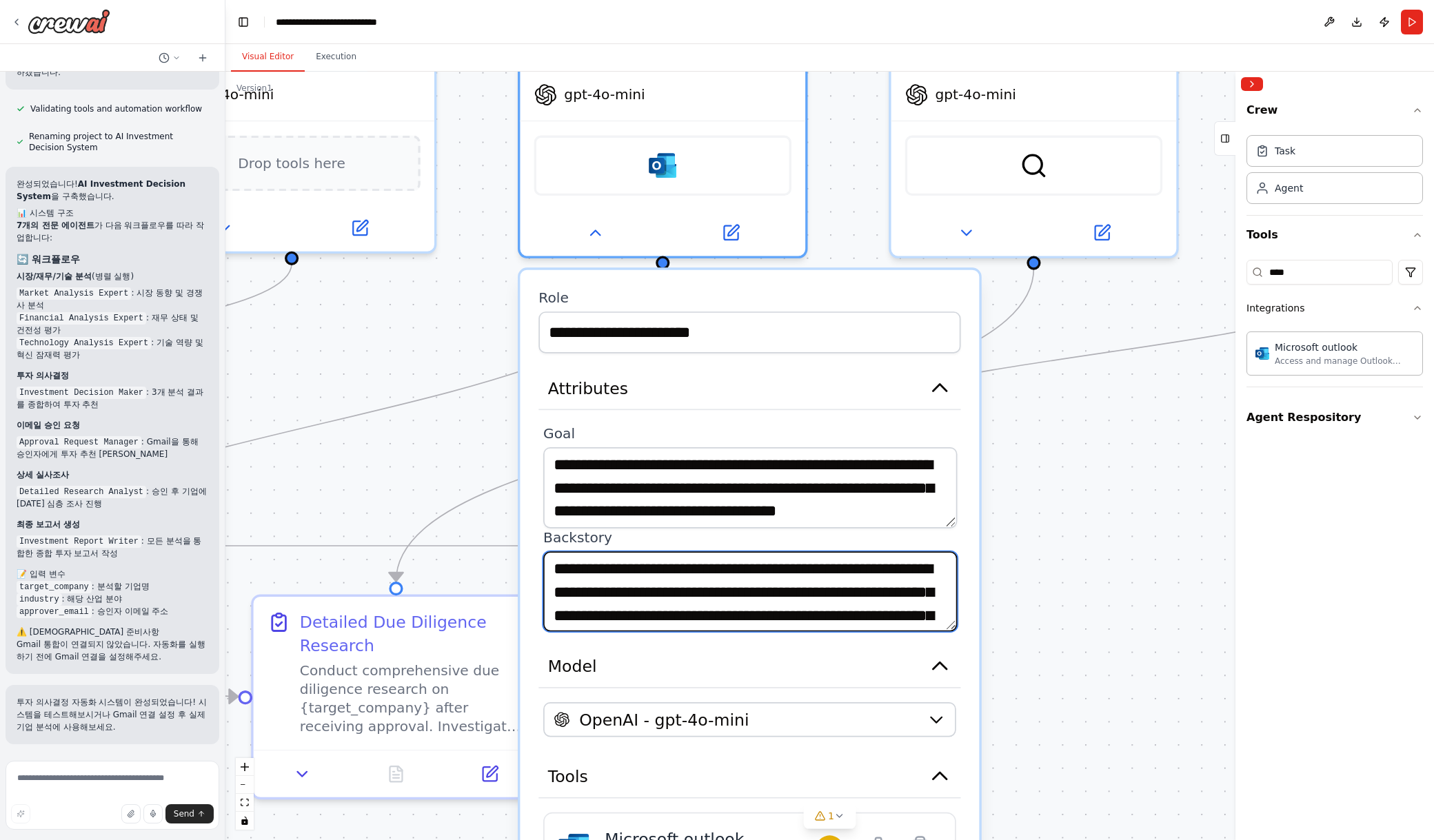
click at [712, 615] on textarea "**********" at bounding box center [750, 592] width 414 height 80
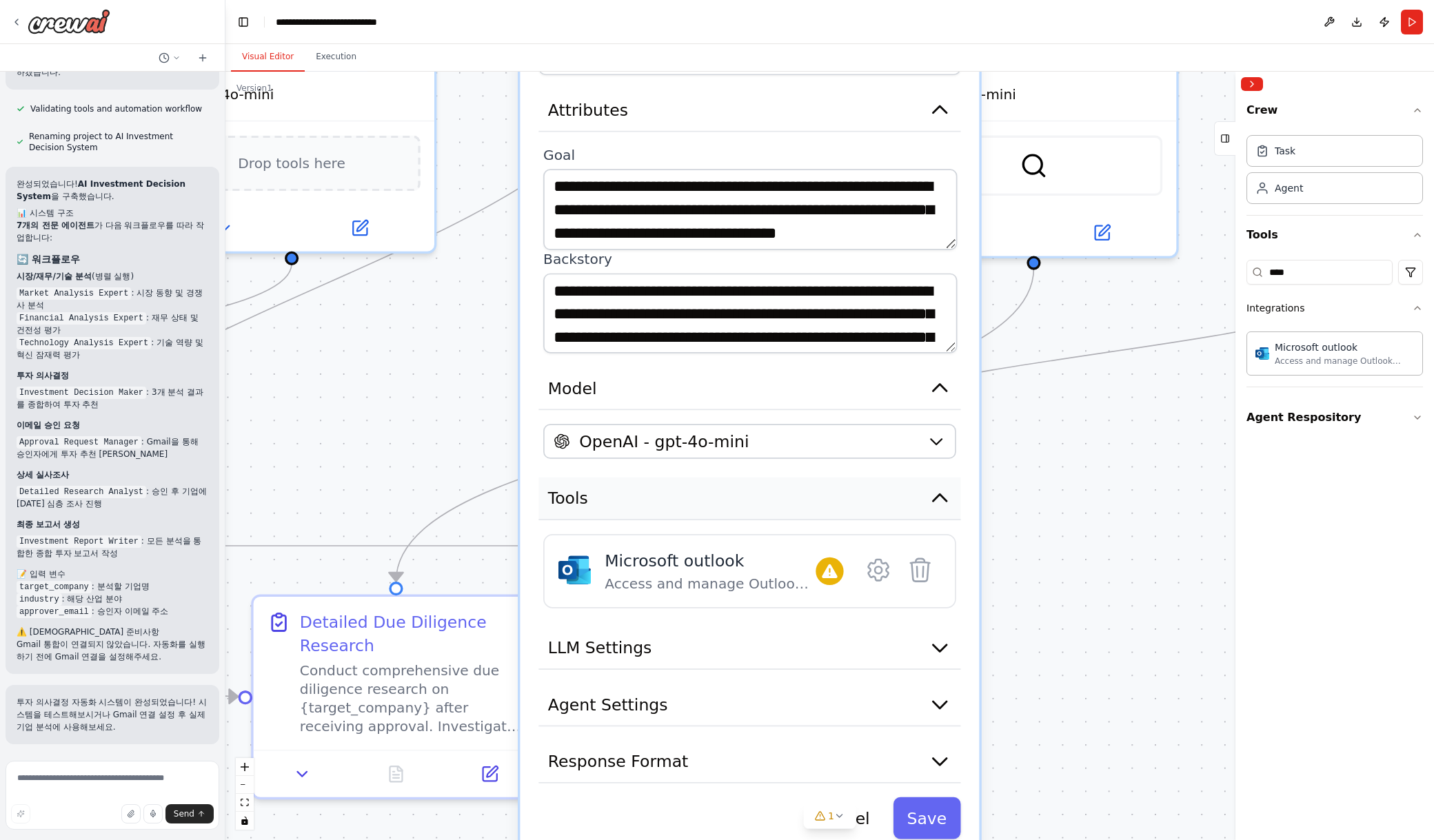
drag, startPoint x: 757, startPoint y: 781, endPoint x: 763, endPoint y: 504, distance: 277.1
click at [763, 504] on button "Tools" at bounding box center [749, 499] width 422 height 43
click at [881, 571] on icon at bounding box center [878, 569] width 20 height 21
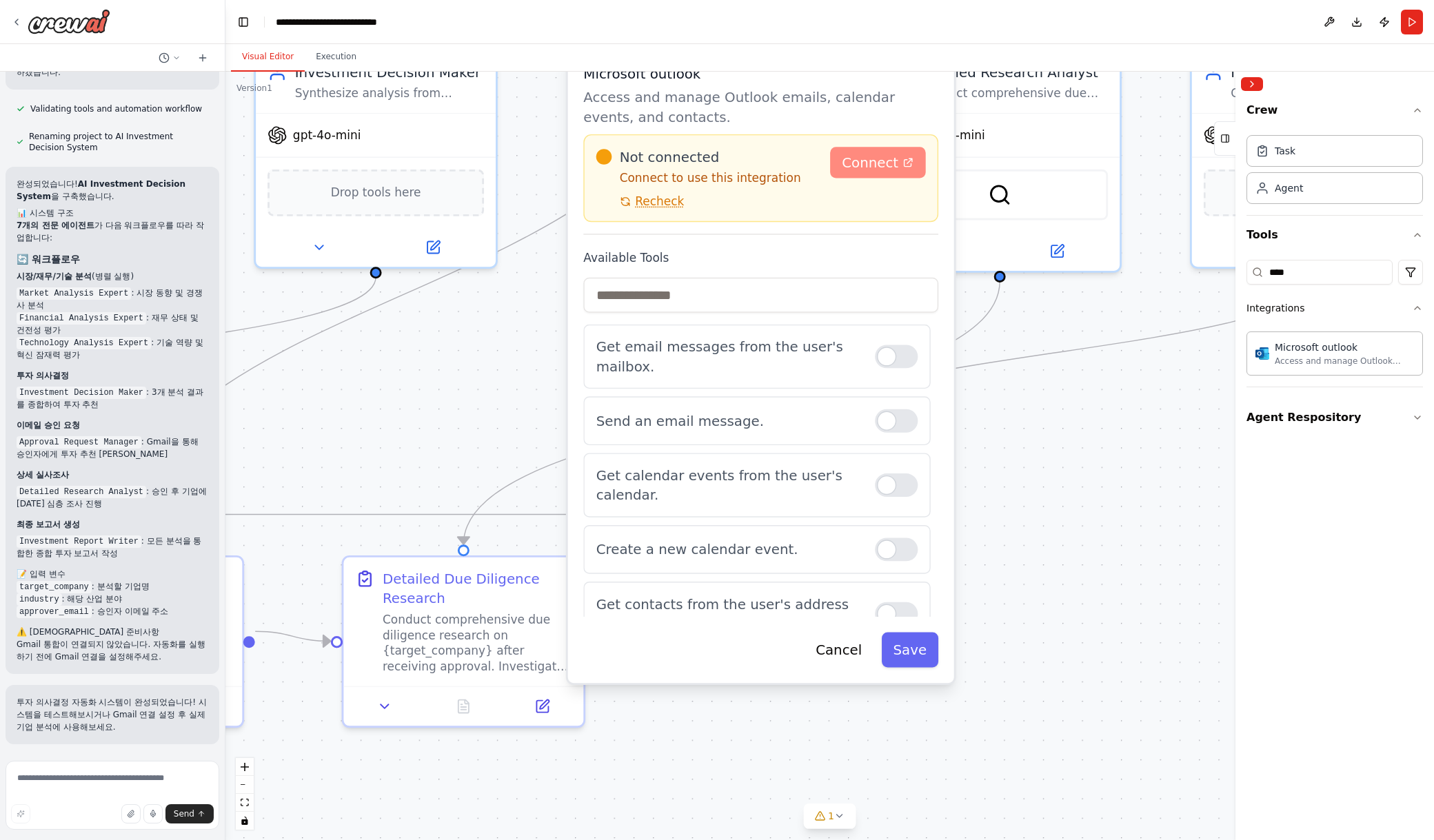
click at [881, 163] on span "Connect" at bounding box center [869, 163] width 56 height 20
click at [11, 17] on icon at bounding box center [16, 22] width 11 height 11
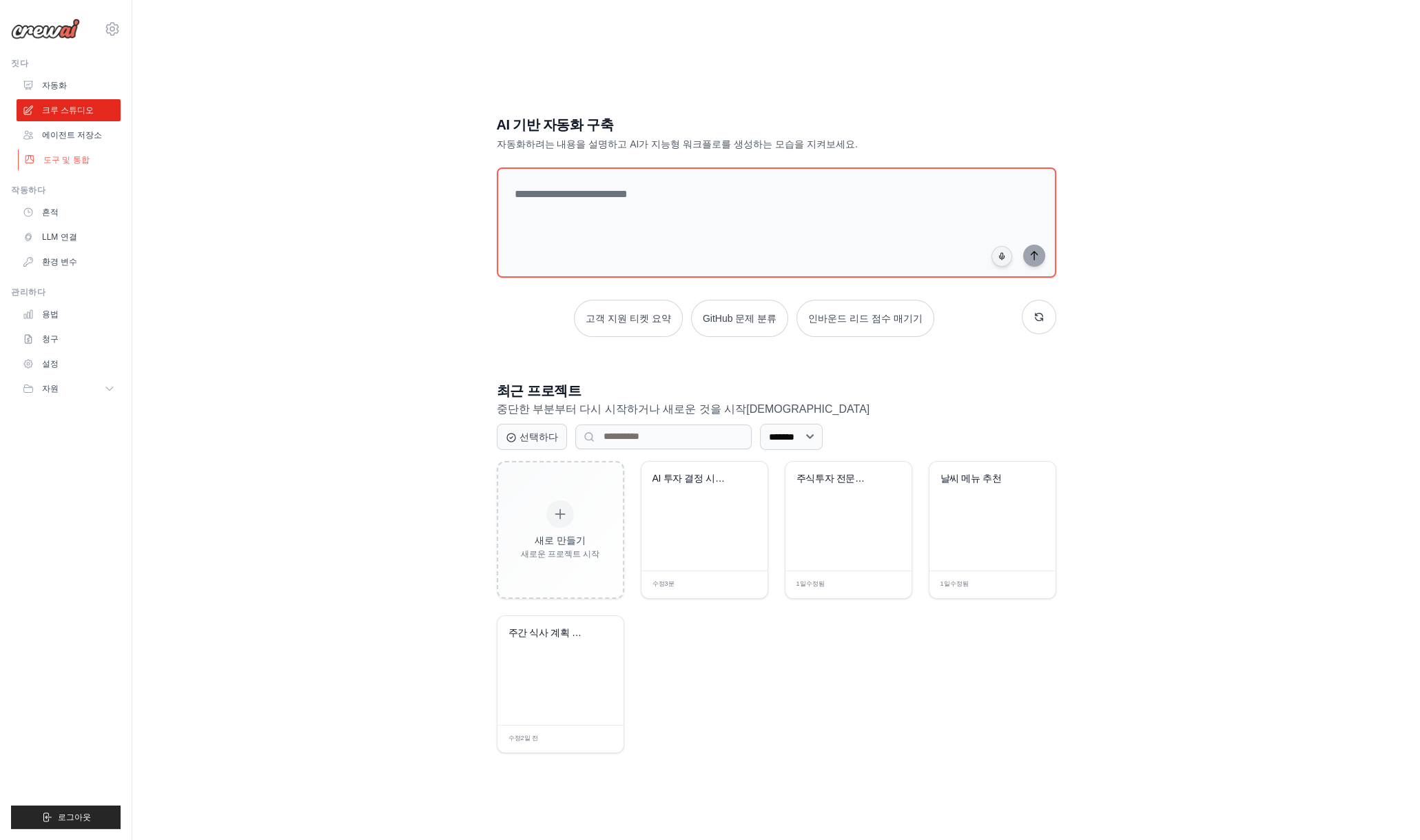
click at [74, 163] on font "도구 및 통합" at bounding box center [67, 159] width 46 height 10
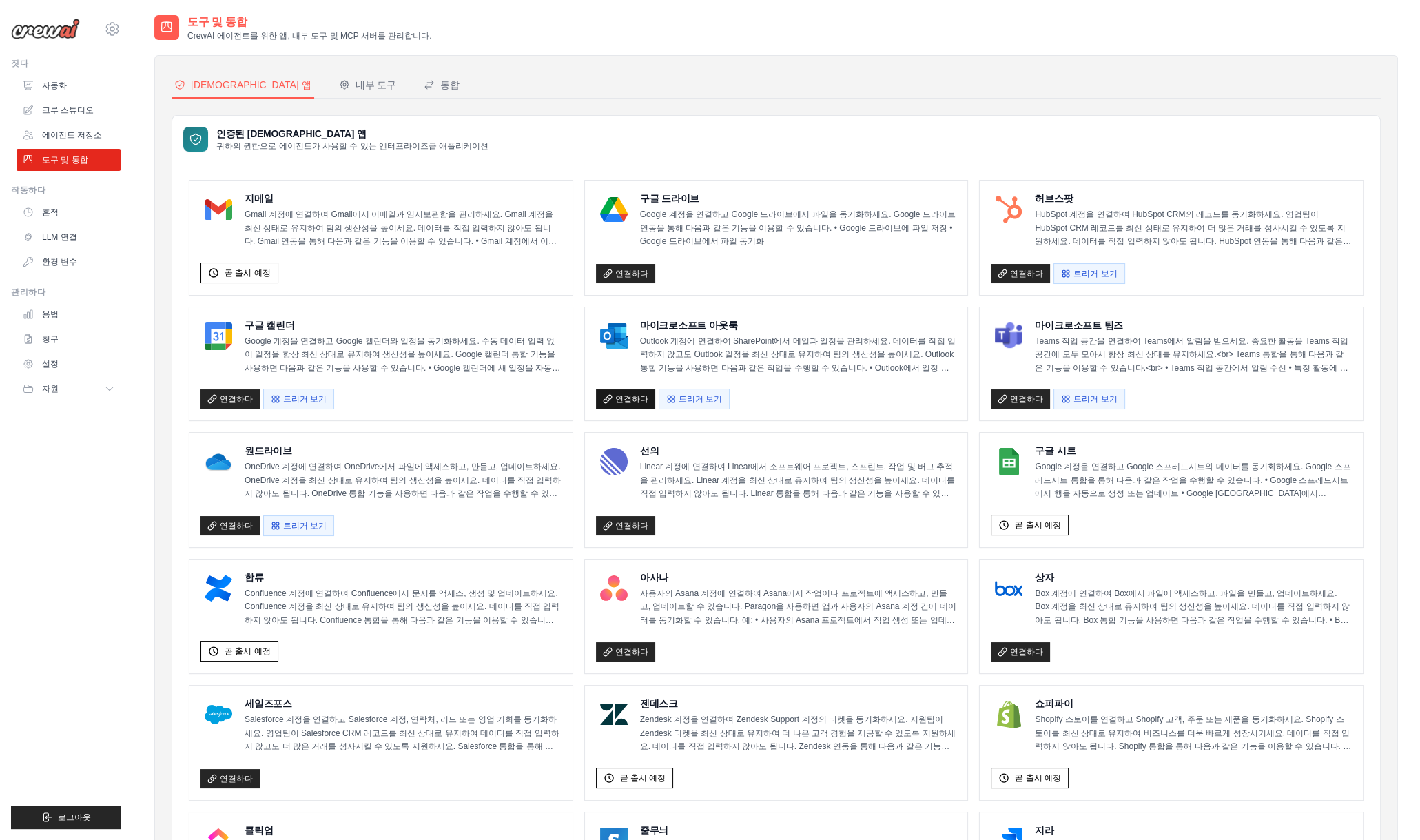
click at [624, 394] on font "연결하다" at bounding box center [631, 399] width 33 height 10
click at [621, 394] on font "연결하다" at bounding box center [631, 399] width 33 height 10
click at [618, 394] on font "연결하다" at bounding box center [631, 399] width 33 height 10
click at [356, 88] on font "내부 도구" at bounding box center [376, 85] width 41 height 11
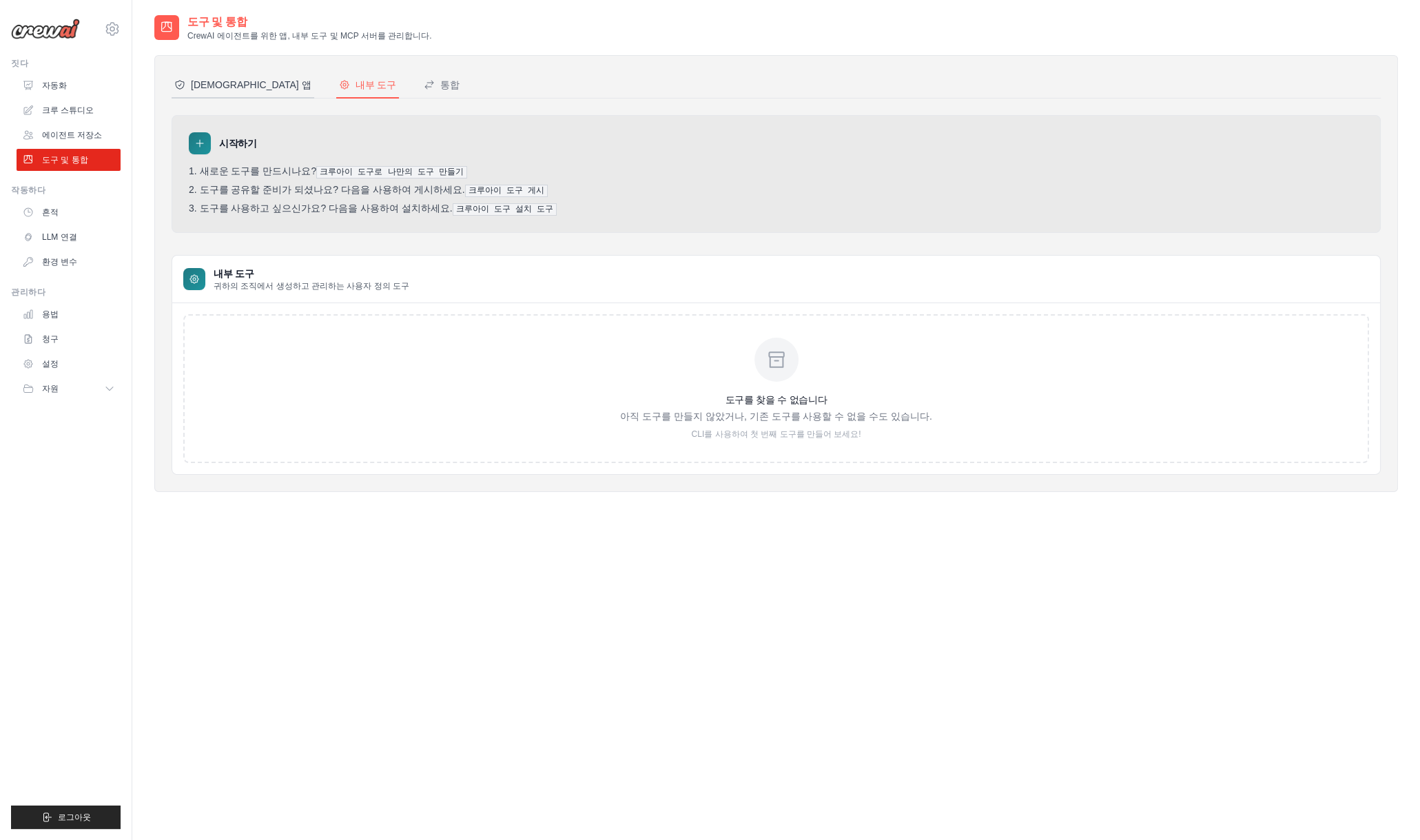
click at [221, 81] on font "[DEMOGRAPHIC_DATA] 앱" at bounding box center [251, 85] width 121 height 11
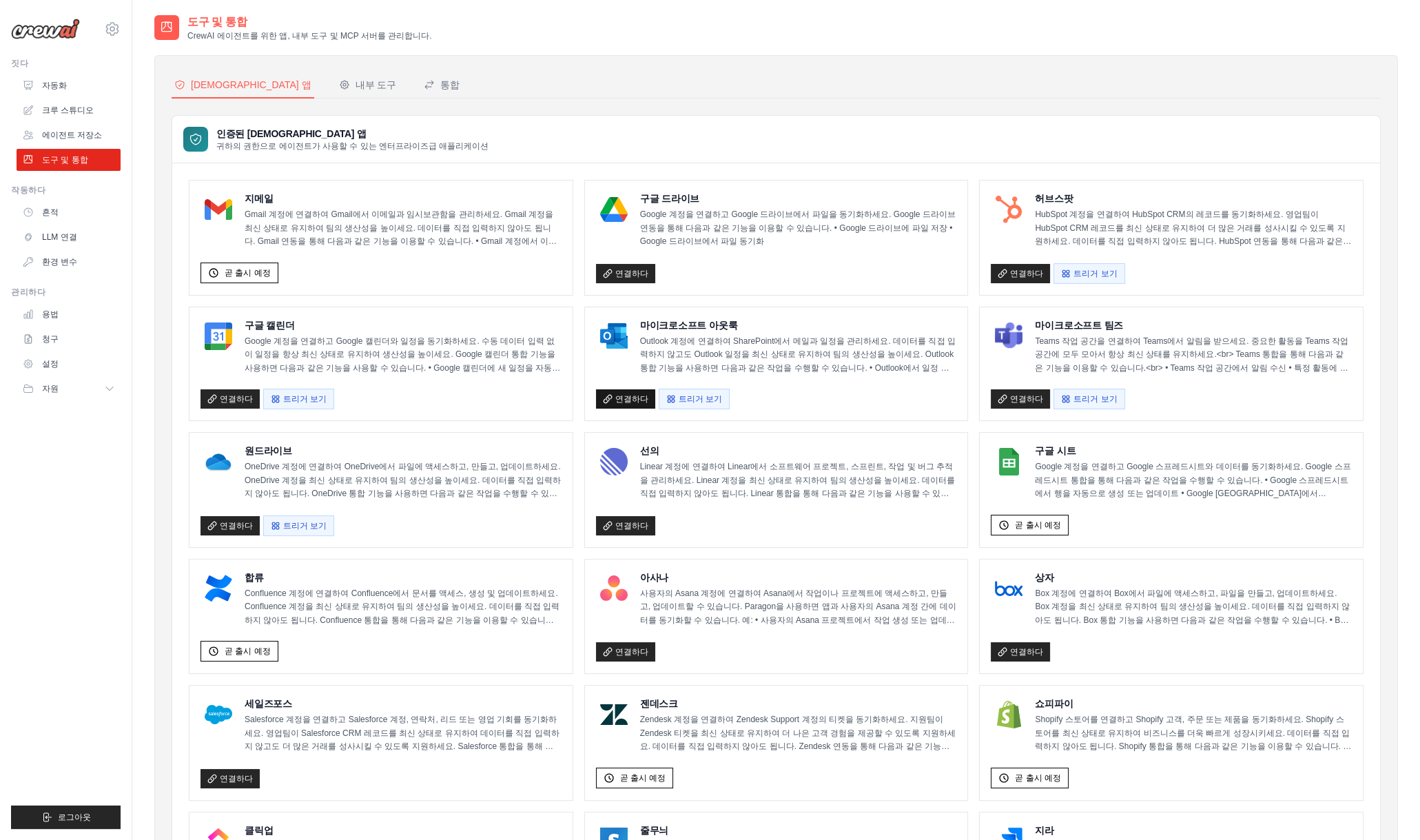
click at [617, 398] on font "연결하다" at bounding box center [631, 399] width 33 height 10
click at [616, 394] on font "연결하다" at bounding box center [631, 399] width 33 height 10
click at [693, 310] on div "마이크로소프트 아웃룩 Outlook 계정에 연결하여 SharePoint에서 메일과 일정을 관리하세요. 데이터를 직접 입력하지 않고도 Outlo…" at bounding box center [777, 364] width 383 height 113
click at [691, 320] on font "마이크로소프트 아웃룩" at bounding box center [688, 325] width 97 height 11
click at [639, 396] on font "연결하다" at bounding box center [631, 399] width 33 height 10
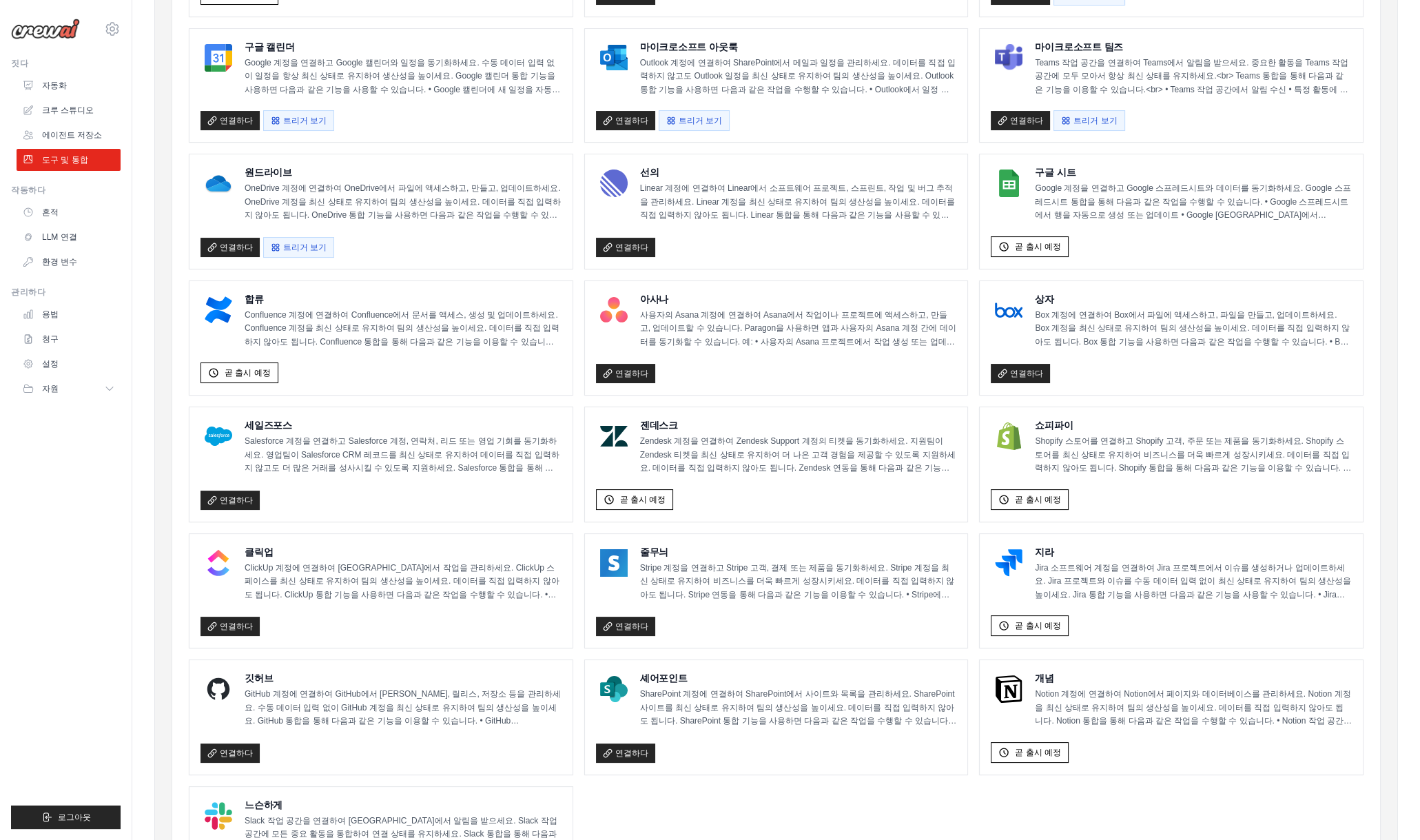
scroll to position [55, 0]
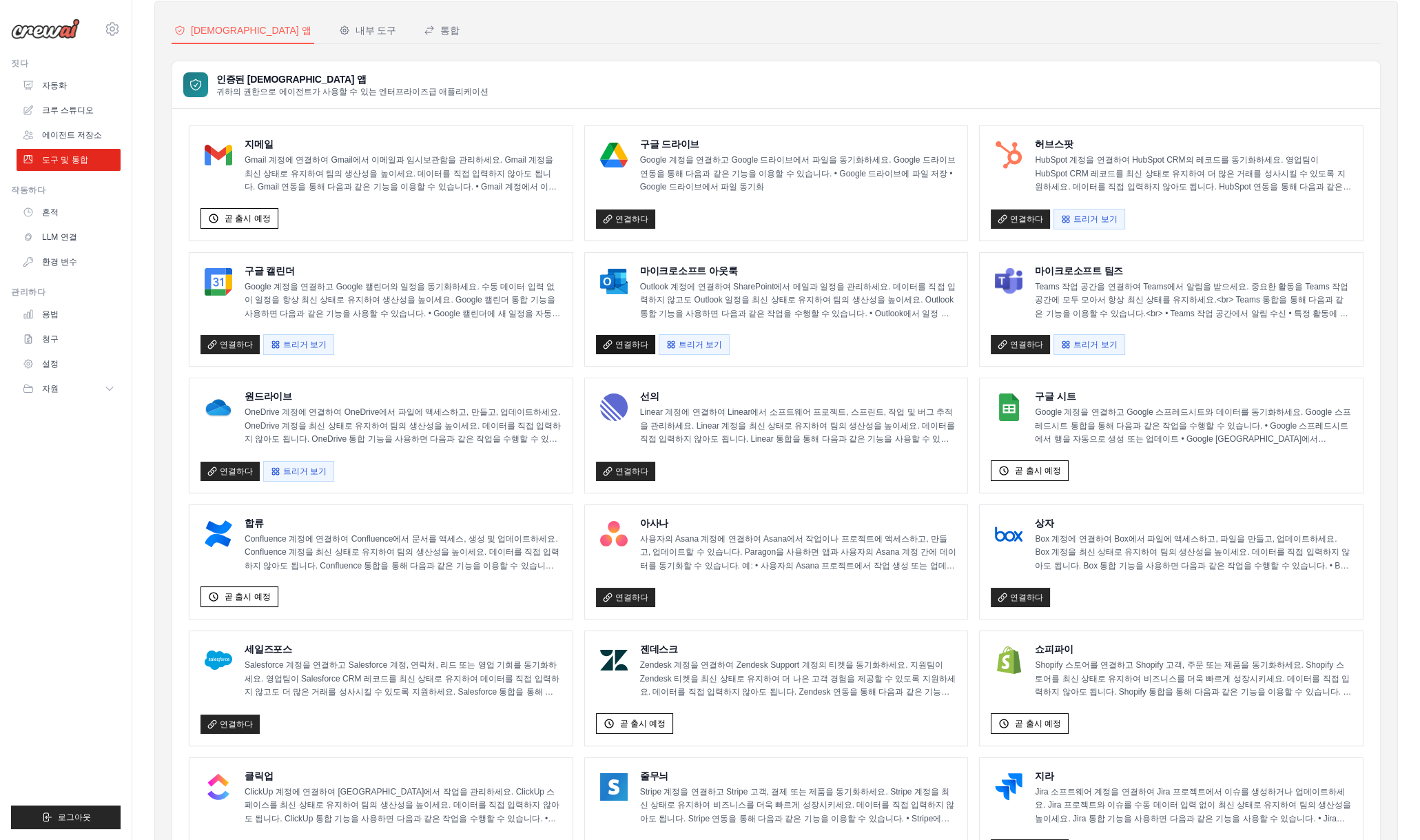
click at [628, 341] on font "연결하다" at bounding box center [631, 344] width 33 height 10
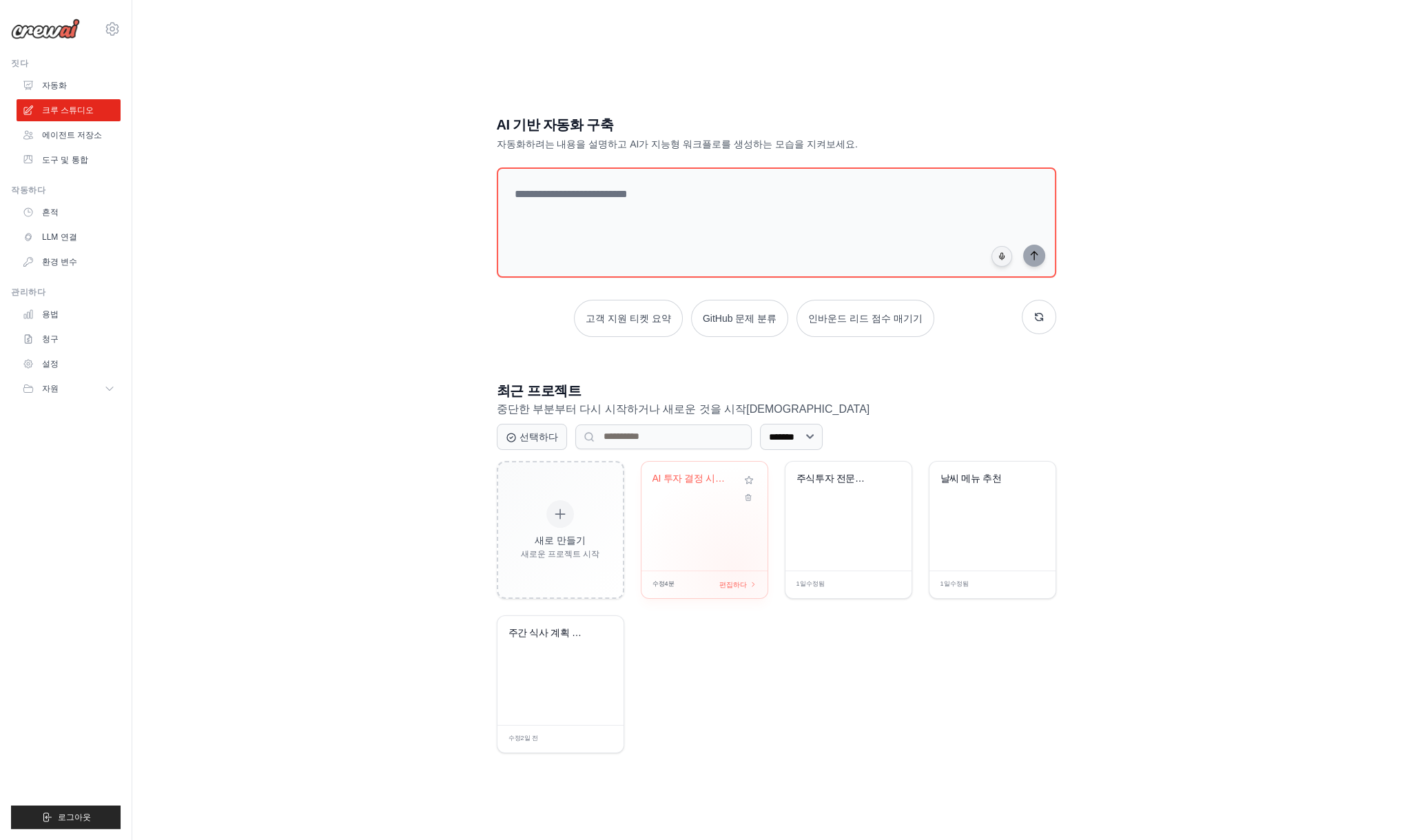
click at [727, 550] on div "AI 투자 결정 시스템" at bounding box center [704, 517] width 126 height 109
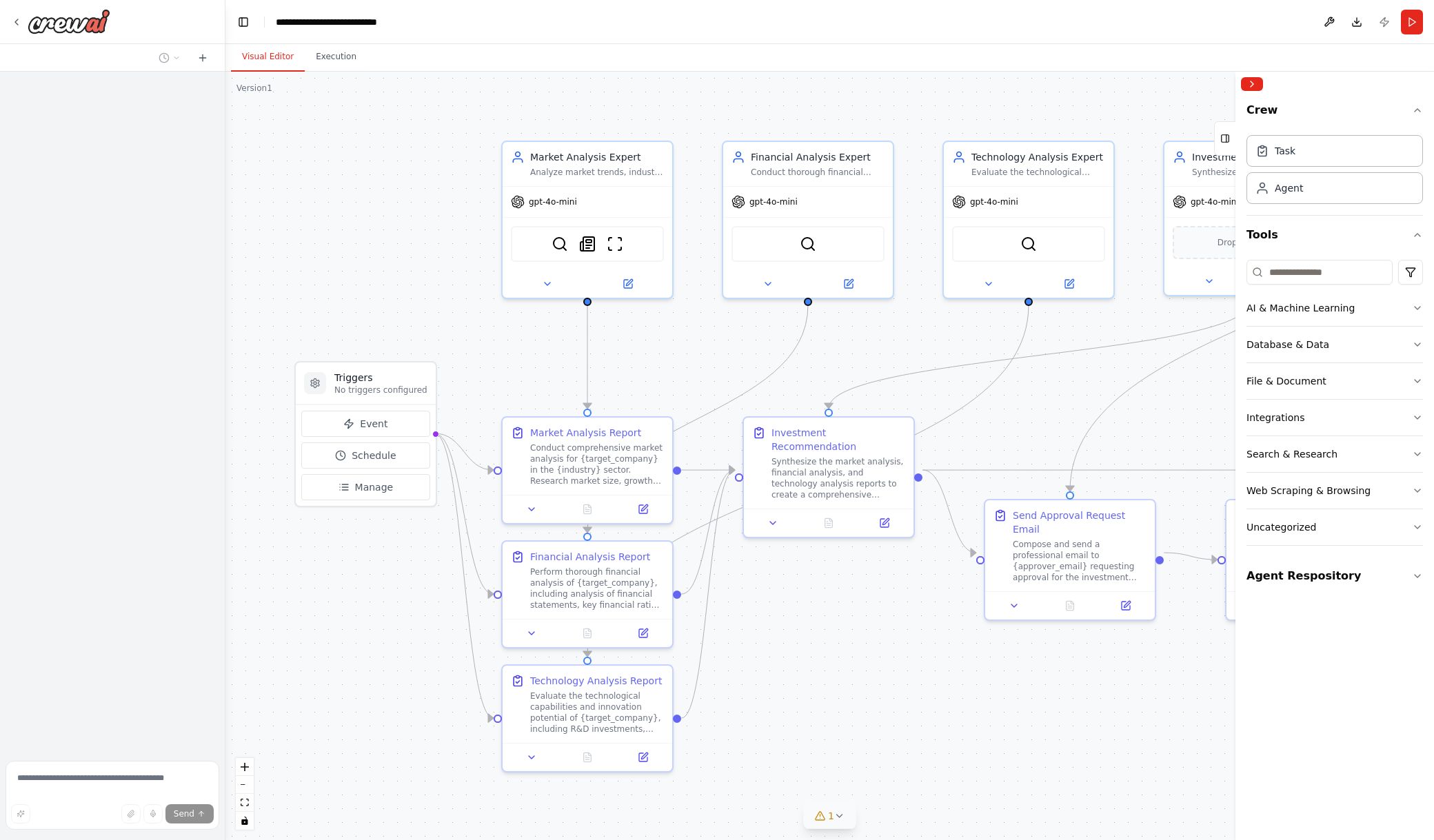
click at [834, 819] on icon at bounding box center [839, 816] width 11 height 11
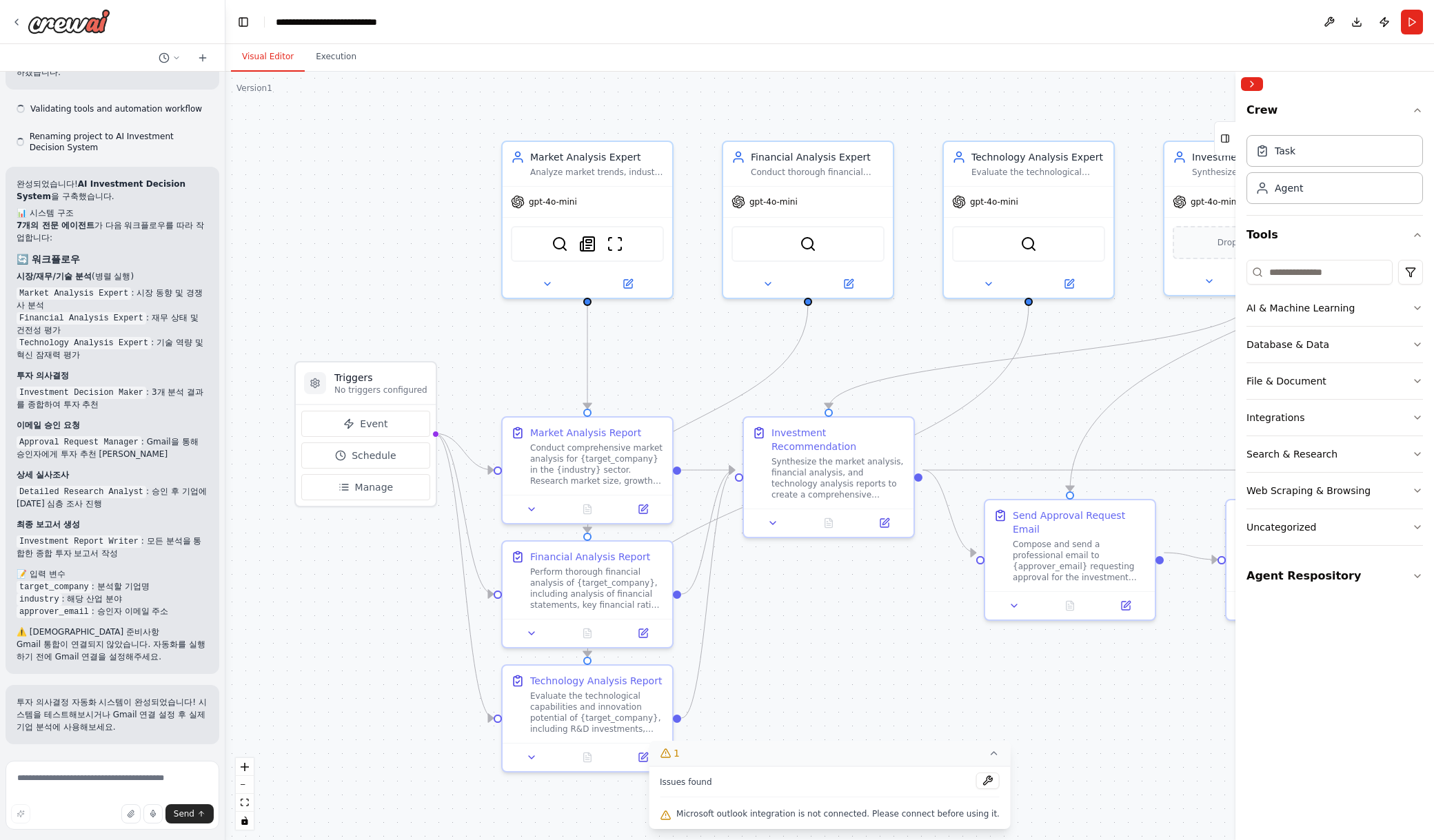
scroll to position [1160, 0]
click at [969, 814] on span "Microsoft outlook integration is not connected. Please connect before using it." at bounding box center [838, 813] width 324 height 11
click at [976, 777] on button at bounding box center [988, 780] width 23 height 17
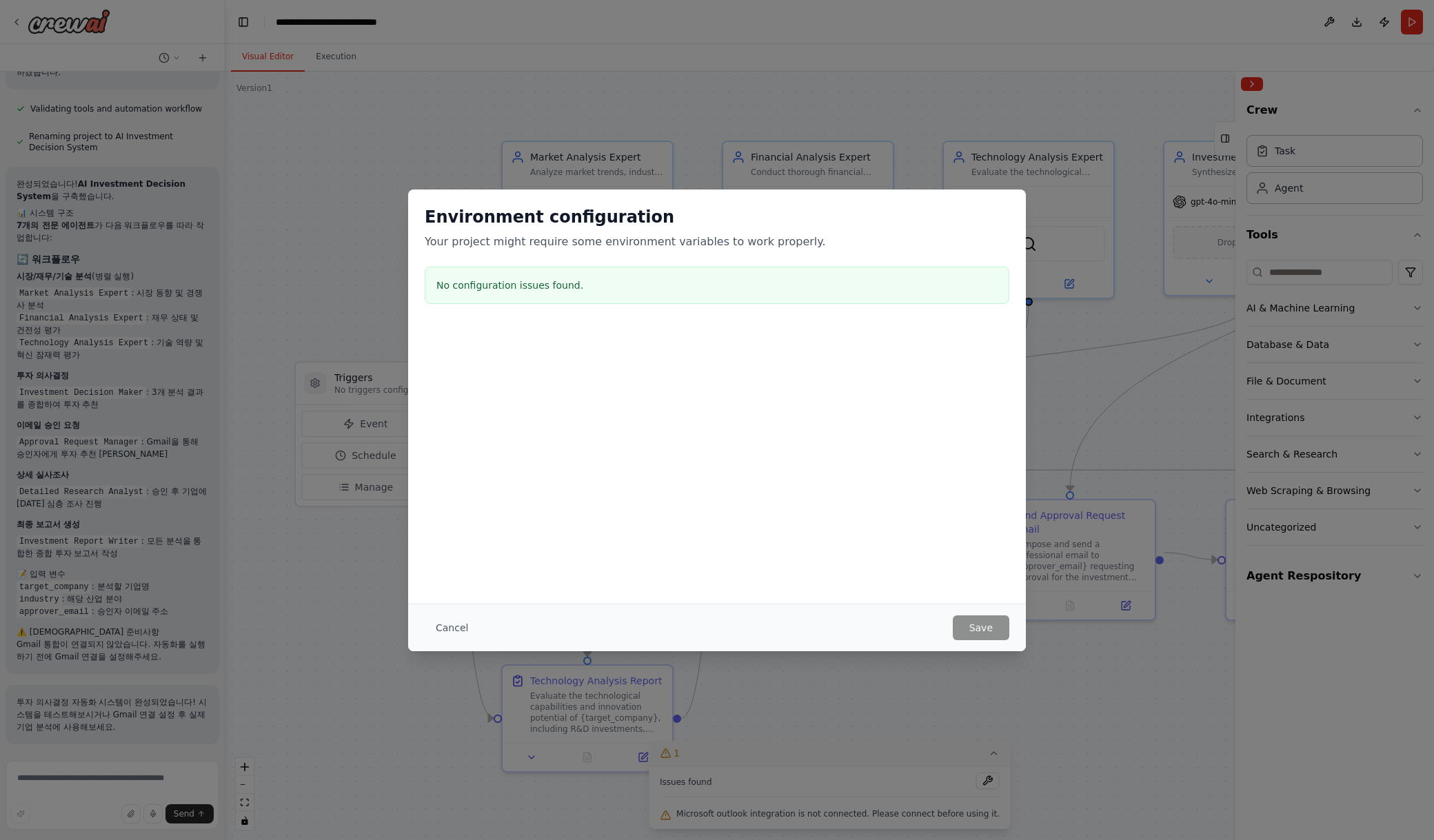
click at [976, 780] on div "Environment configuration Your project might require some environment variables…" at bounding box center [717, 420] width 1434 height 840
click at [490, 290] on h3 "No configuration issues found." at bounding box center [717, 284] width 561 height 13
click at [606, 289] on h3 "No configuration issues found." at bounding box center [717, 284] width 561 height 13
click at [447, 627] on button "Cancel" at bounding box center [451, 627] width 55 height 25
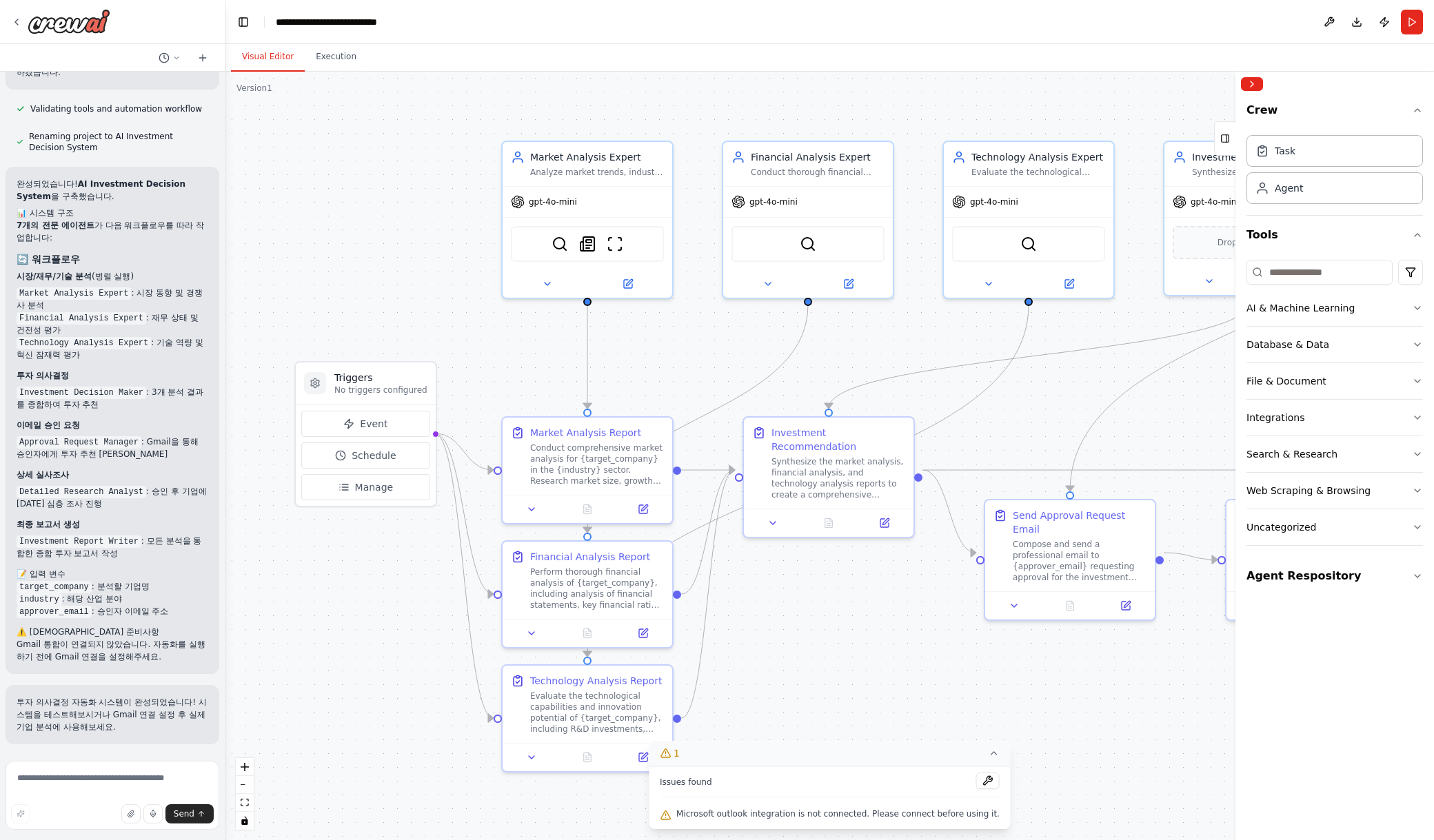
click at [1307, 93] on div at bounding box center [1335, 84] width 198 height 25
click at [946, 120] on div ".deletable-edge-delete-btn { width: 20px; height: 20px; border: 0px solid #ffff…" at bounding box center [829, 456] width 1208 height 769
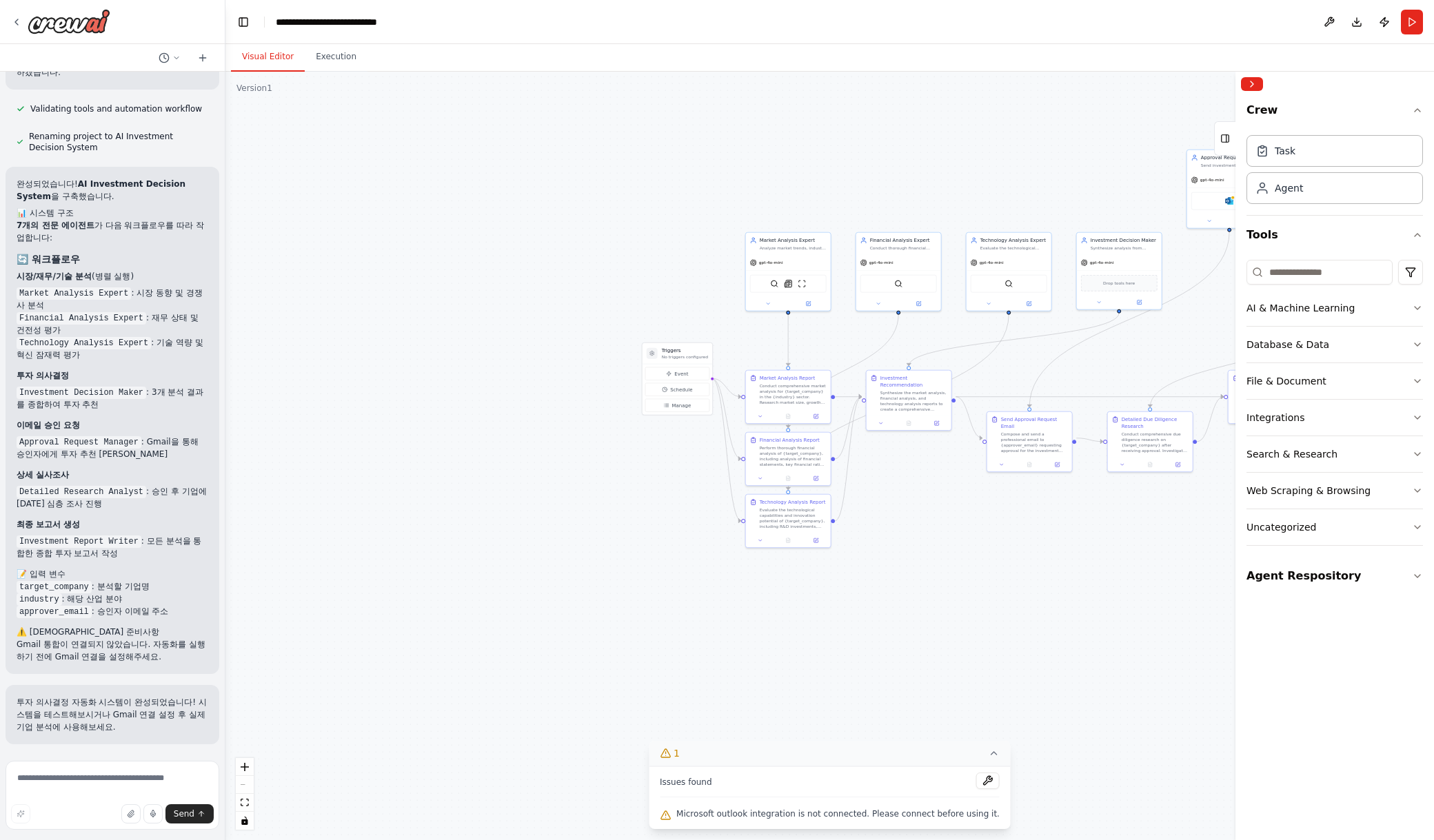
click at [1065, 656] on div ".deletable-edge-delete-btn { width: 20px; height: 20px; border: 0px solid #ffff…" at bounding box center [829, 456] width 1208 height 769
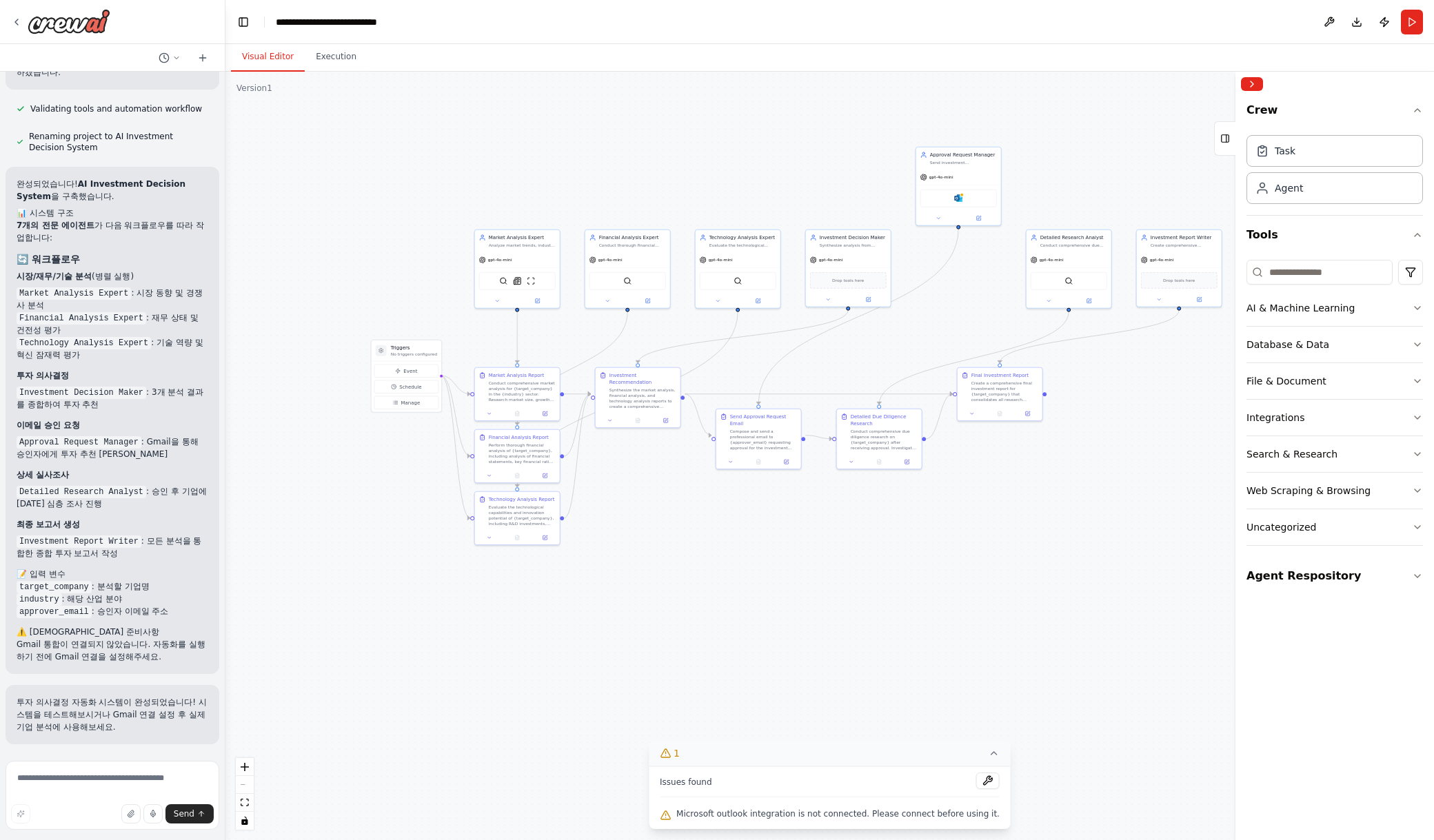
drag, startPoint x: 1102, startPoint y: 532, endPoint x: 829, endPoint y: 532, distance: 273.0
click at [829, 533] on div ".deletable-edge-delete-btn { width: 20px; height: 20px; border: 0px solid #ffff…" at bounding box center [829, 456] width 1208 height 769
click at [1250, 86] on button "Collapse right sidebar" at bounding box center [1252, 83] width 22 height 13
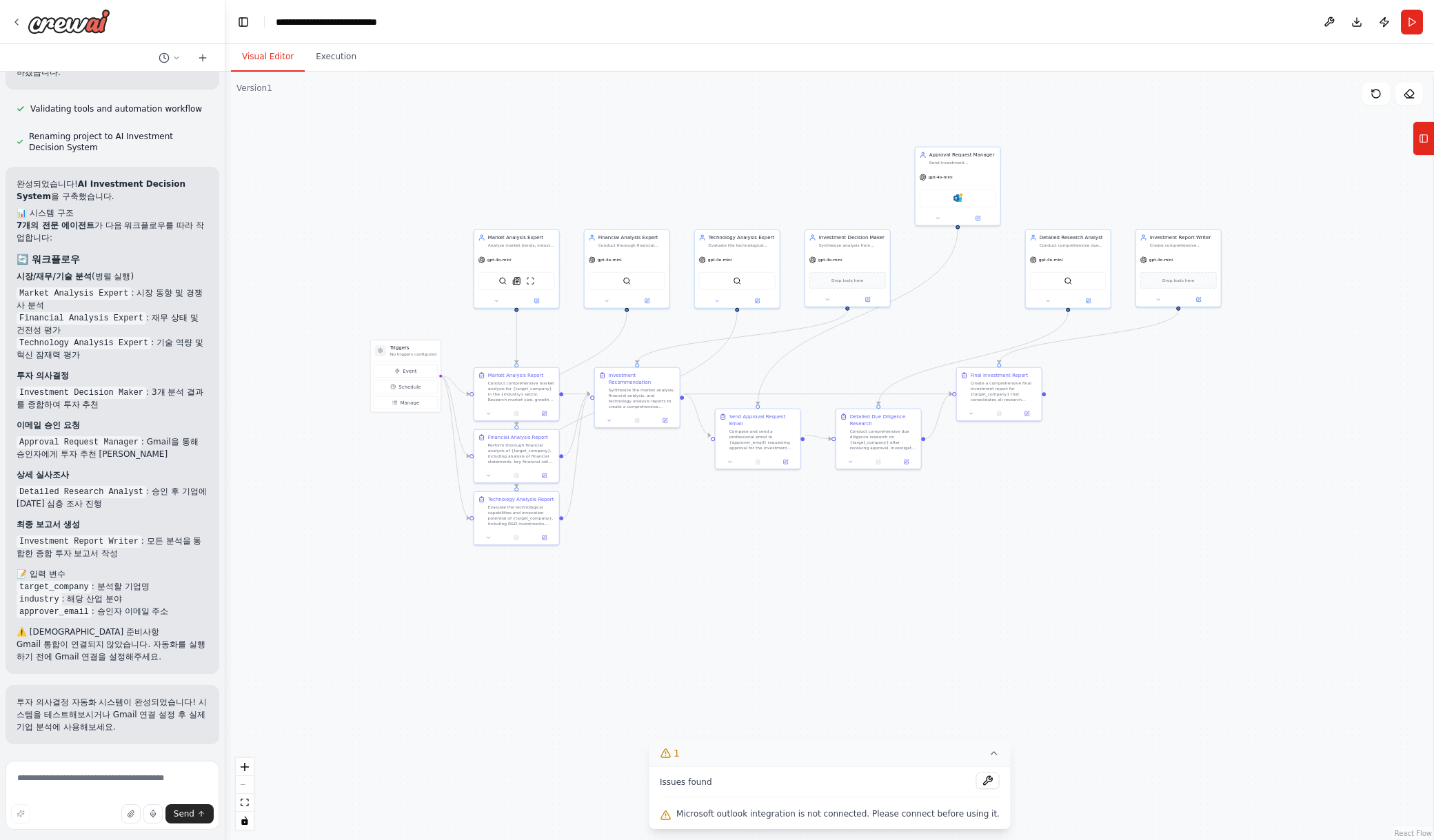
click at [1347, 137] on div ".deletable-edge-delete-btn { width: 20px; height: 20px; border: 0px solid #ffff…" at bounding box center [829, 456] width 1208 height 769
click at [1410, 19] on button "Run" at bounding box center [1412, 22] width 22 height 25
click at [989, 191] on div "Microsoft outlook" at bounding box center [957, 197] width 77 height 18
click at [1286, 122] on div ".deletable-edge-delete-btn { width: 20px; height: 20px; border: 0px solid #ffff…" at bounding box center [829, 456] width 1208 height 769
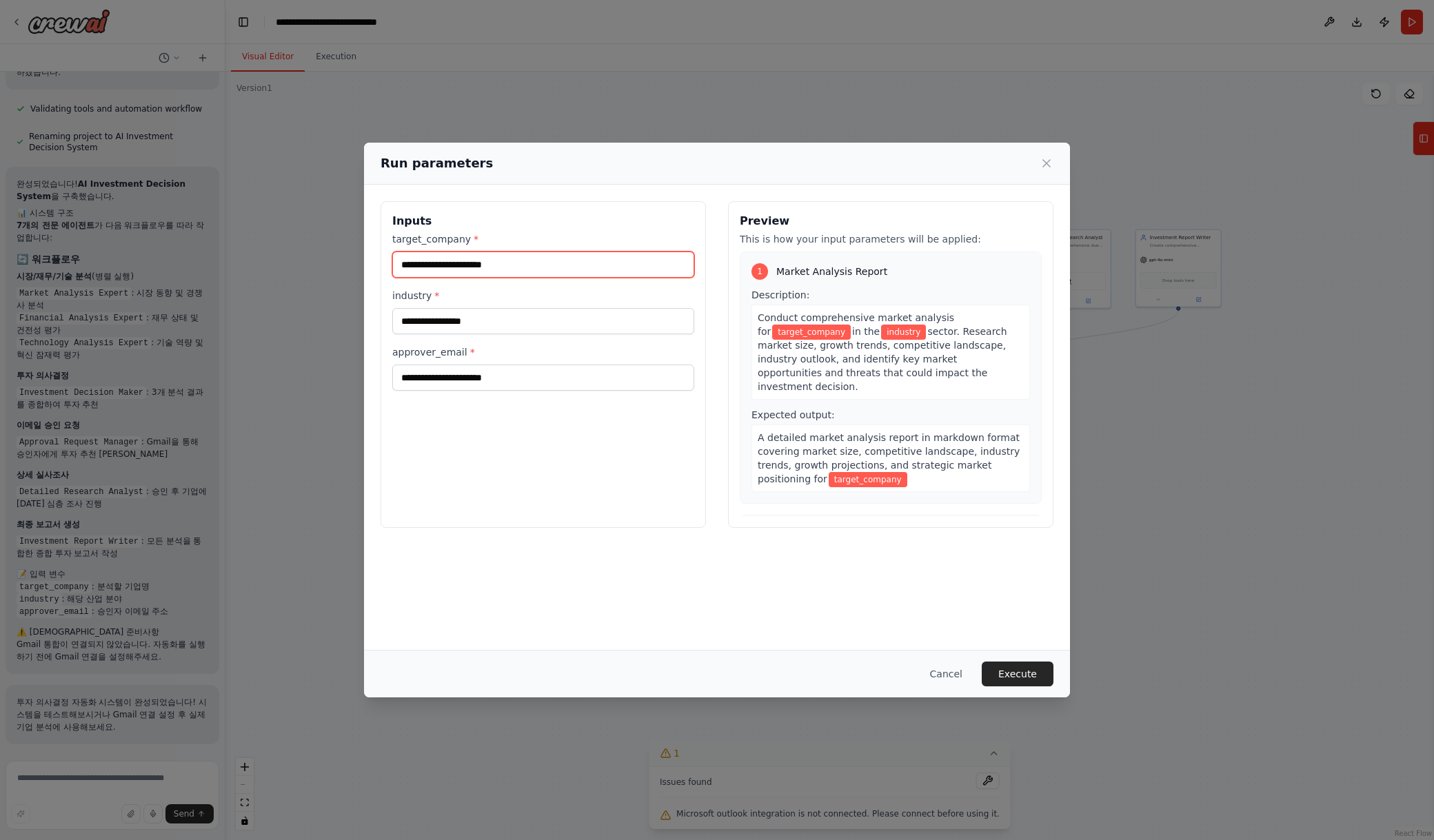
click at [539, 260] on input "target_company *" at bounding box center [544, 264] width 302 height 26
click at [544, 381] on input "approver_email *" at bounding box center [544, 377] width 302 height 26
type input "*"
type input "**********"
click at [586, 275] on input "target_company *" at bounding box center [544, 264] width 302 height 26
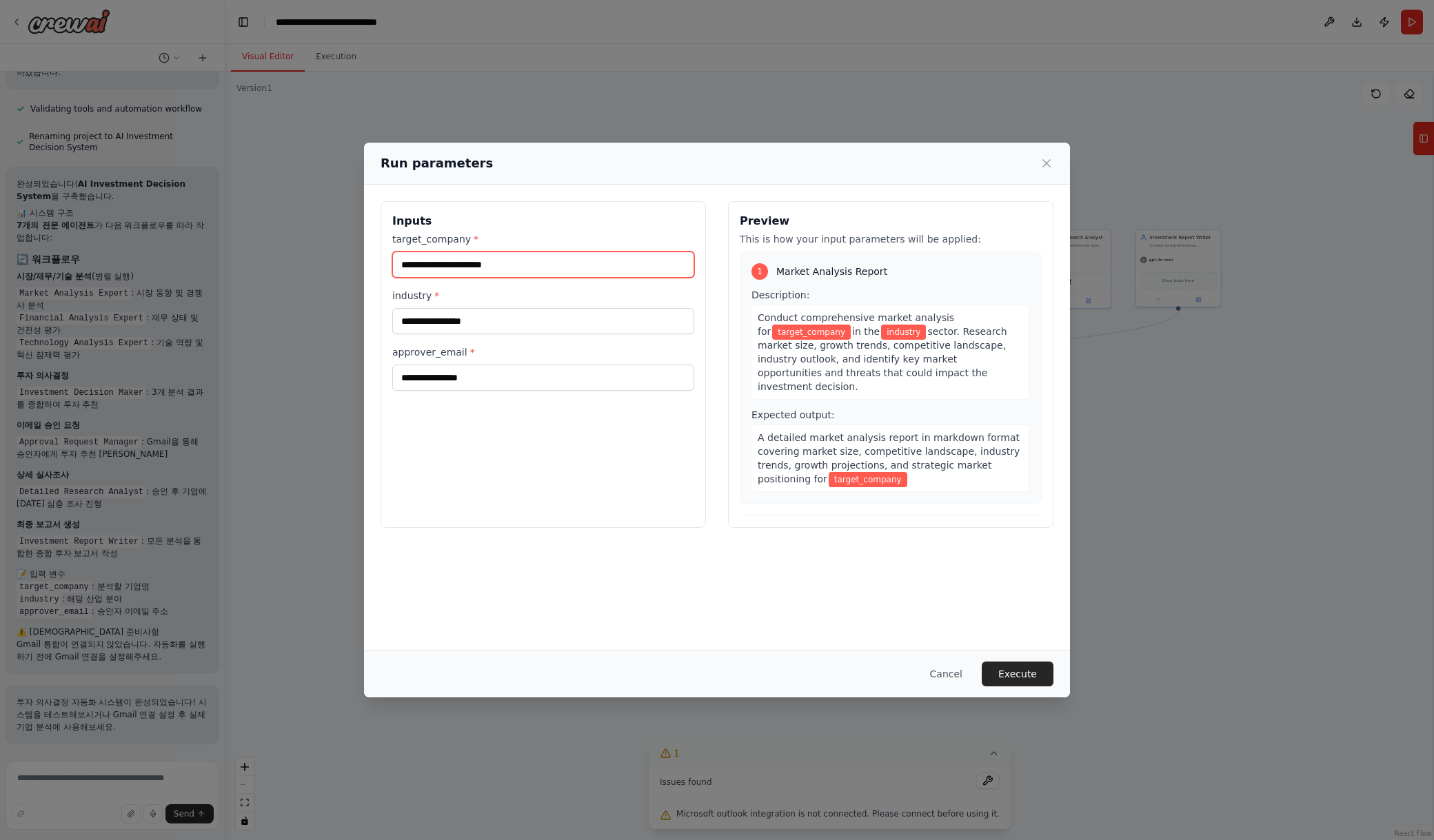
type input "*"
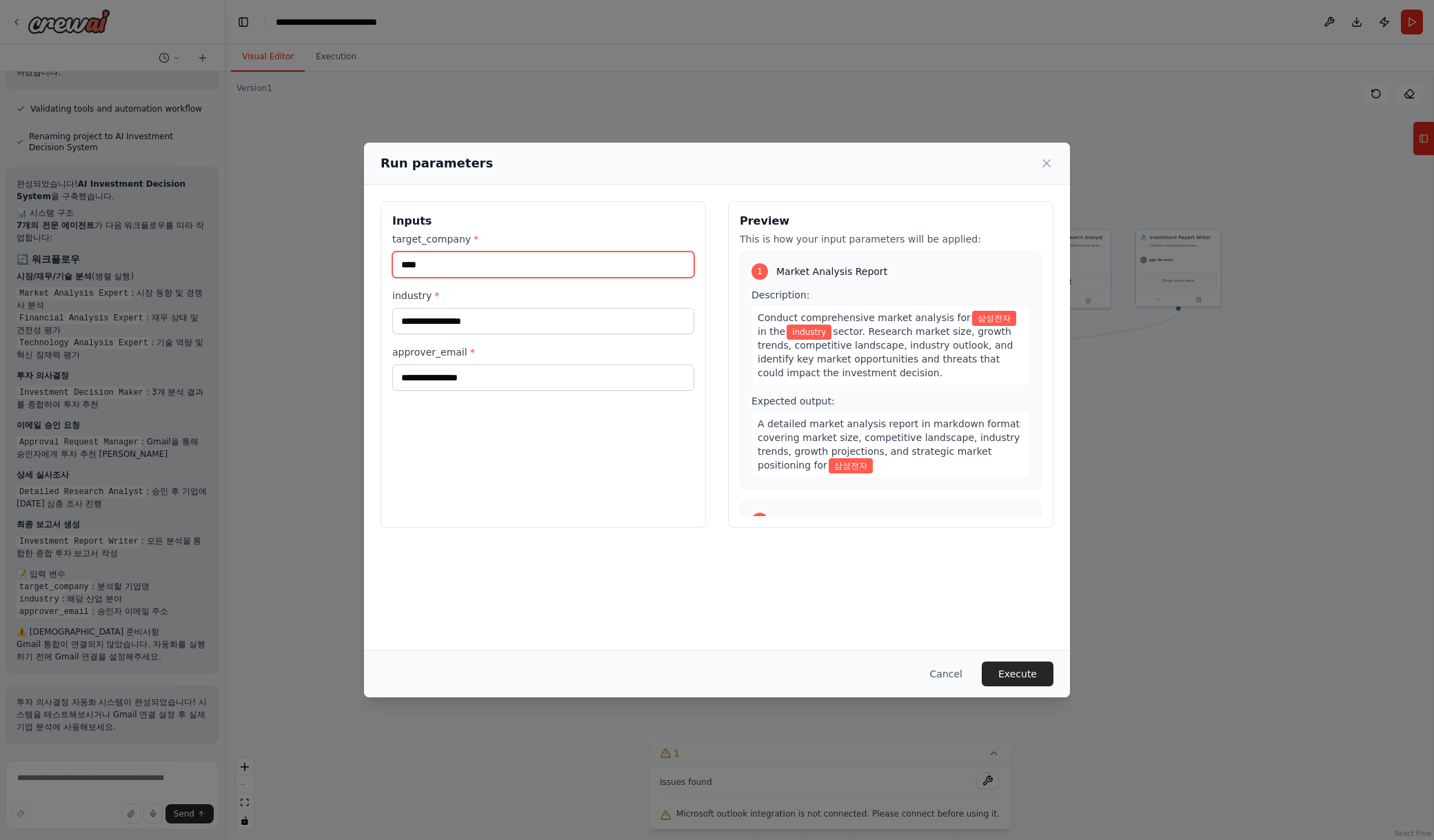
type input "****"
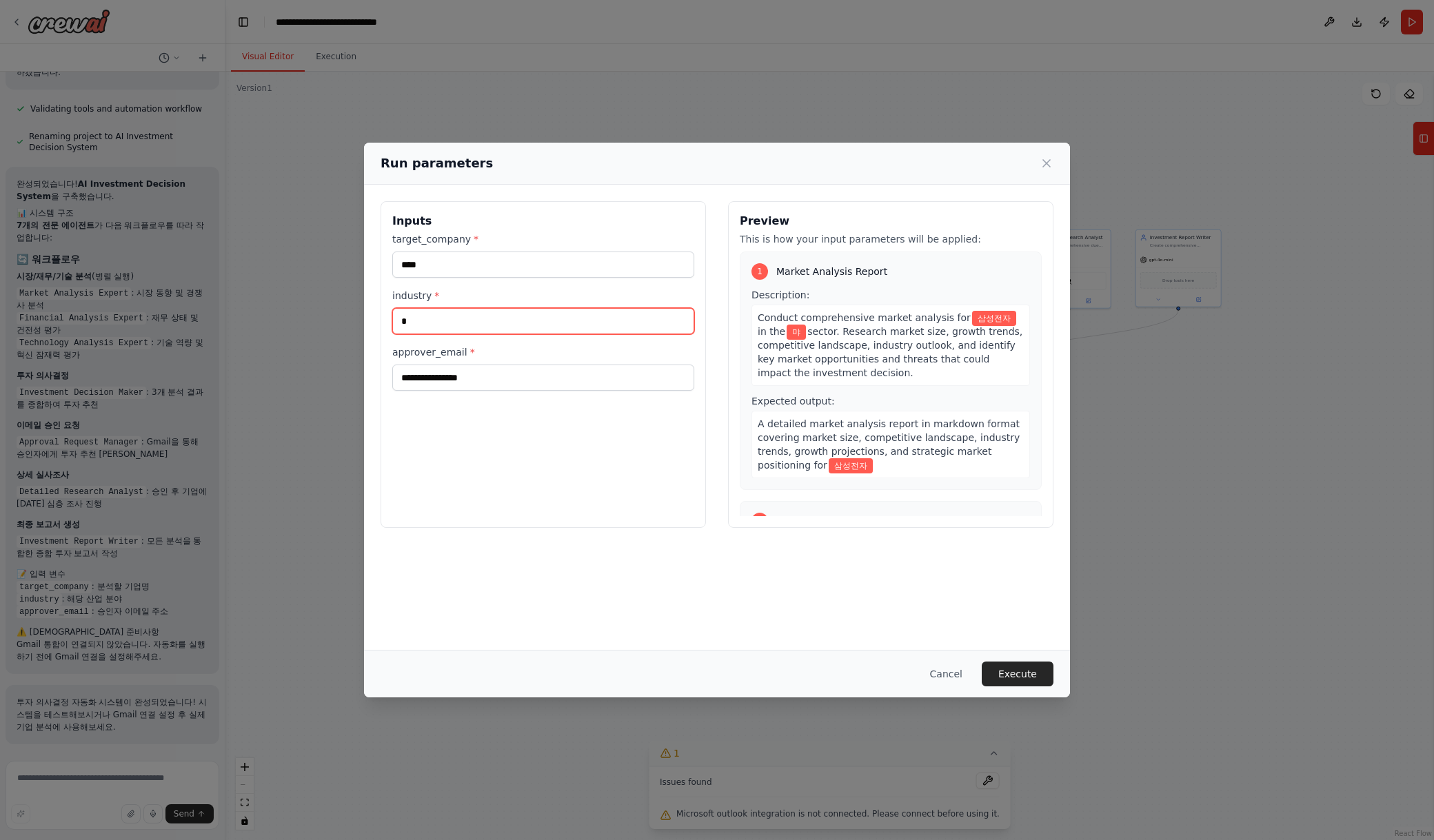
type input "*"
type input "**"
click at [1042, 679] on button "Execute" at bounding box center [1017, 674] width 72 height 25
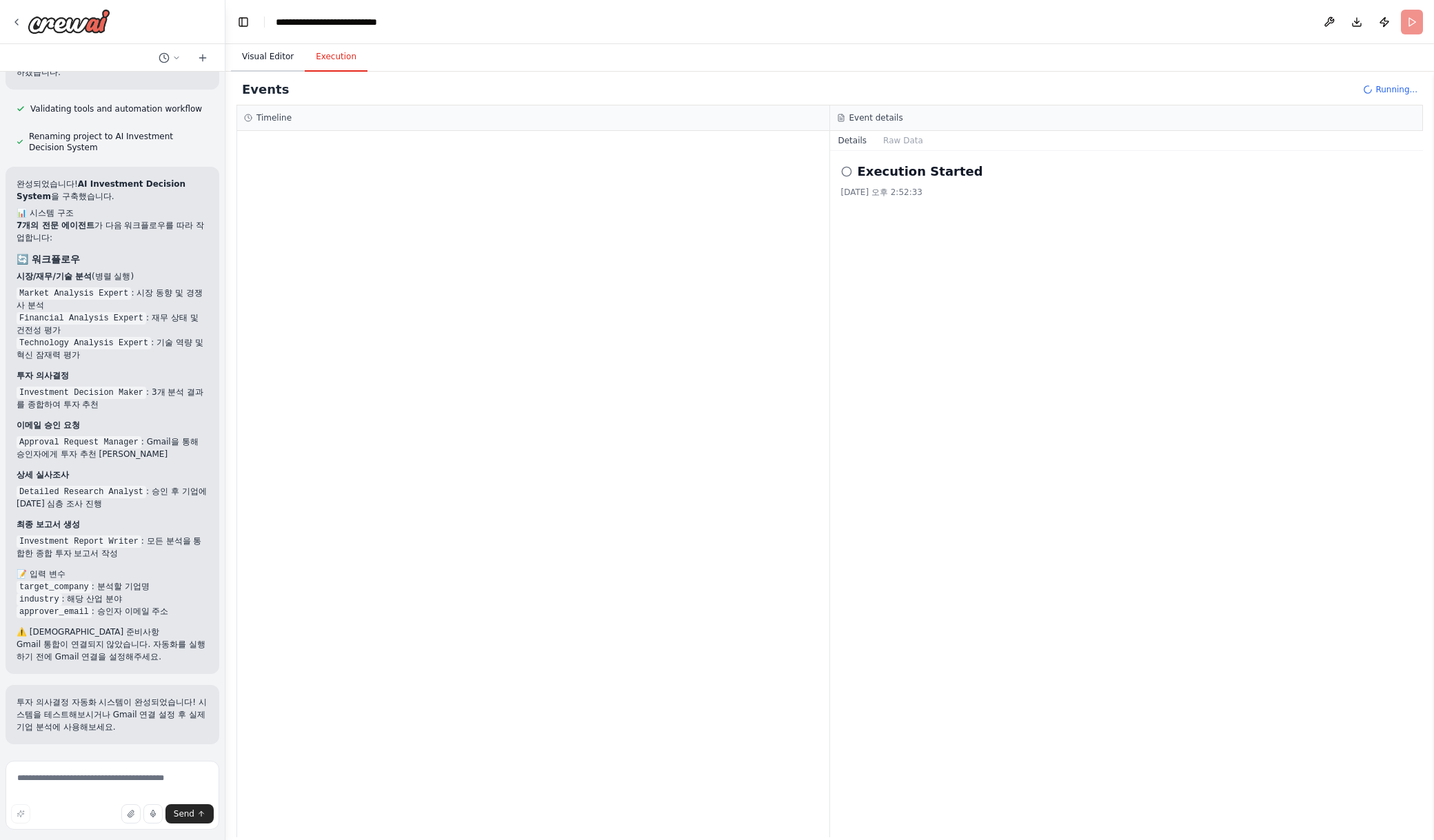
click at [271, 60] on button "Visual Editor" at bounding box center [267, 57] width 73 height 29
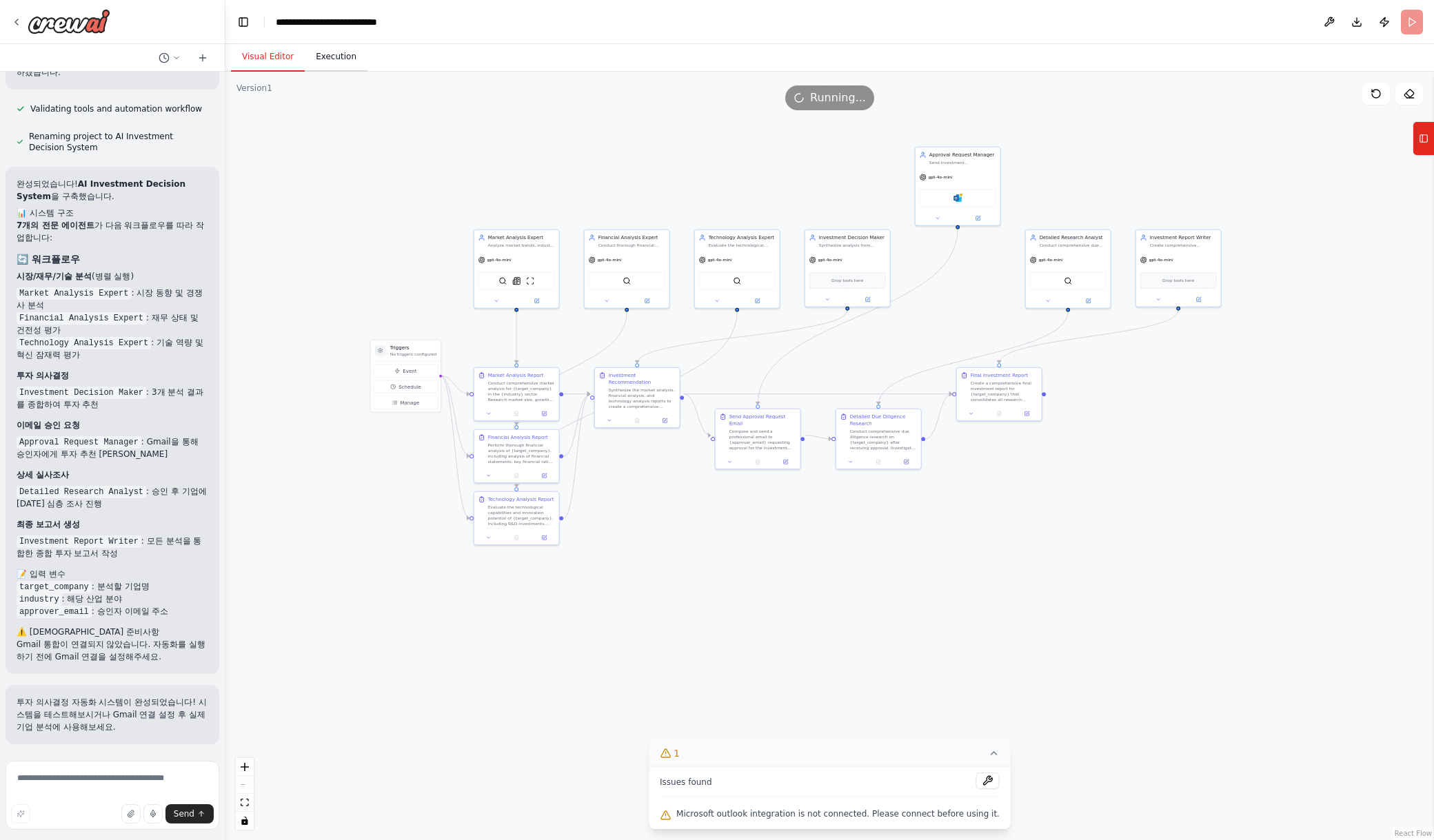
click at [319, 55] on button "Execution" at bounding box center [336, 57] width 63 height 29
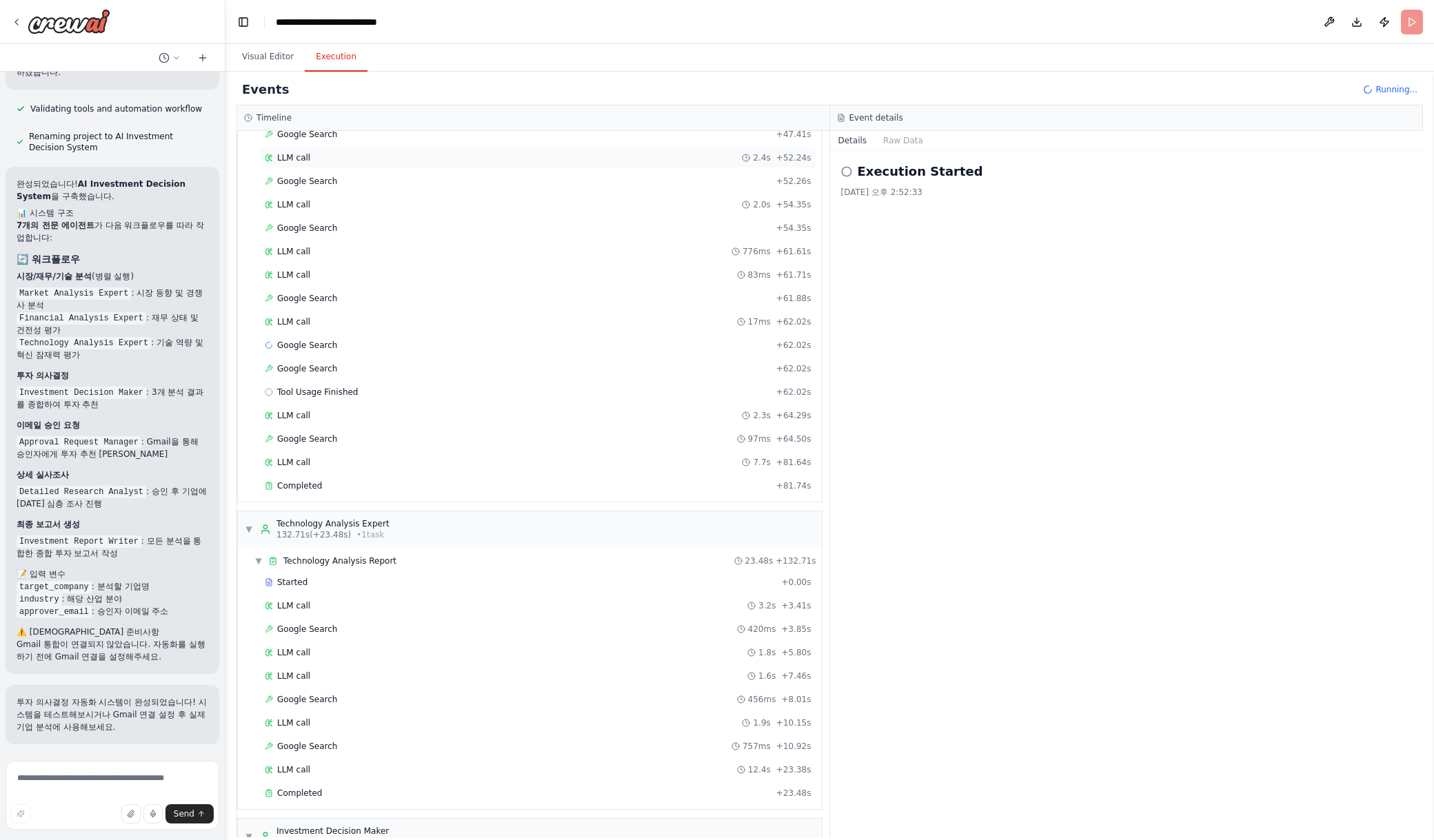
scroll to position [1484, 0]
click at [248, 825] on div "▼ Investment Decision Maker 156.28s (+12.19s) • 1 task" at bounding box center [316, 836] width 144 height 22
click at [248, 825] on div "▶ Investment Decision Maker 156.28s (+12.19s) • 1 task" at bounding box center [316, 836] width 144 height 22
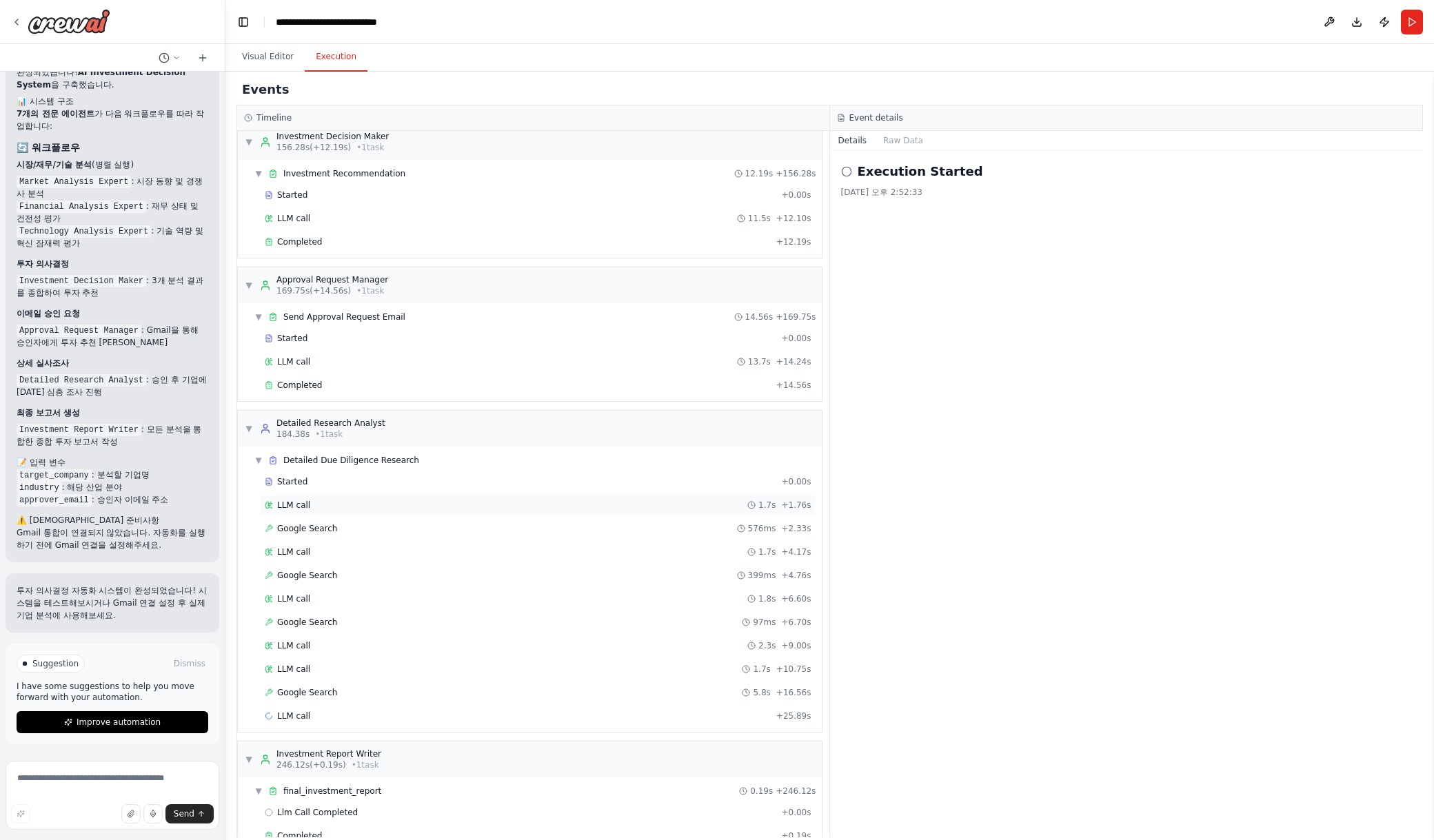
scroll to position [2180, 0]
click at [278, 58] on button "Visual Editor" at bounding box center [267, 57] width 73 height 29
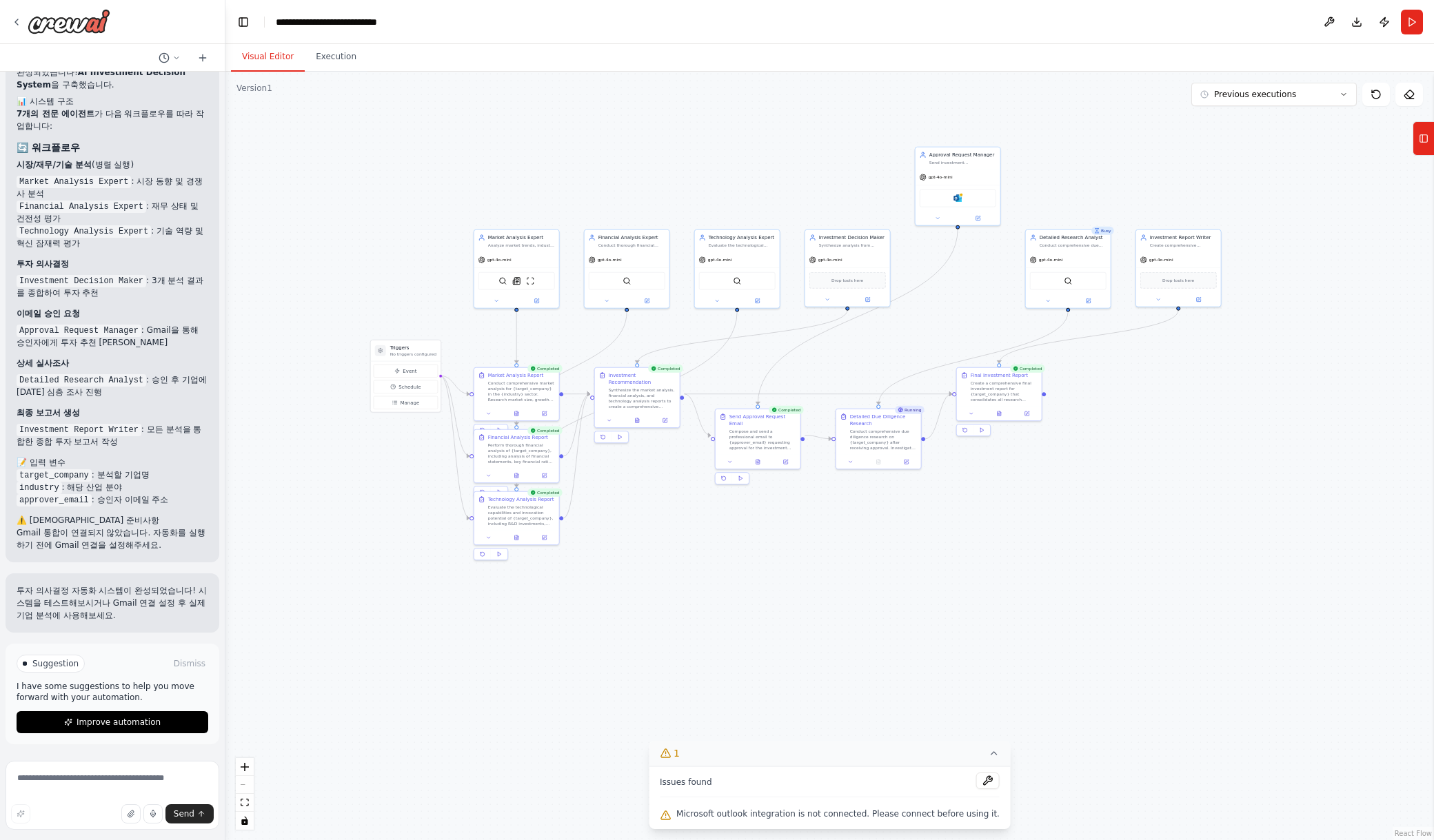
click at [1084, 655] on div ".deletable-edge-delete-btn { width: 20px; height: 20px; border: 0px solid #ffff…" at bounding box center [829, 456] width 1208 height 769
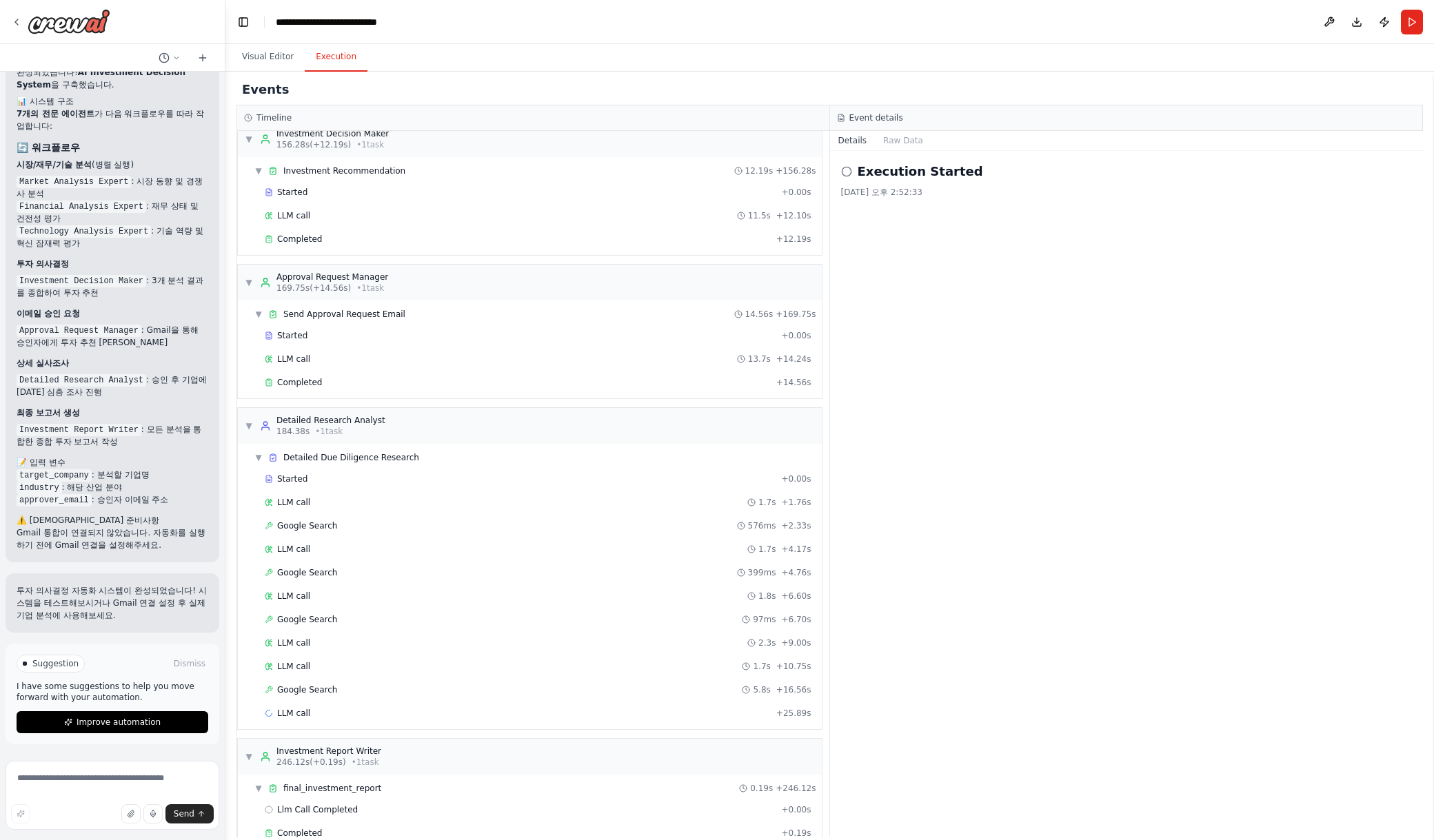
click at [333, 47] on button "Execution" at bounding box center [336, 57] width 63 height 29
click at [392, 823] on div "Completed + 0.19s" at bounding box center [538, 833] width 556 height 21
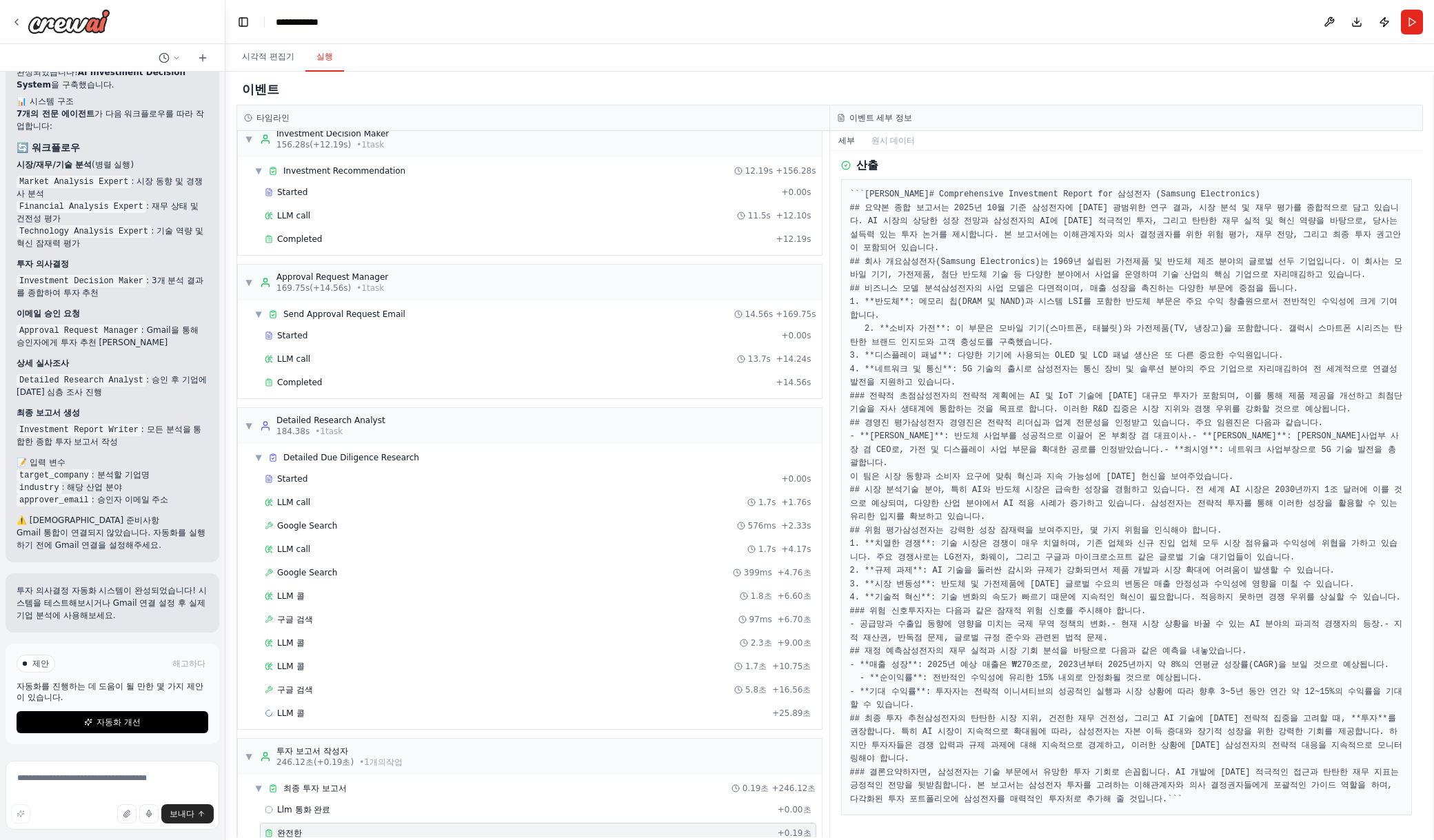
scroll to position [1261, 0]
click at [994, 71] on div "시각적 편집기 실행" at bounding box center [829, 57] width 1208 height 28
click at [1166, 463] on pre "```마크다운 # Comprehensive Investment Report for 삼성전자 (Samsung Electronics) ## 요약 …" at bounding box center [1126, 497] width 553 height 618
click at [1295, 47] on div "시각적 편집기 실행" at bounding box center [829, 57] width 1208 height 28
